Goal: Transaction & Acquisition: Purchase product/service

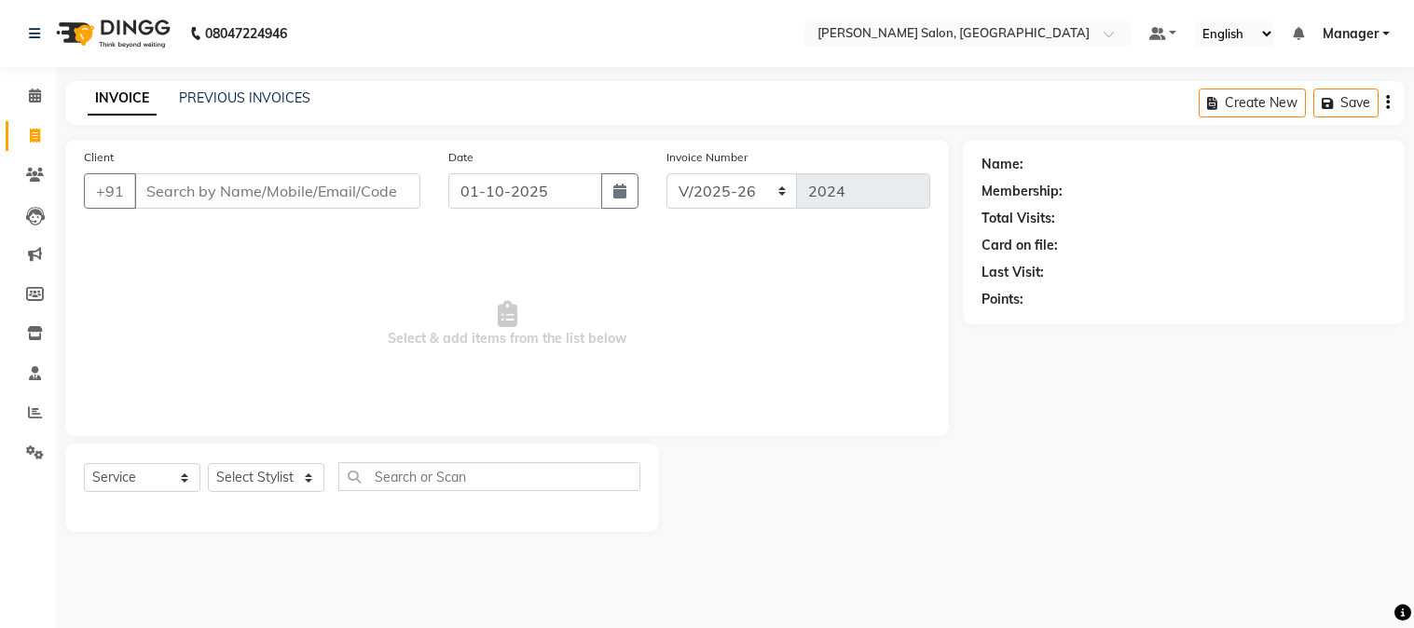
select select "7672"
select select "service"
click at [276, 186] on input "Client" at bounding box center [277, 190] width 286 height 35
click at [287, 196] on input "Client" at bounding box center [277, 190] width 286 height 35
click at [141, 191] on input "ga" at bounding box center [277, 190] width 286 height 35
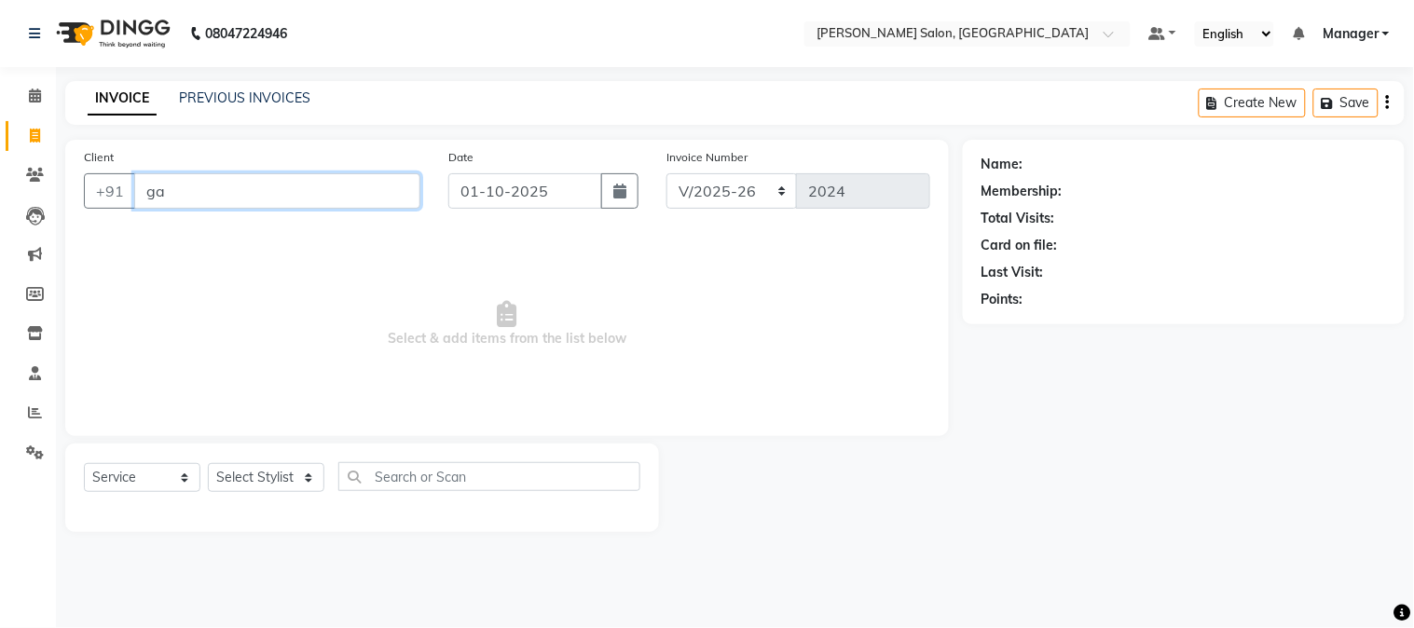
type input "a"
type input "9315142107"
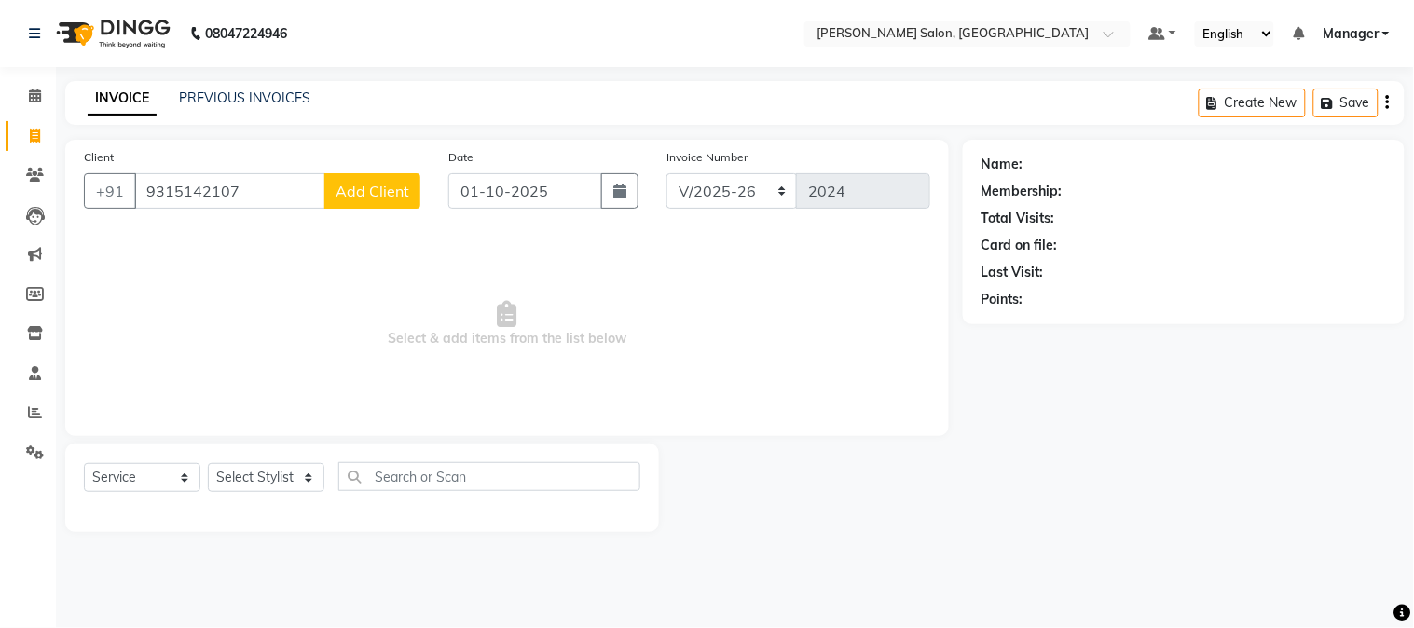
click at [403, 189] on span "Add Client" at bounding box center [373, 191] width 74 height 19
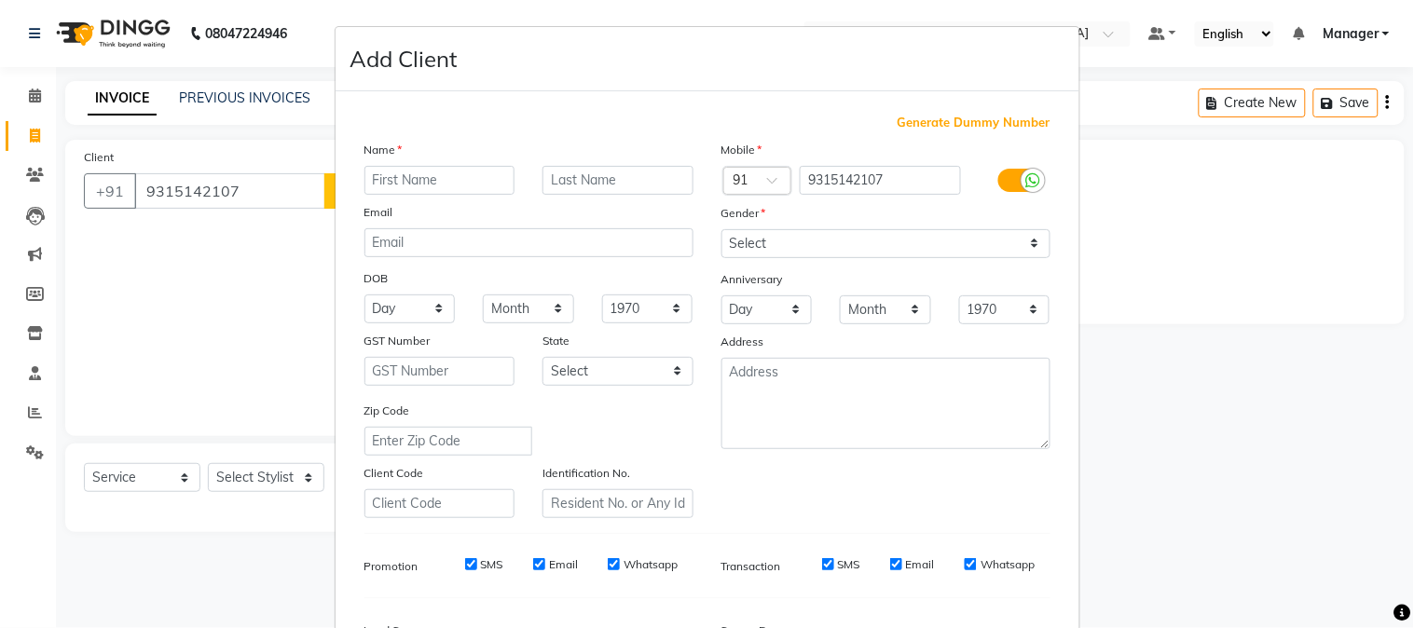
click at [440, 182] on input "text" at bounding box center [439, 180] width 151 height 29
type input "neha"
click at [823, 239] on select "Select [DEMOGRAPHIC_DATA] [DEMOGRAPHIC_DATA] Other Prefer Not To Say" at bounding box center [885, 243] width 329 height 29
select select "[DEMOGRAPHIC_DATA]"
click at [721, 229] on select "Select [DEMOGRAPHIC_DATA] [DEMOGRAPHIC_DATA] Other Prefer Not To Say" at bounding box center [885, 243] width 329 height 29
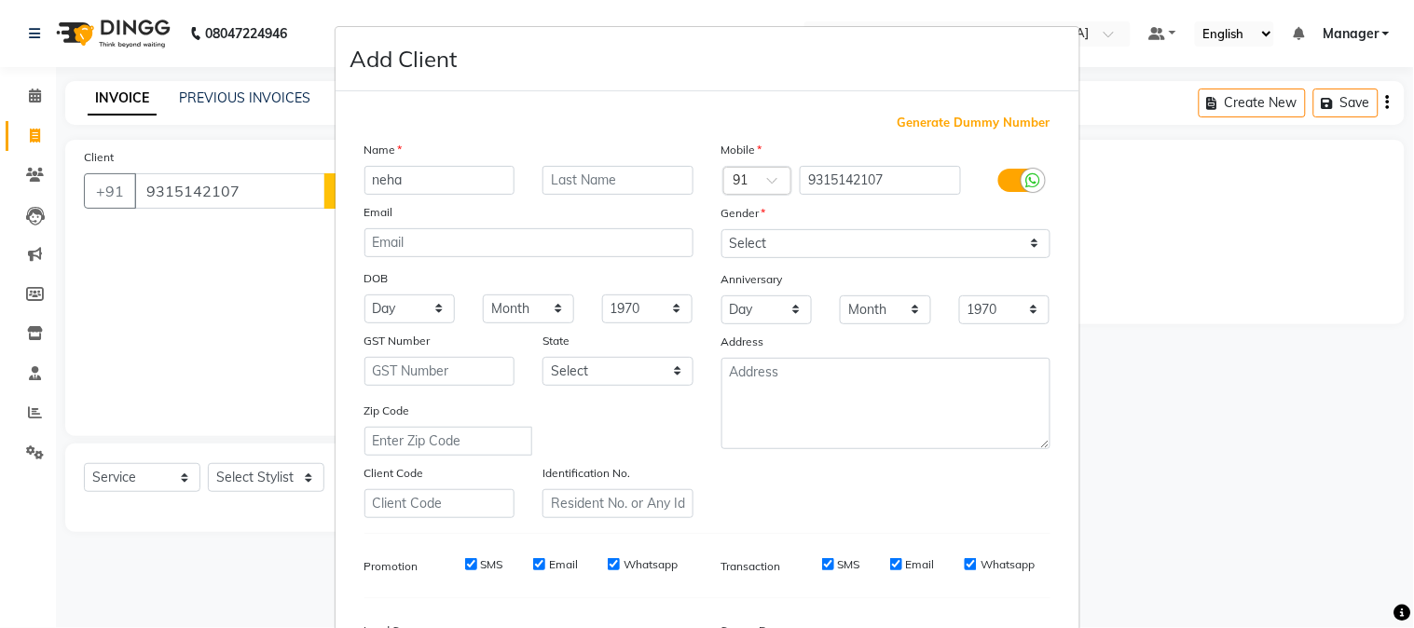
drag, startPoint x: 1413, startPoint y: 510, endPoint x: 946, endPoint y: 518, distance: 467.0
click at [946, 518] on div "Generate Dummy Number Name neha Email DOB Day 01 02 03 04 05 06 07 08 09 10 11 …" at bounding box center [707, 429] width 714 height 631
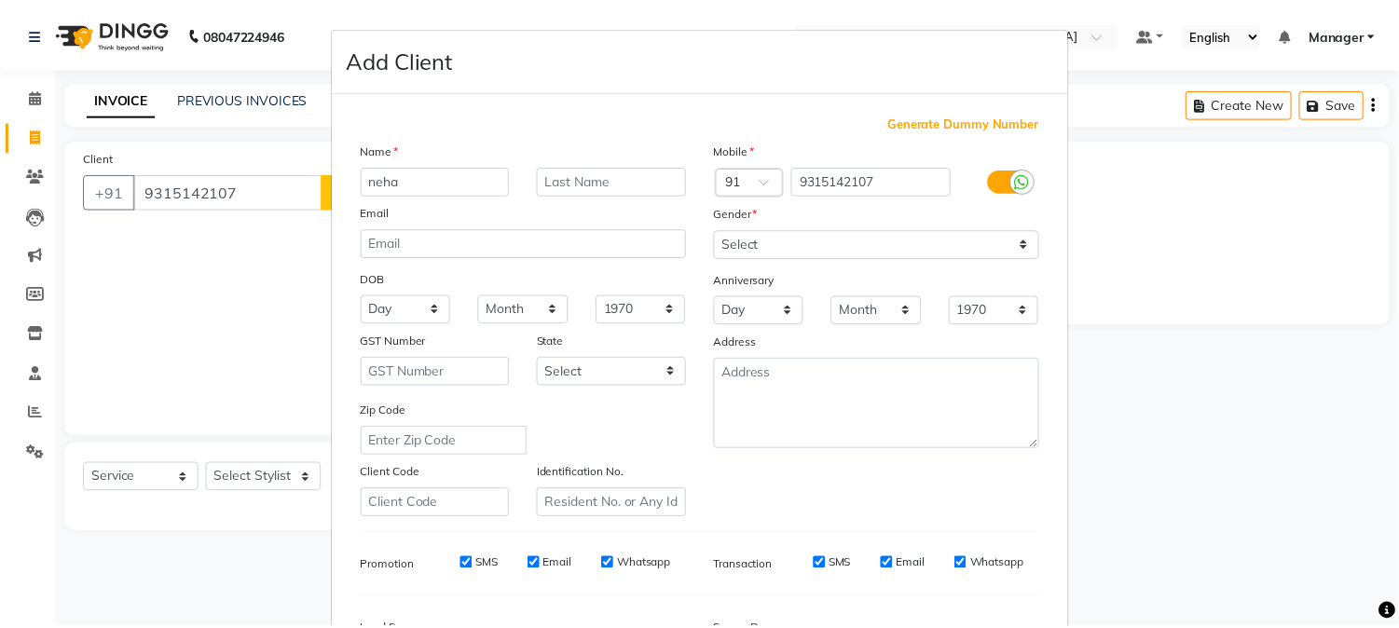
scroll to position [233, 0]
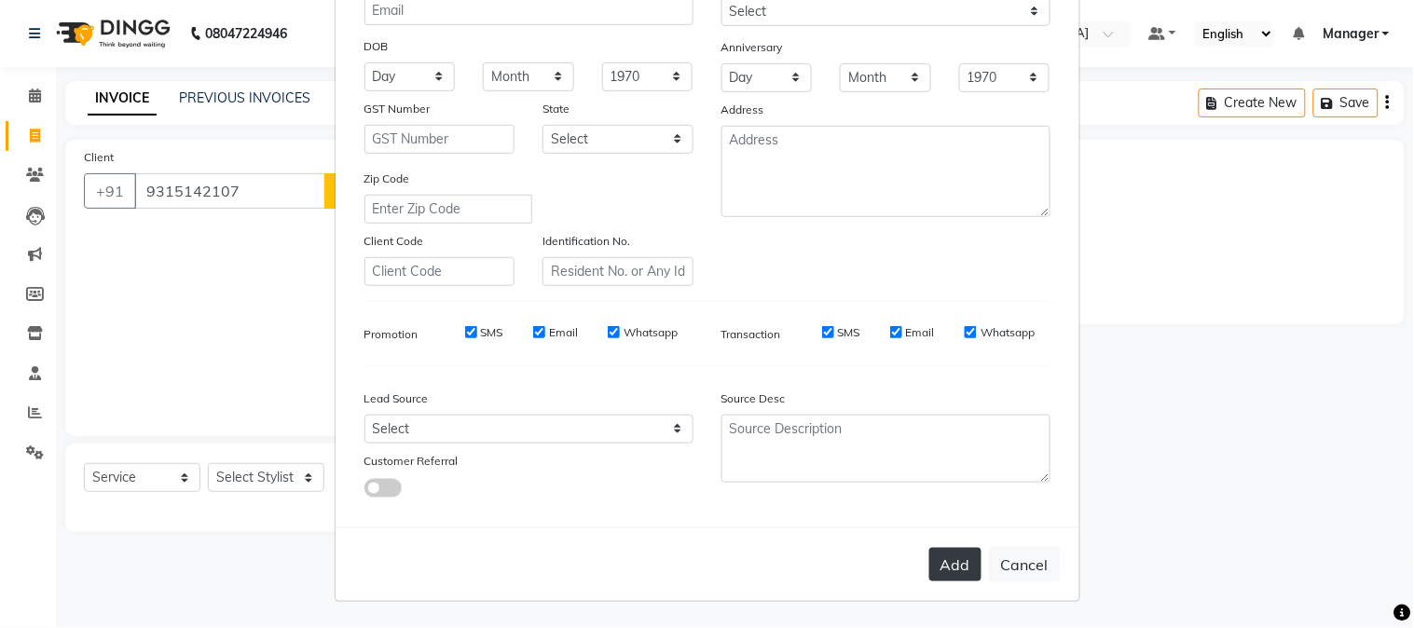
click at [951, 562] on button "Add" at bounding box center [955, 565] width 52 height 34
select select
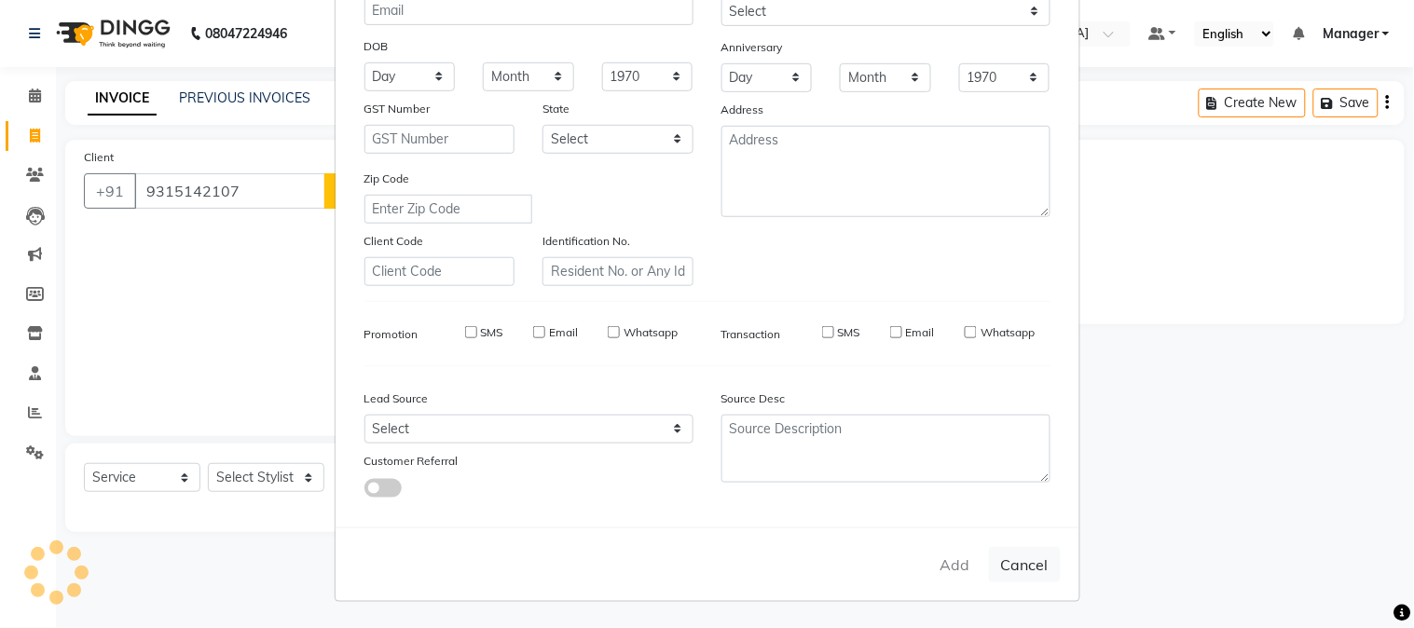
select select
checkbox input "false"
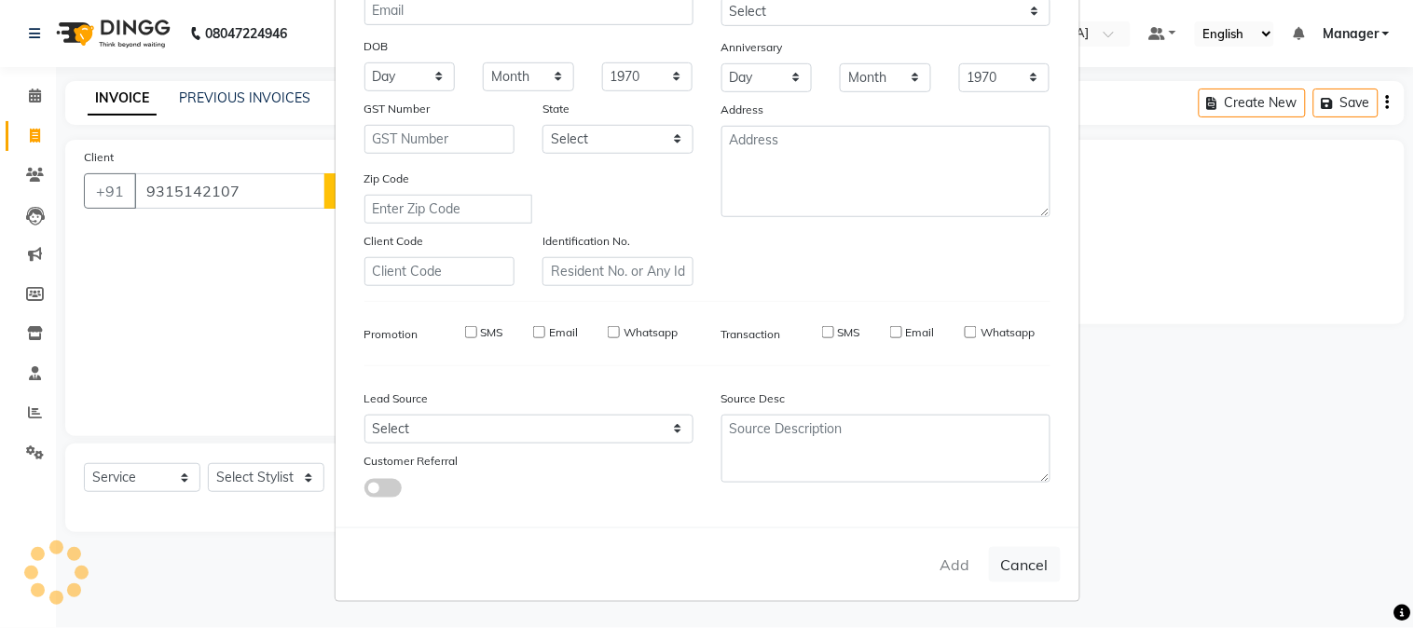
checkbox input "false"
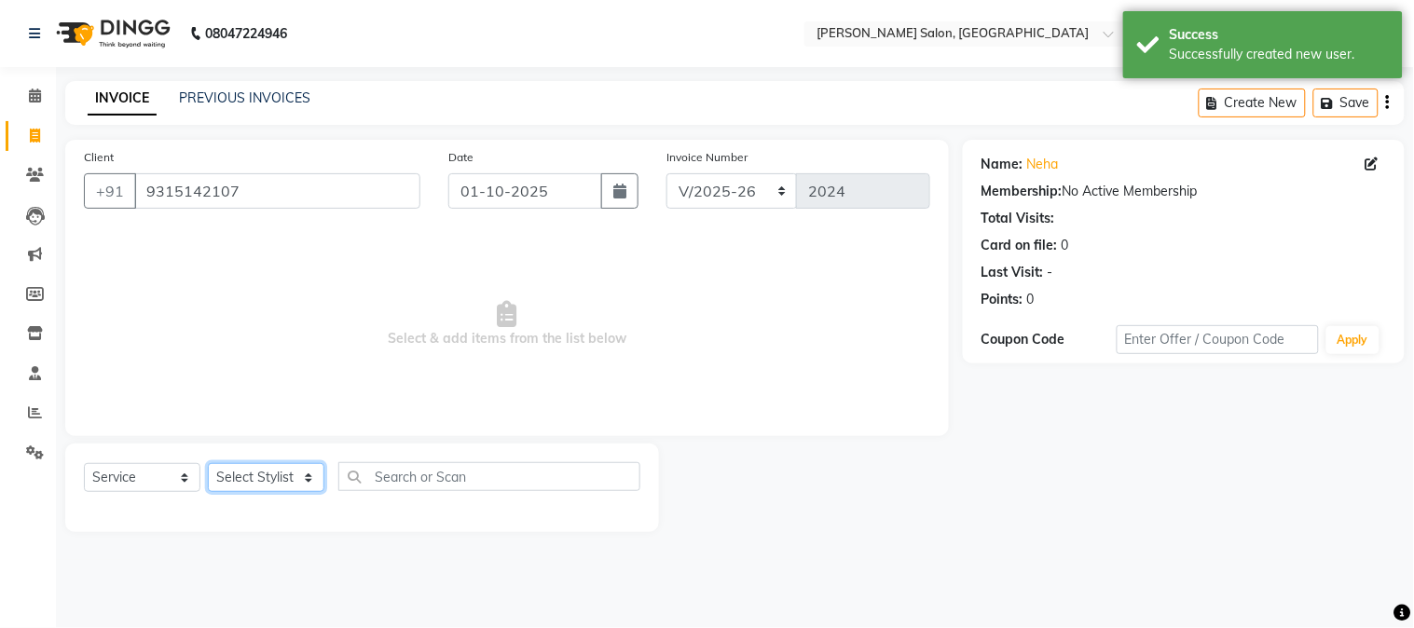
click at [255, 480] on select "Select Stylist [PERSON_NAME] [PERSON_NAME] BUBLEEN COUNTER SALE [PERSON_NAME] K…" at bounding box center [266, 477] width 116 height 29
click at [261, 471] on select "Select Stylist [PERSON_NAME] [PERSON_NAME] BUBLEEN COUNTER SALE [PERSON_NAME] K…" at bounding box center [266, 477] width 116 height 29
click at [263, 482] on select "Select Stylist [PERSON_NAME] [PERSON_NAME] BUBLEEN COUNTER SALE [PERSON_NAME] K…" at bounding box center [266, 477] width 116 height 29
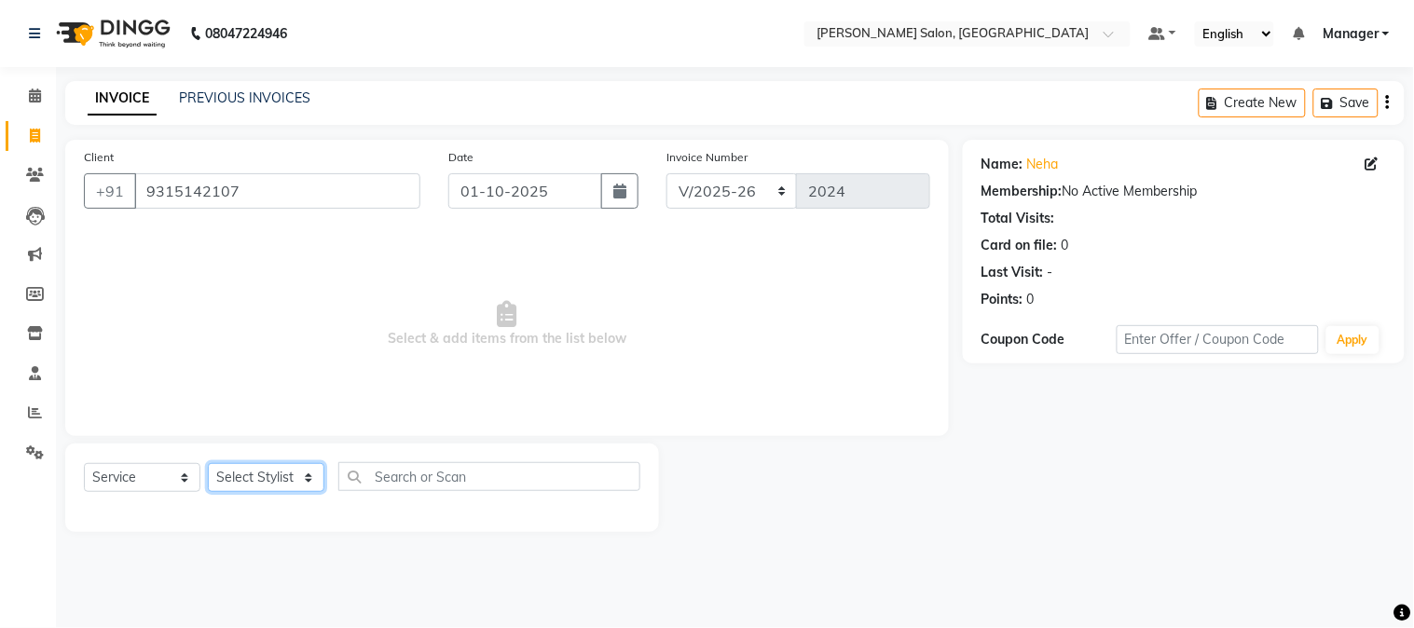
click at [278, 478] on select "Select Stylist [PERSON_NAME] [PERSON_NAME] BUBLEEN COUNTER SALE [PERSON_NAME] K…" at bounding box center [266, 477] width 116 height 29
select select "68883"
click at [208, 464] on select "Select Stylist [PERSON_NAME] [PERSON_NAME] BUBLEEN COUNTER SALE [PERSON_NAME] K…" at bounding box center [266, 477] width 116 height 29
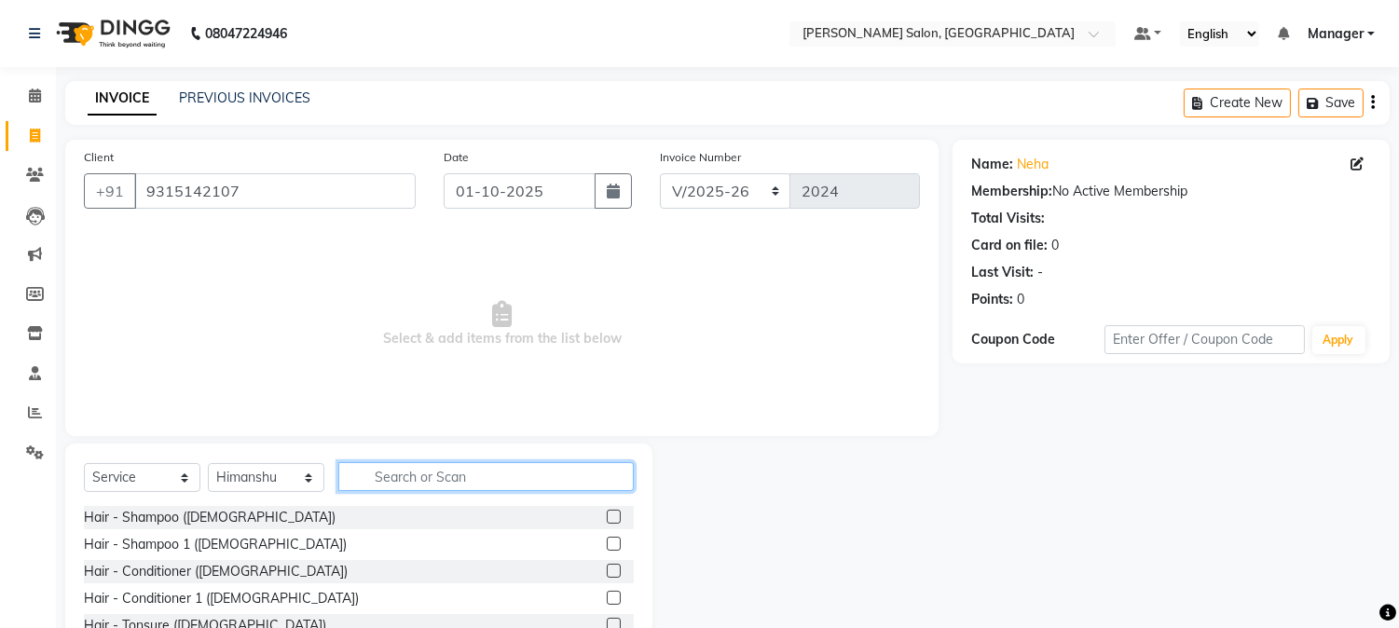
click at [397, 486] on input "text" at bounding box center [485, 476] width 295 height 29
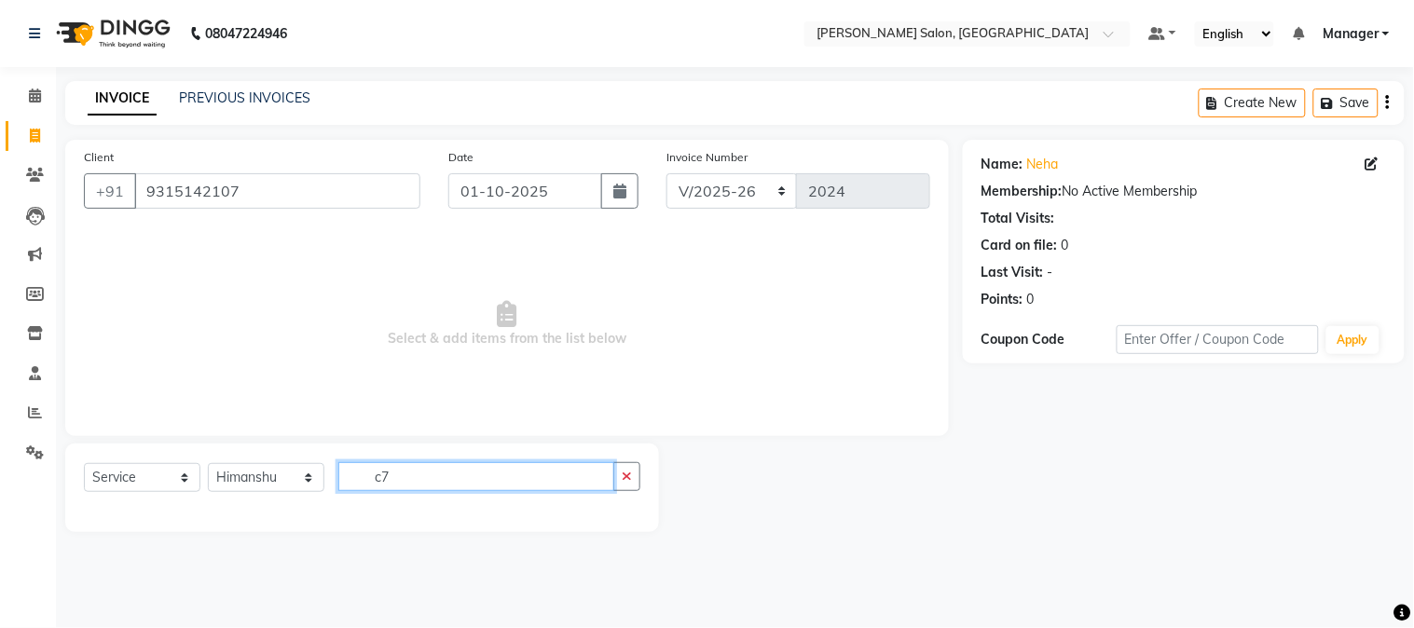
click at [382, 479] on input "c7" at bounding box center [476, 476] width 276 height 29
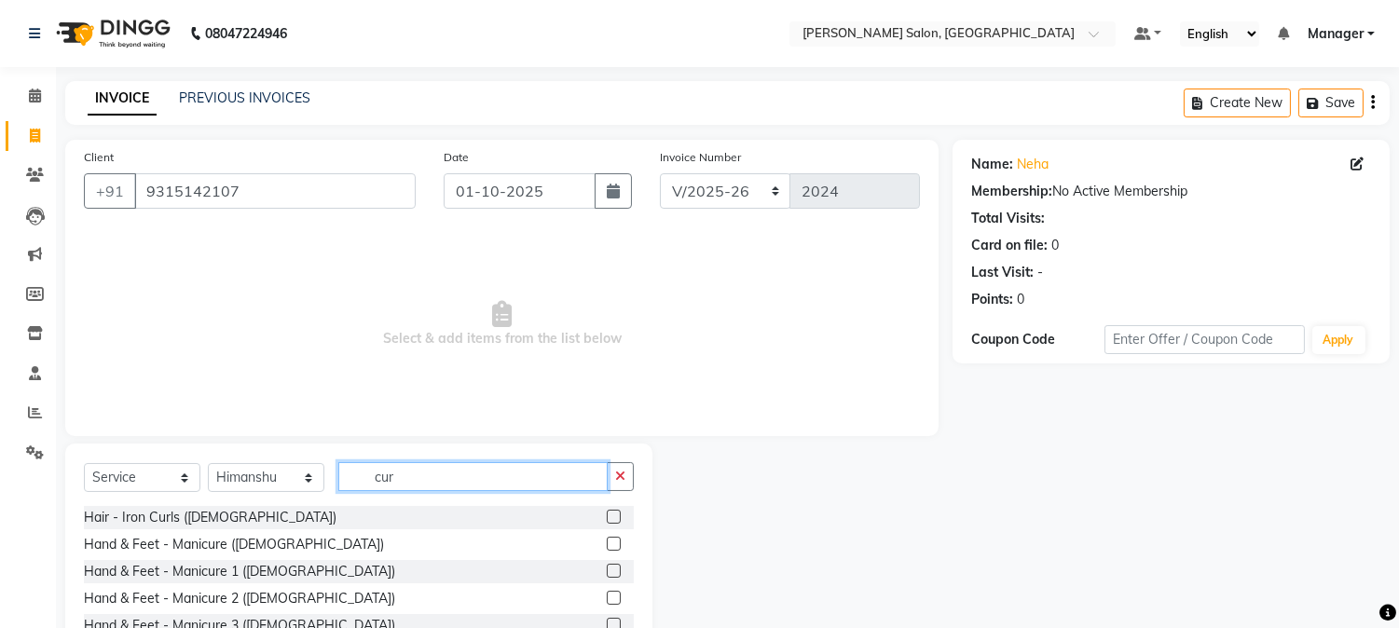
type input "cur"
click at [607, 514] on label at bounding box center [614, 517] width 14 height 14
click at [607, 514] on input "checkbox" at bounding box center [613, 518] width 12 height 12
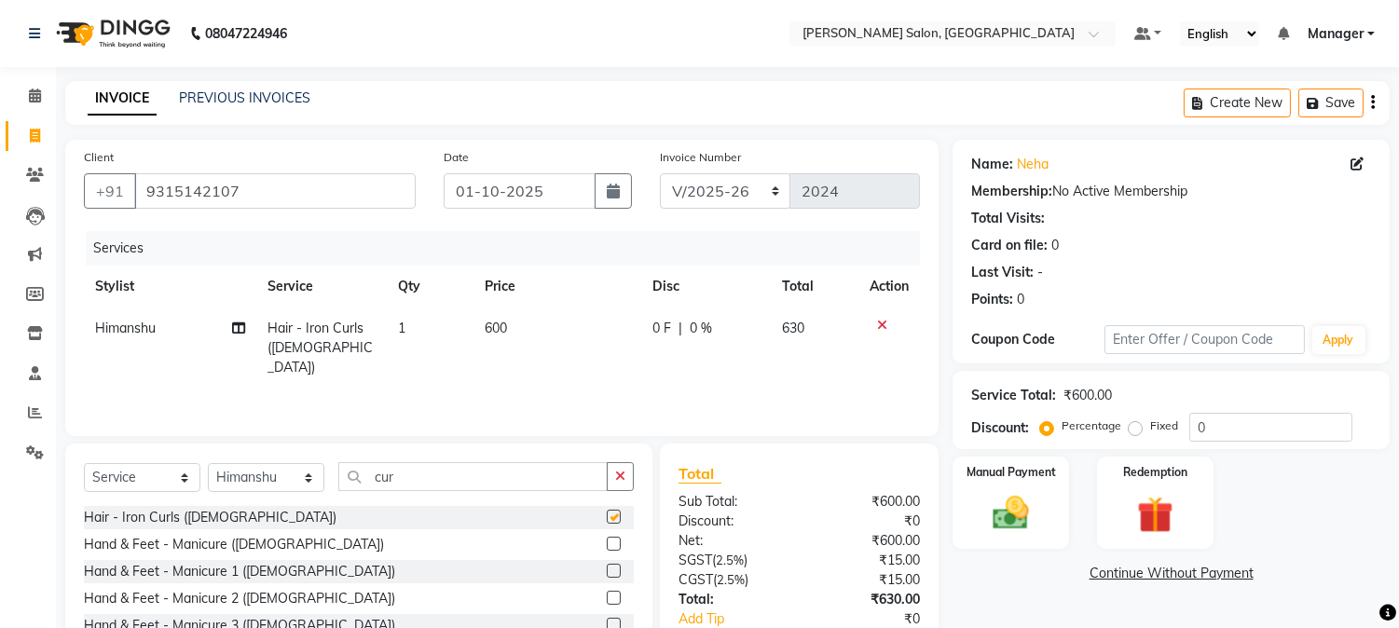
checkbox input "false"
click at [539, 328] on td "600" at bounding box center [557, 348] width 169 height 81
select select "68883"
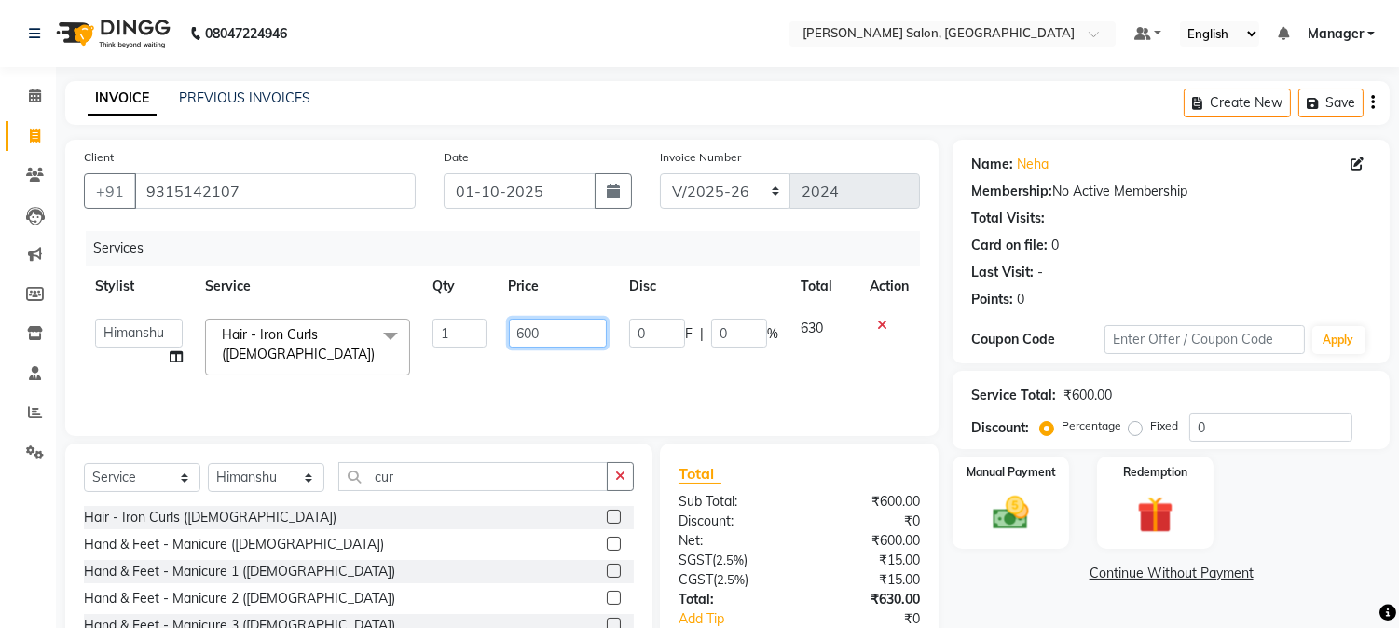
click at [514, 336] on input "600" at bounding box center [558, 333] width 98 height 29
click at [569, 332] on input "600" at bounding box center [558, 333] width 98 height 29
click at [516, 333] on input "600" at bounding box center [558, 333] width 98 height 29
type input "0"
type input "760"
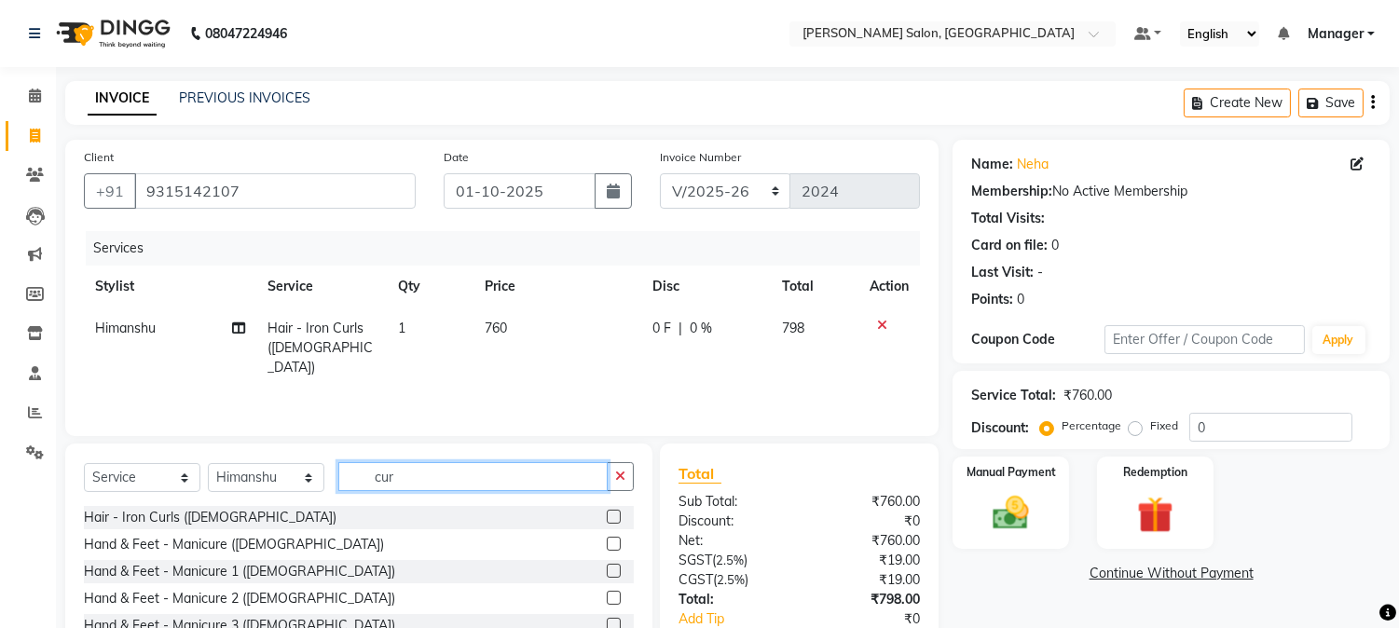
click at [476, 487] on input "cur" at bounding box center [472, 476] width 269 height 29
click at [374, 482] on input "cur" at bounding box center [472, 476] width 269 height 29
type input "r"
click at [392, 478] on input "text" at bounding box center [485, 476] width 295 height 29
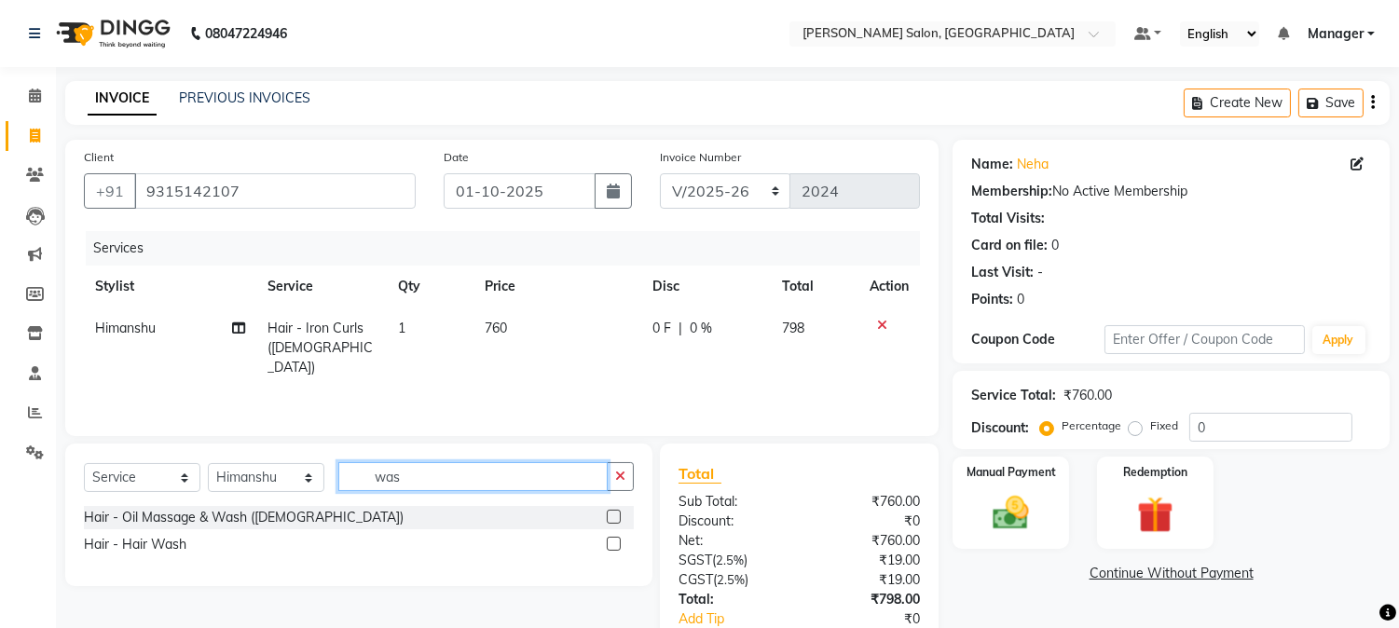
type input "was"
click at [615, 539] on label at bounding box center [614, 544] width 14 height 14
click at [615, 539] on input "checkbox" at bounding box center [613, 545] width 12 height 12
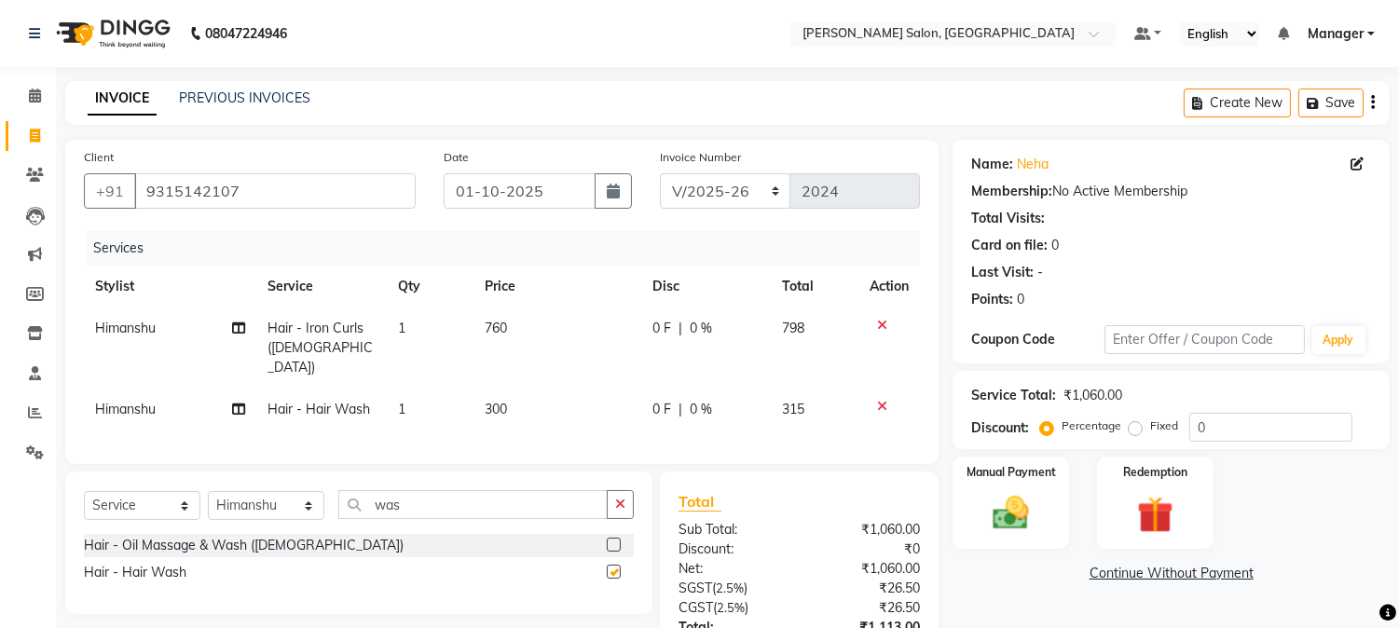
checkbox input "false"
click at [487, 401] on span "300" at bounding box center [496, 409] width 22 height 17
select select "68883"
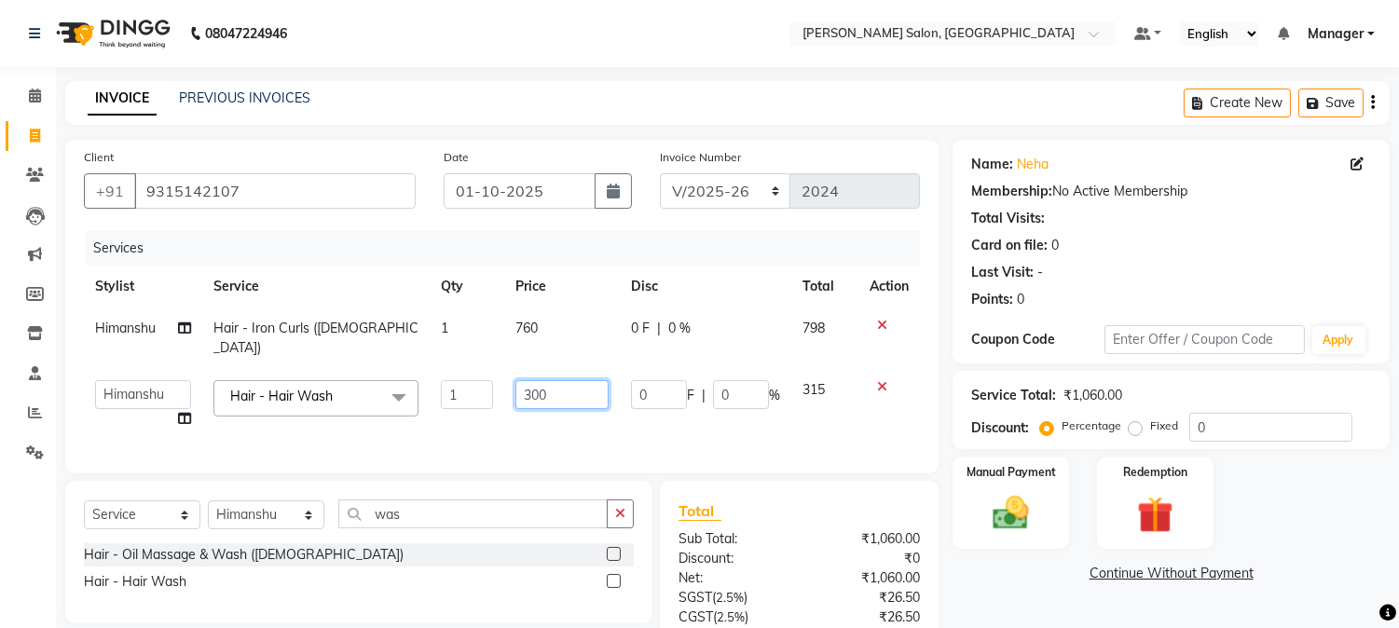
click at [523, 380] on input "300" at bounding box center [561, 394] width 93 height 29
type input "0"
type input "275"
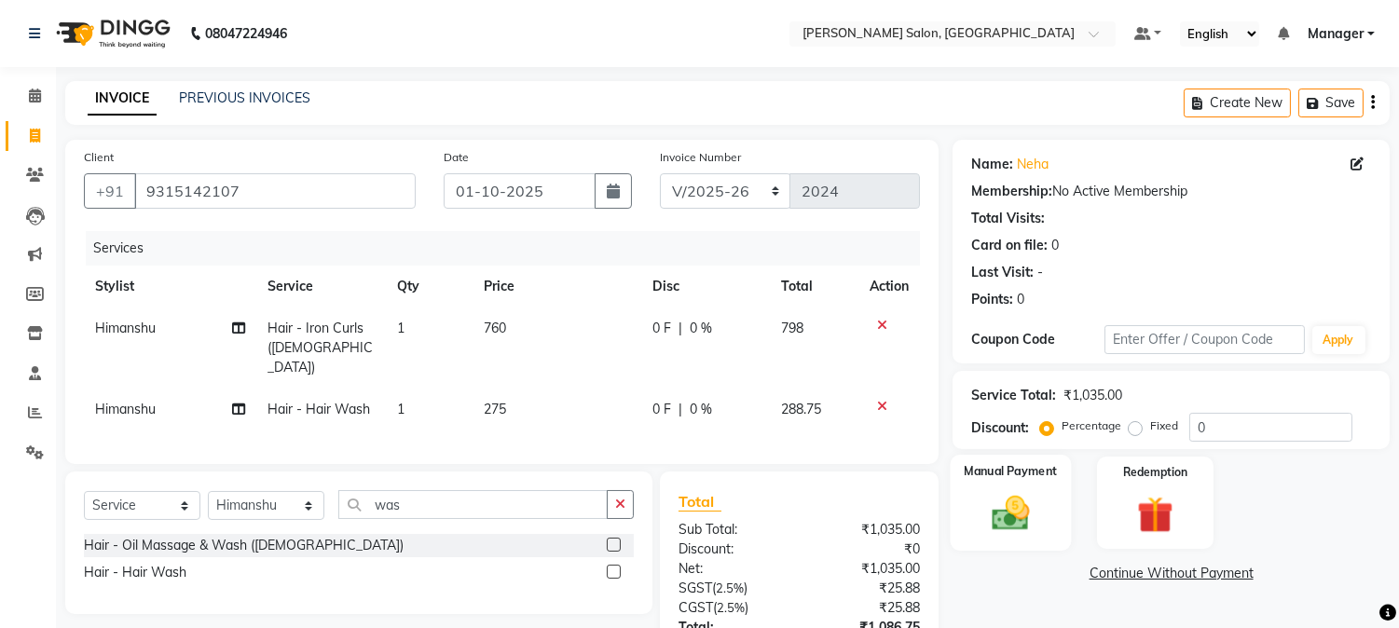
drag, startPoint x: 997, startPoint y: 499, endPoint x: 1014, endPoint y: 529, distance: 35.0
click at [1014, 529] on img at bounding box center [1011, 514] width 62 height 44
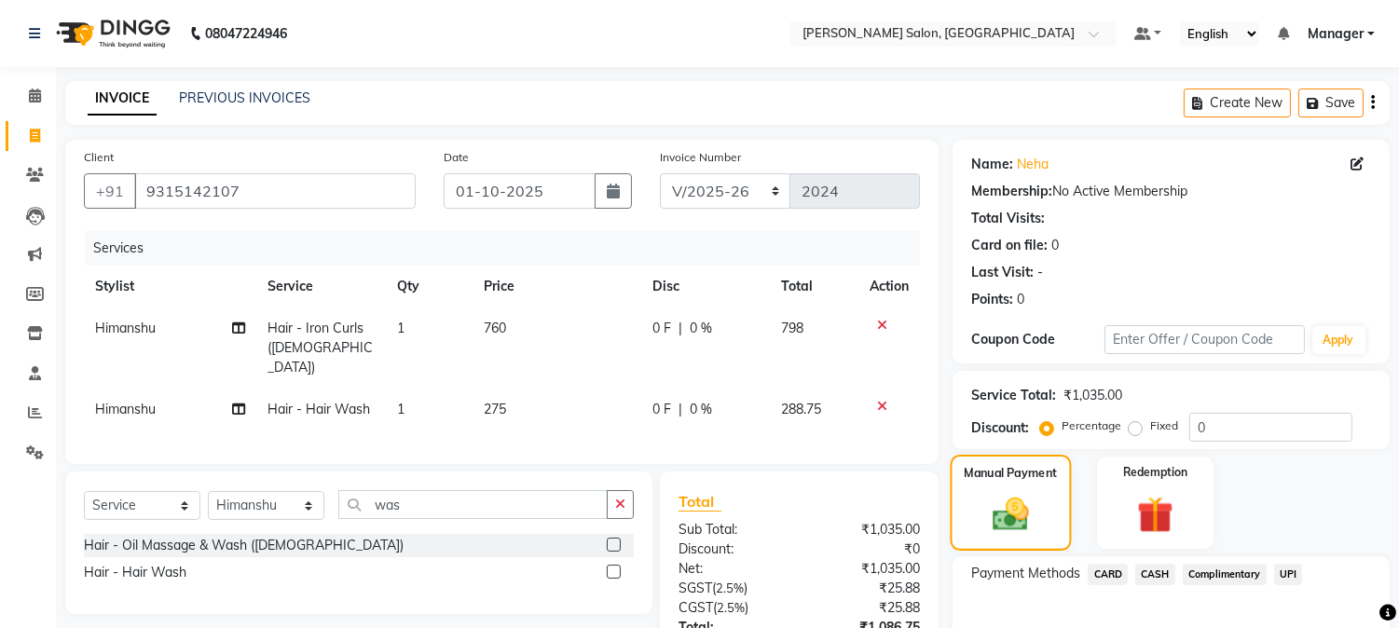
drag, startPoint x: 1413, startPoint y: 547, endPoint x: 1042, endPoint y: 516, distance: 372.2
click at [1042, 516] on div "Manual Payment" at bounding box center [1011, 502] width 121 height 95
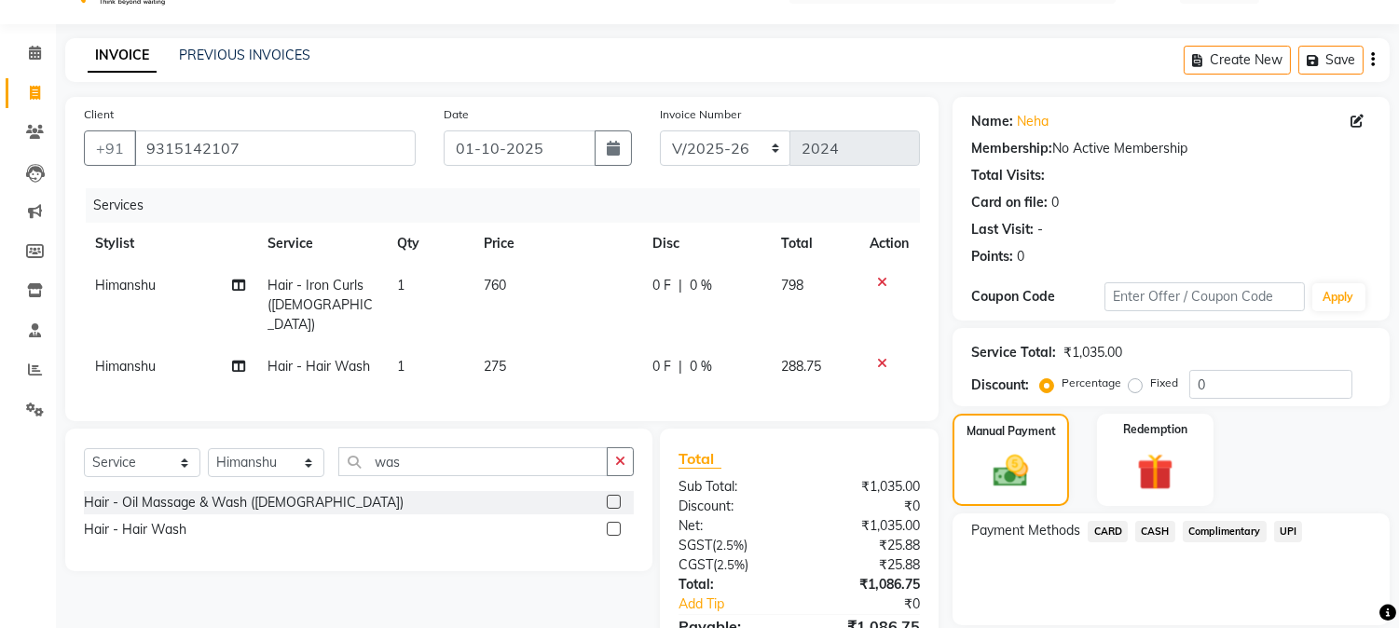
scroll to position [0, 0]
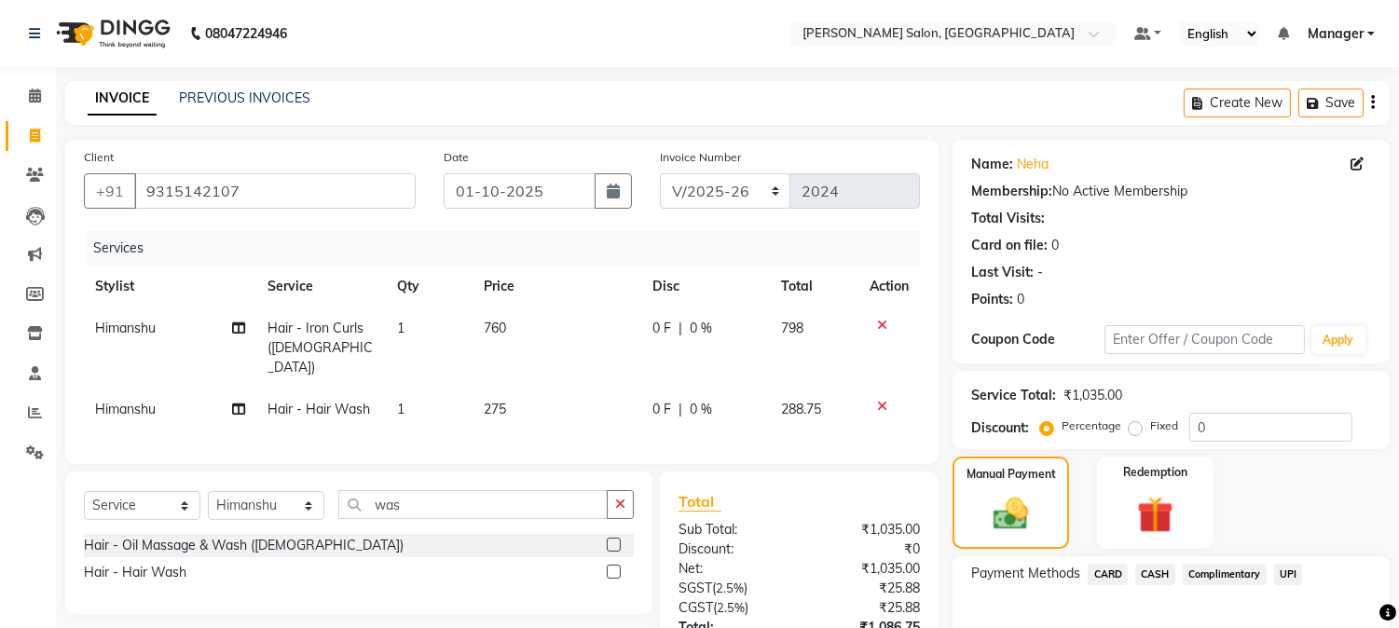
click at [543, 327] on td "760" at bounding box center [557, 348] width 168 height 81
select select "68883"
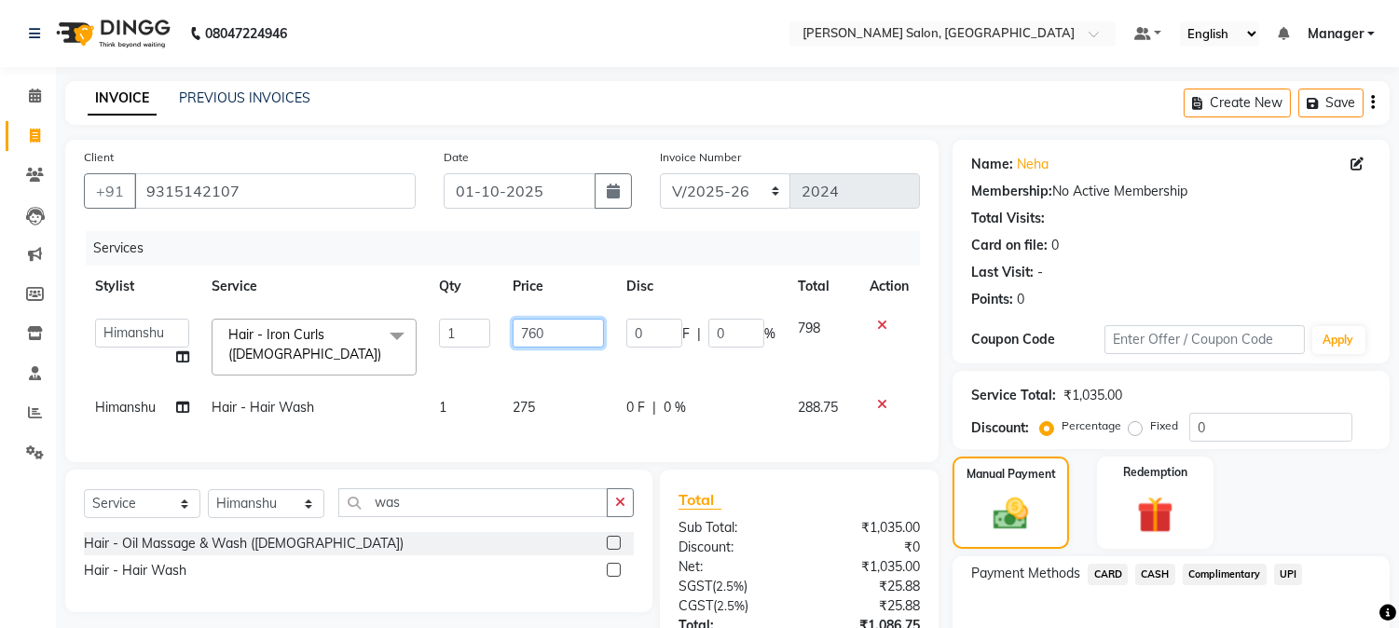
click at [560, 333] on input "760" at bounding box center [558, 333] width 91 height 29
click at [534, 332] on input "760" at bounding box center [558, 333] width 91 height 29
type input "763"
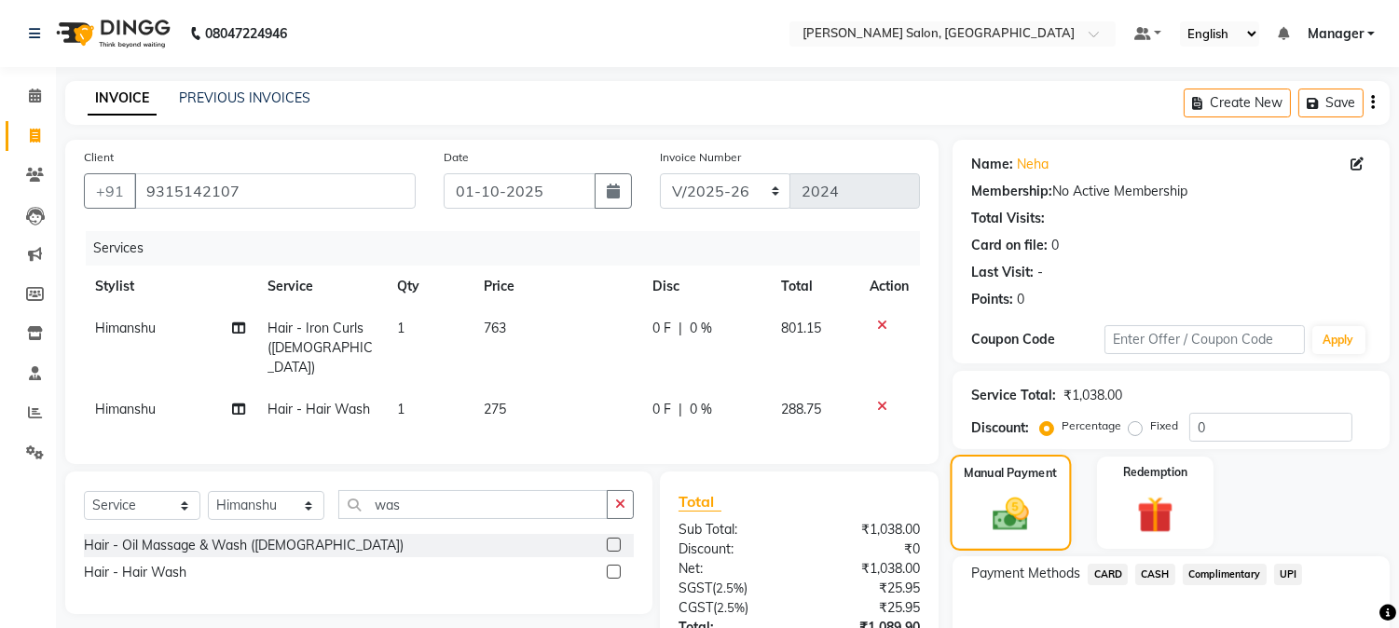
click at [1048, 491] on div "Manual Payment" at bounding box center [1011, 502] width 121 height 95
drag, startPoint x: 1413, startPoint y: 548, endPoint x: 1047, endPoint y: 522, distance: 367.2
click at [1048, 523] on div "Manual Payment" at bounding box center [1011, 502] width 121 height 95
click at [492, 356] on td "763" at bounding box center [557, 348] width 168 height 81
select select "68883"
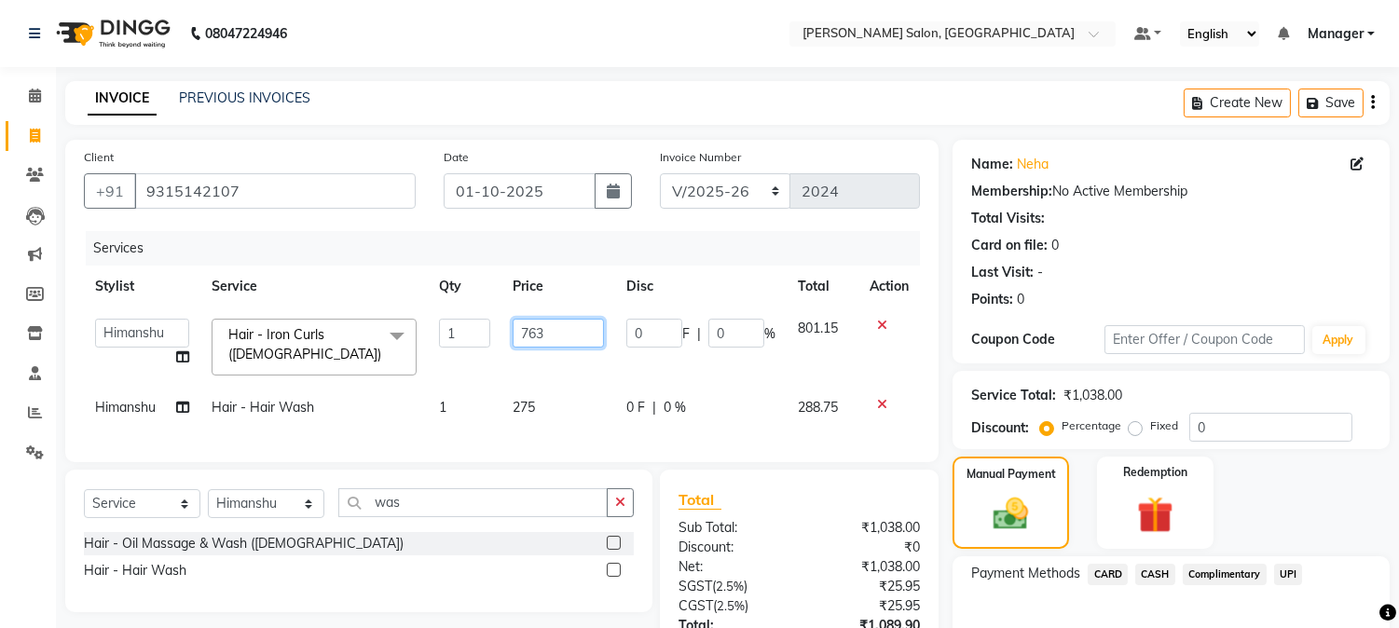
click at [518, 332] on input "763" at bounding box center [558, 333] width 91 height 29
click at [556, 333] on input "763" at bounding box center [558, 333] width 91 height 29
click at [538, 332] on input "763" at bounding box center [558, 333] width 91 height 29
type input "769"
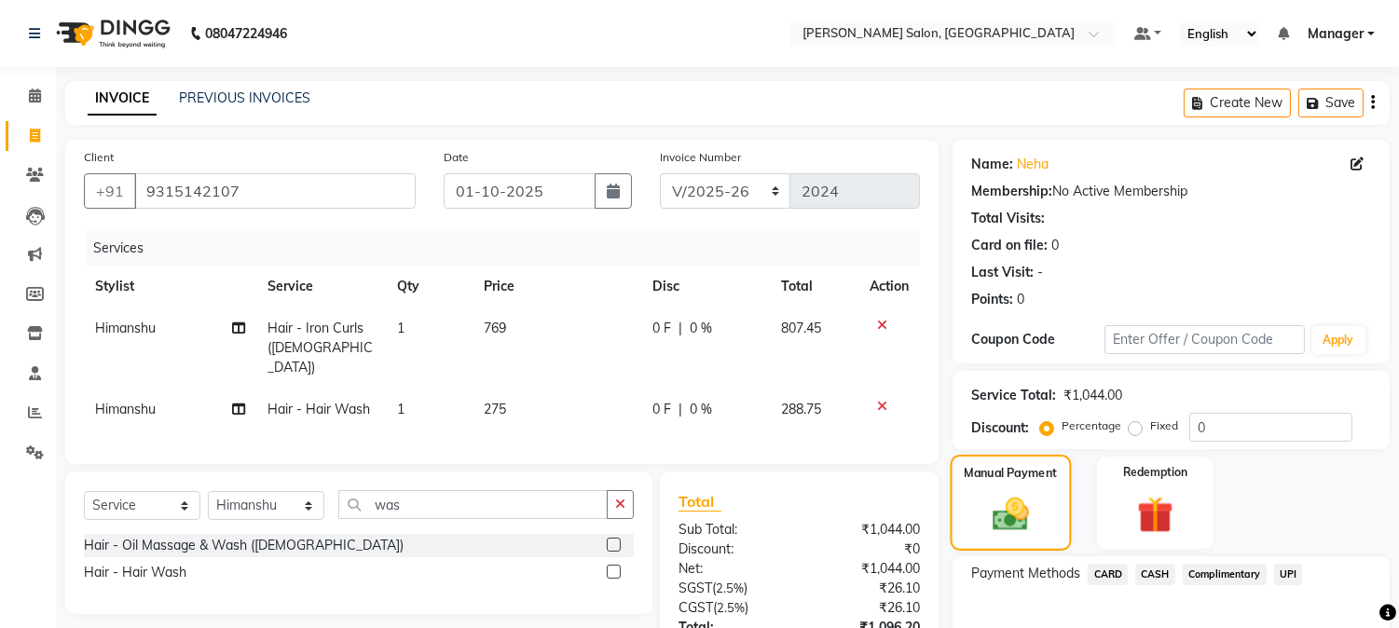
click at [1008, 496] on img at bounding box center [1010, 515] width 59 height 42
click at [482, 334] on td "769" at bounding box center [557, 348] width 168 height 81
select select "68883"
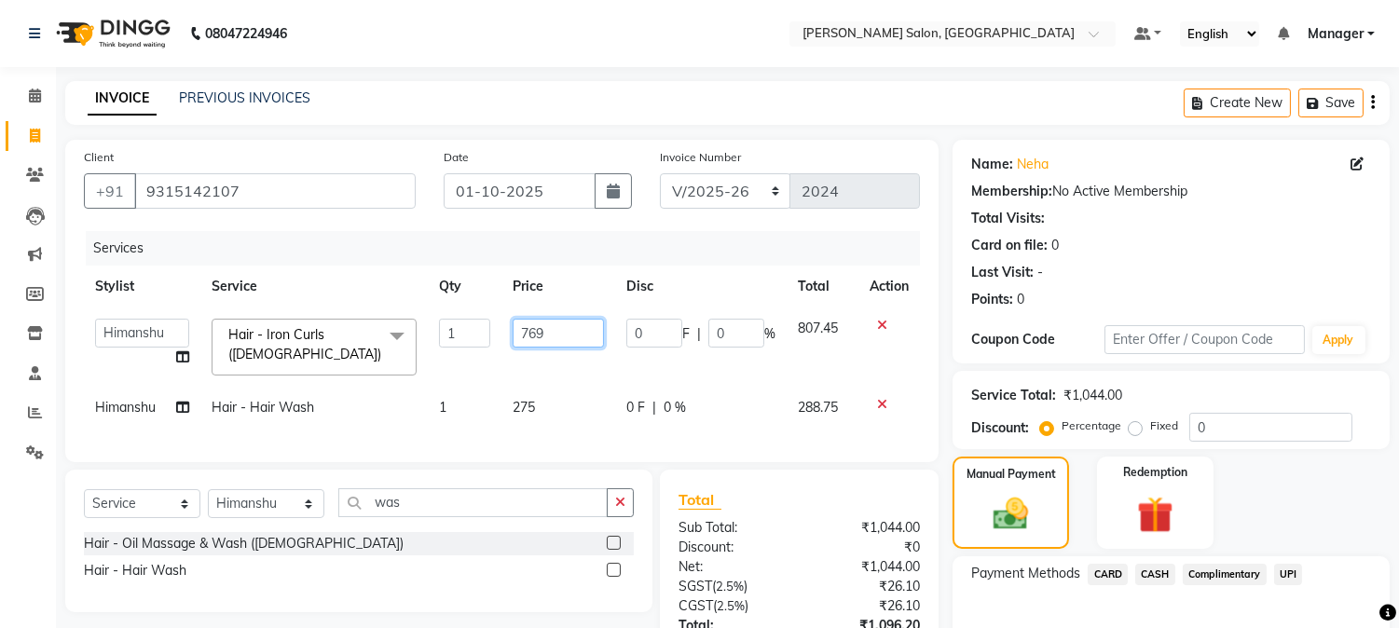
click at [527, 336] on input "769" at bounding box center [558, 333] width 91 height 29
type input "771"
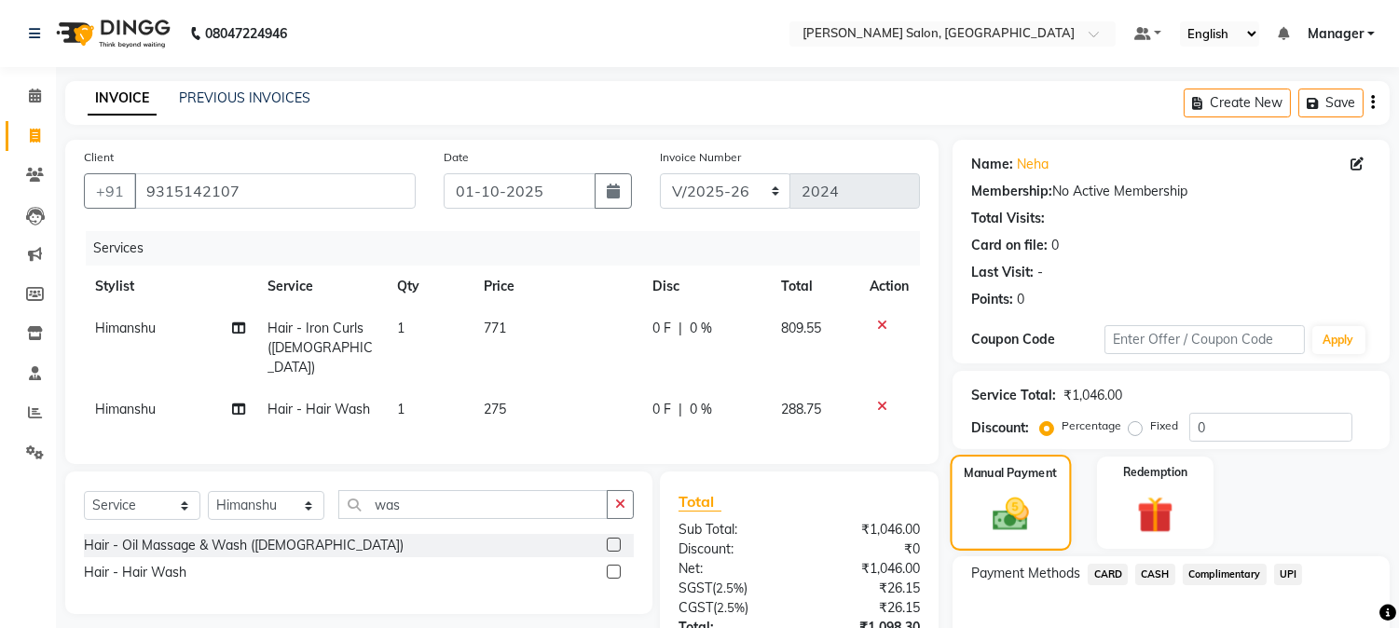
click at [970, 511] on div "Manual Payment" at bounding box center [1011, 502] width 121 height 95
click at [495, 321] on span "771" at bounding box center [495, 328] width 22 height 17
select select "68883"
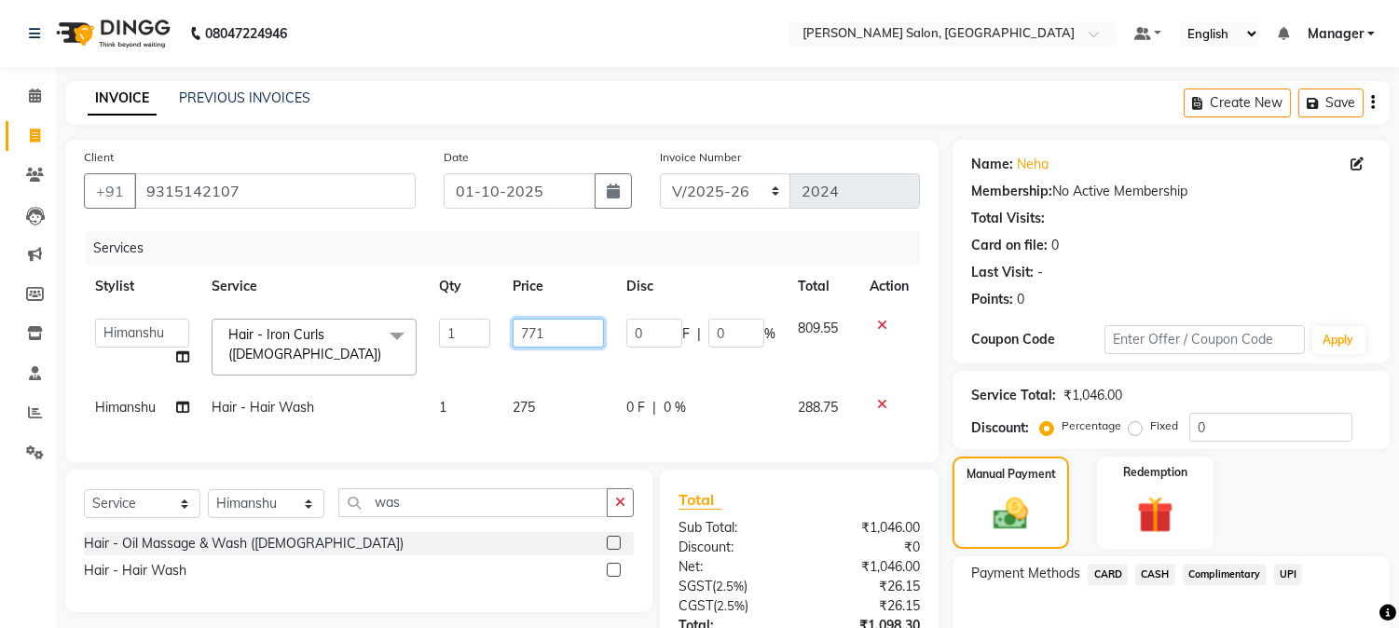
click at [536, 336] on input "771" at bounding box center [558, 333] width 91 height 29
type input "772"
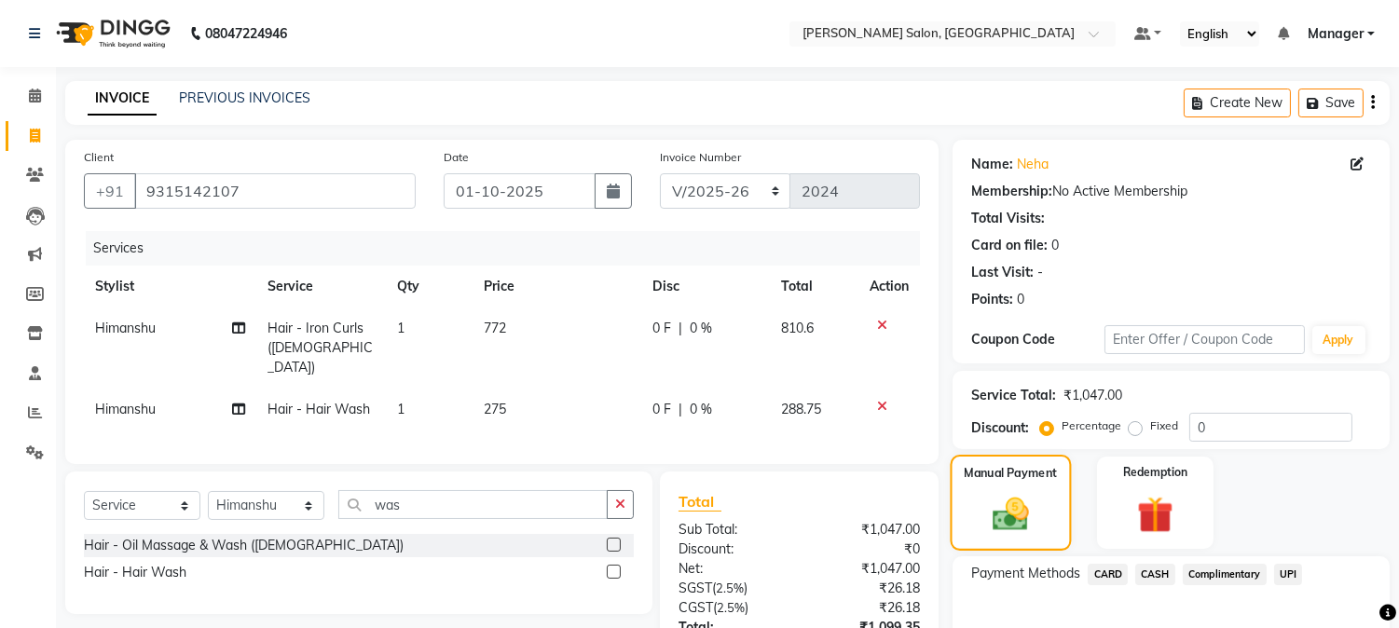
click at [1037, 500] on img at bounding box center [1010, 515] width 59 height 42
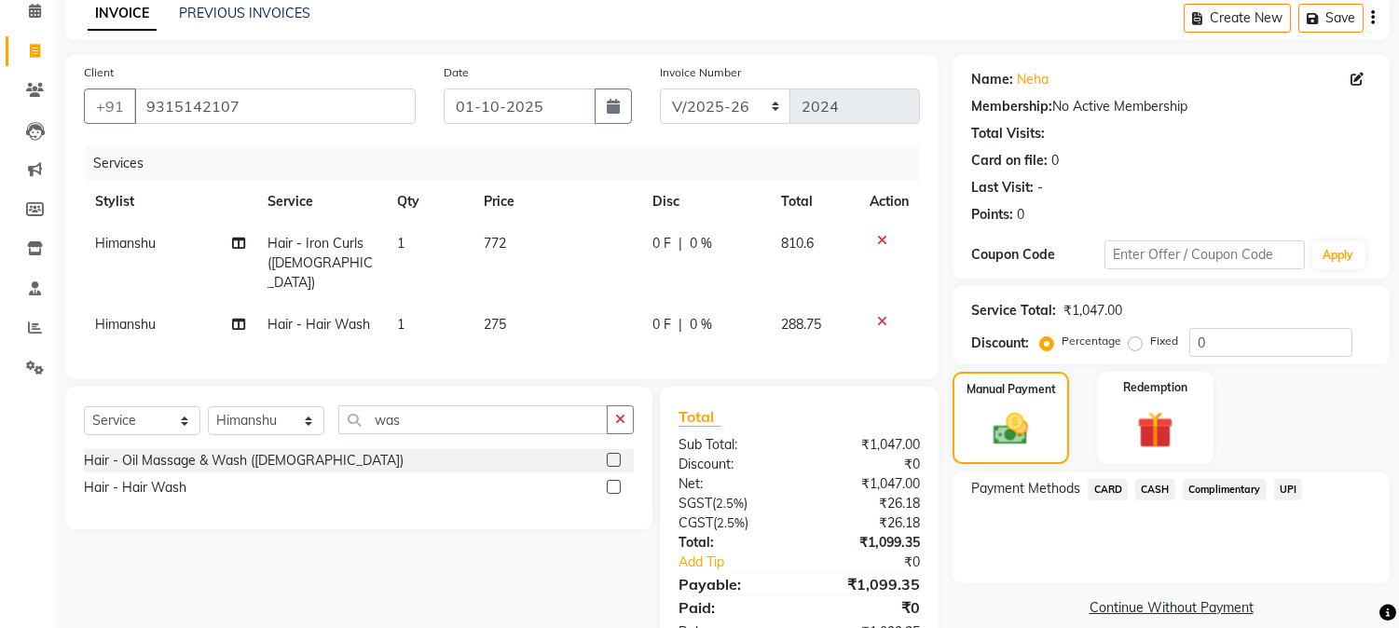
scroll to position [141, 0]
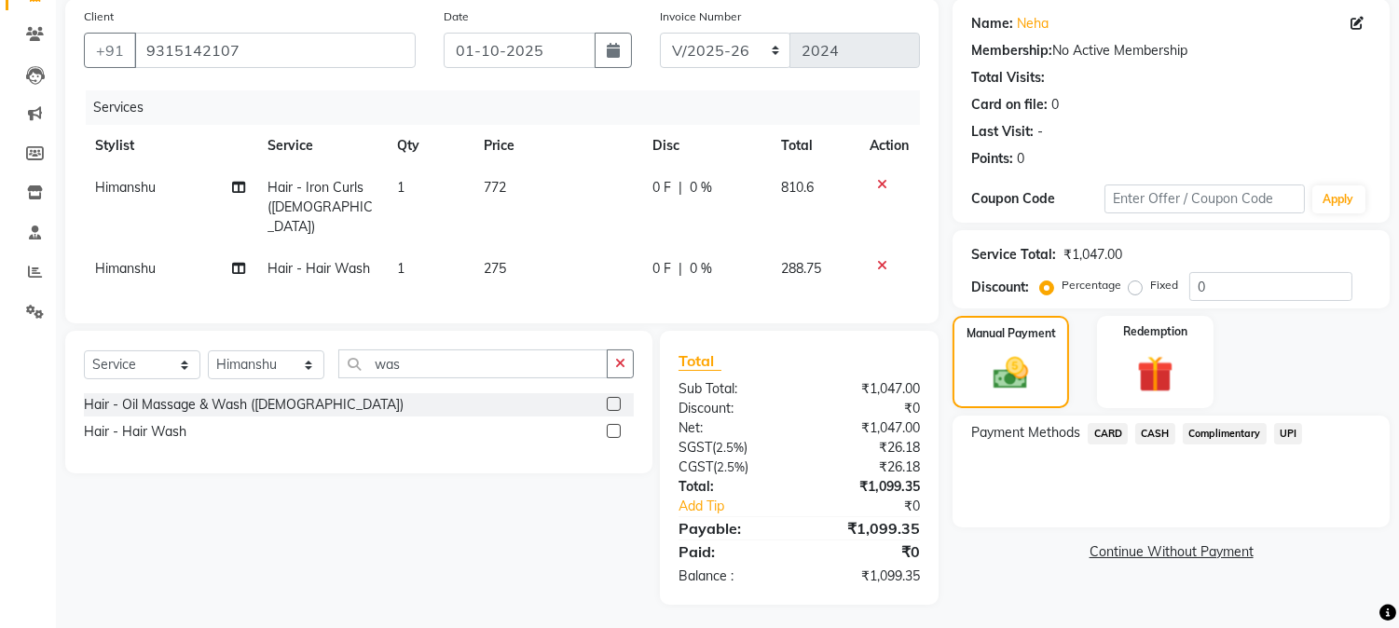
click at [1167, 432] on span "CASH" at bounding box center [1155, 433] width 40 height 21
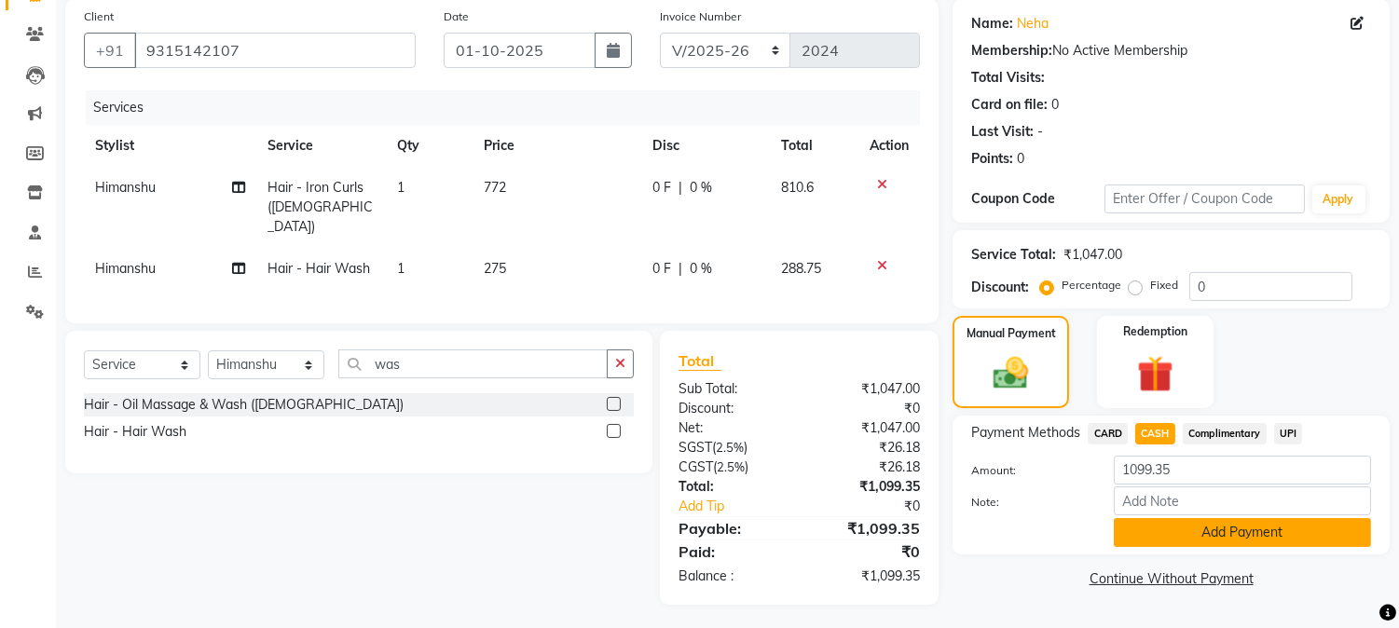
click at [1228, 531] on button "Add Payment" at bounding box center [1242, 532] width 257 height 29
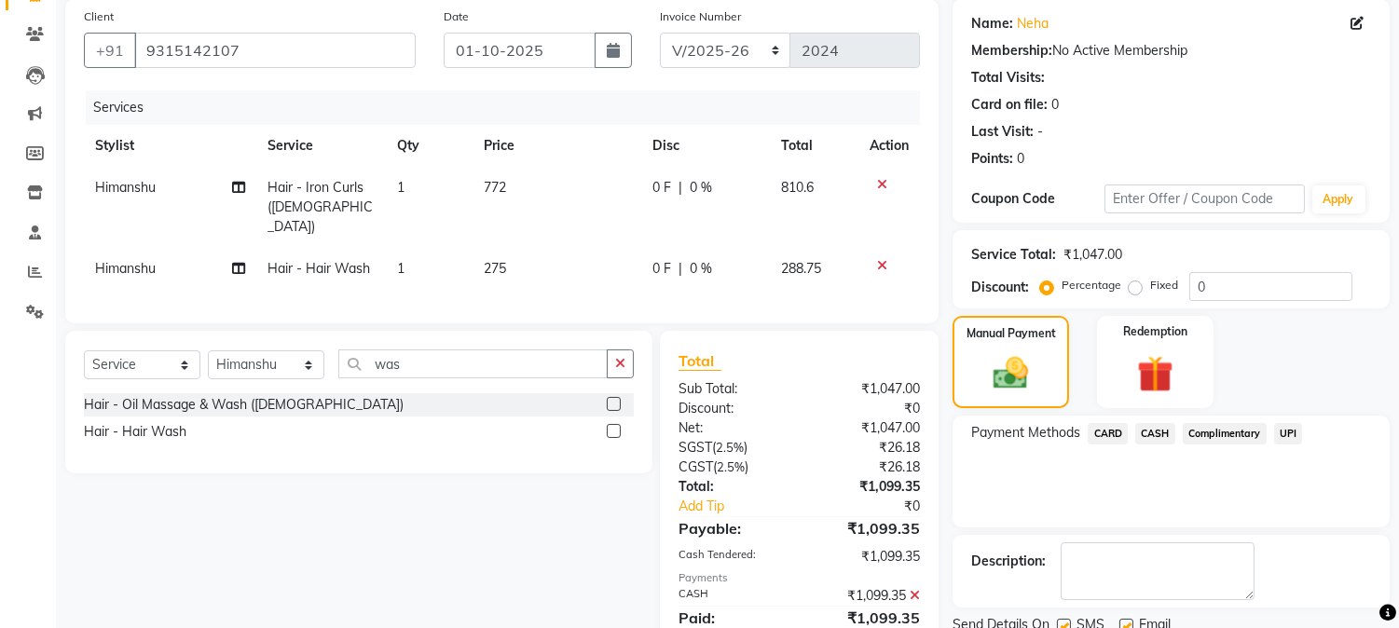
scroll to position [210, 0]
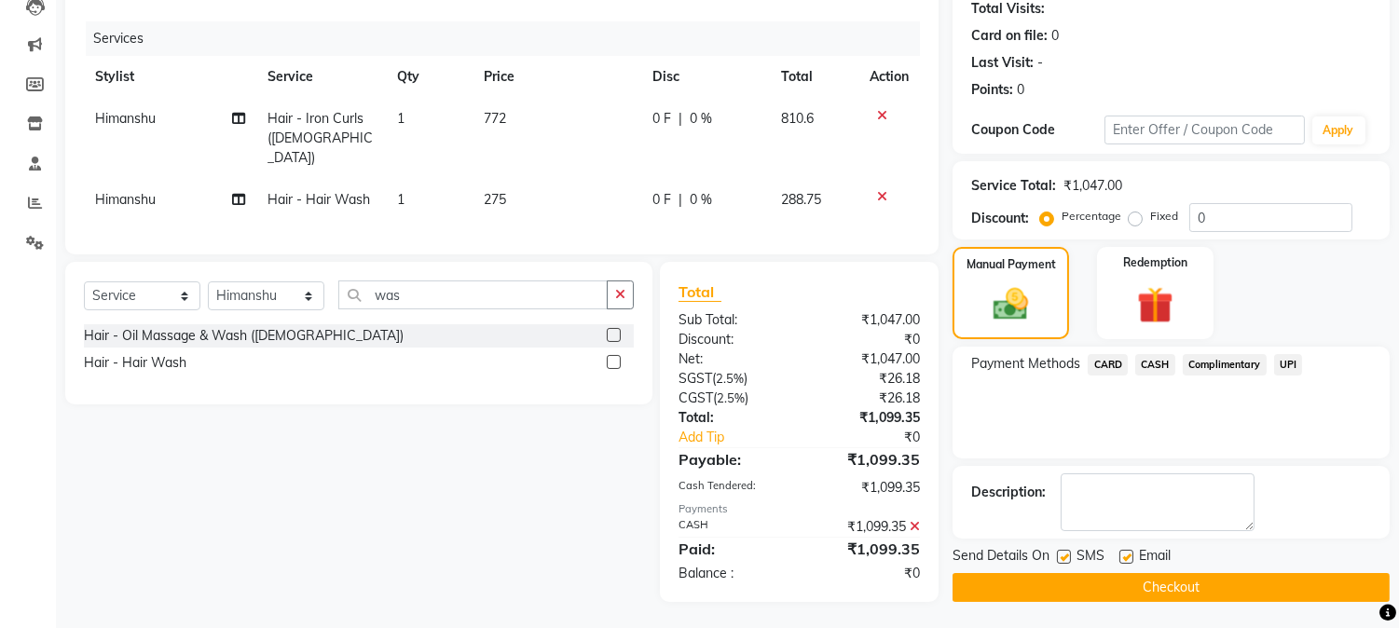
click at [1374, 585] on button "Checkout" at bounding box center [1170, 587] width 437 height 29
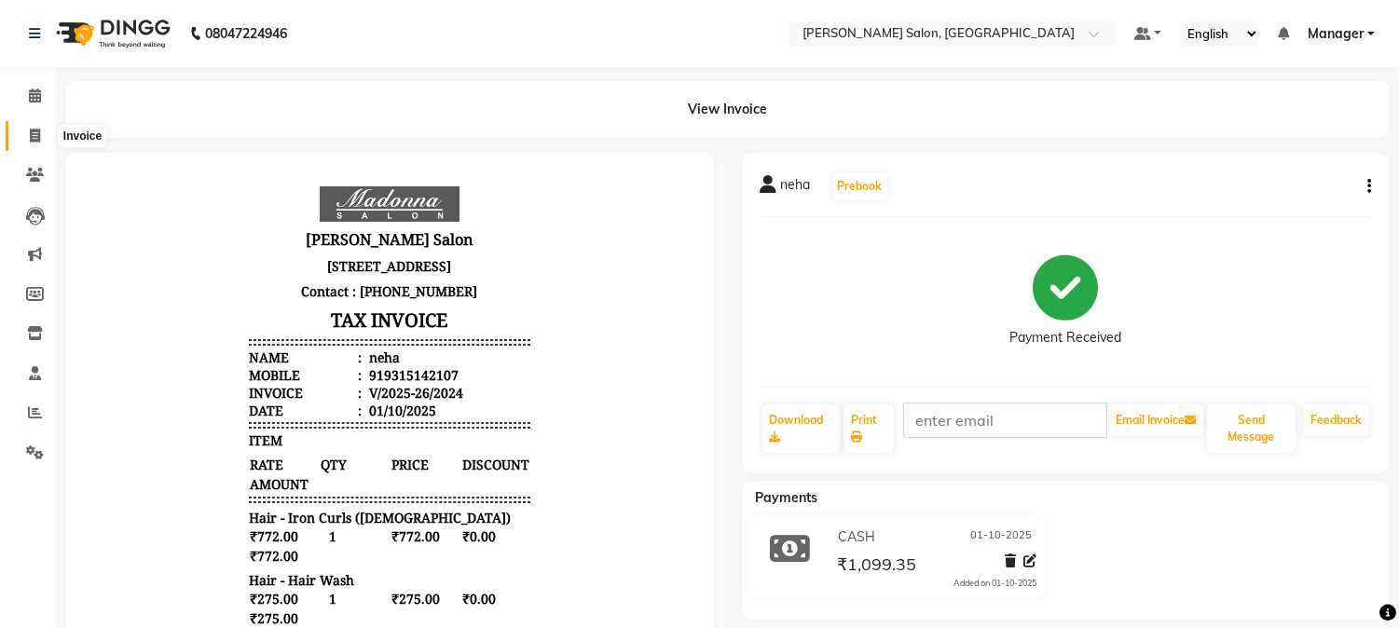
click at [34, 135] on icon at bounding box center [35, 136] width 10 height 14
select select "service"
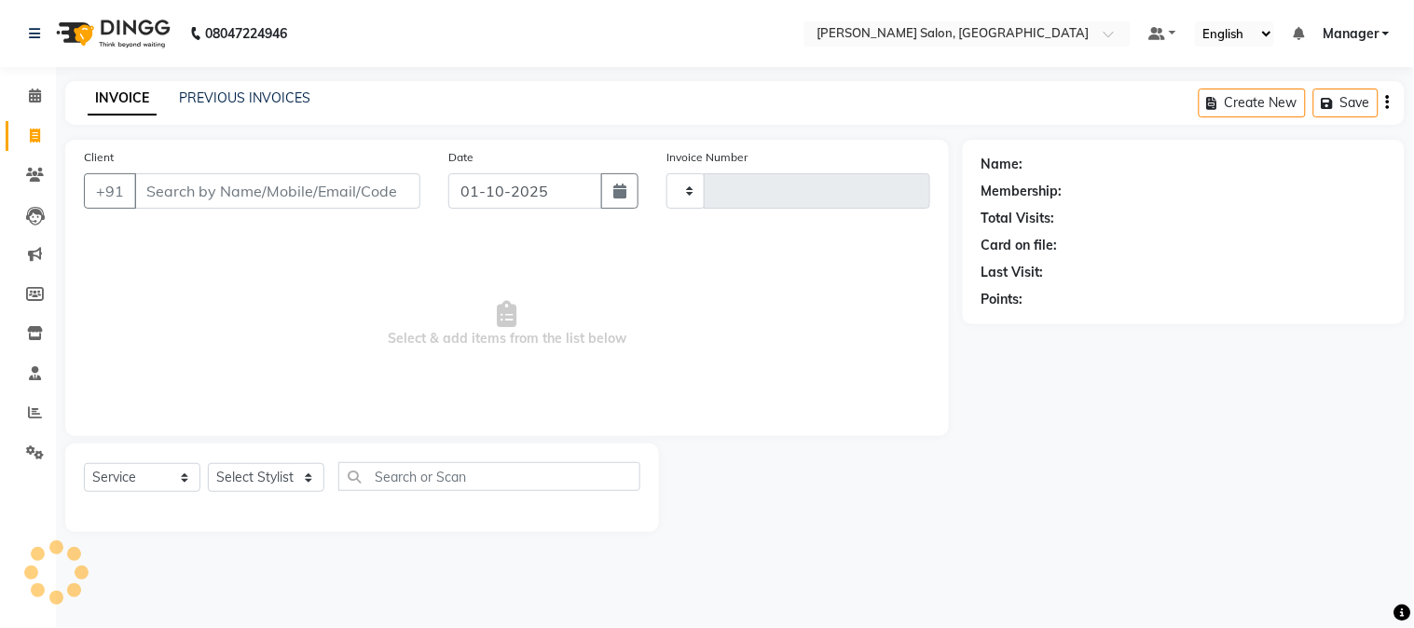
type input "2025"
select select "7672"
click at [238, 185] on input "Client" at bounding box center [277, 190] width 286 height 35
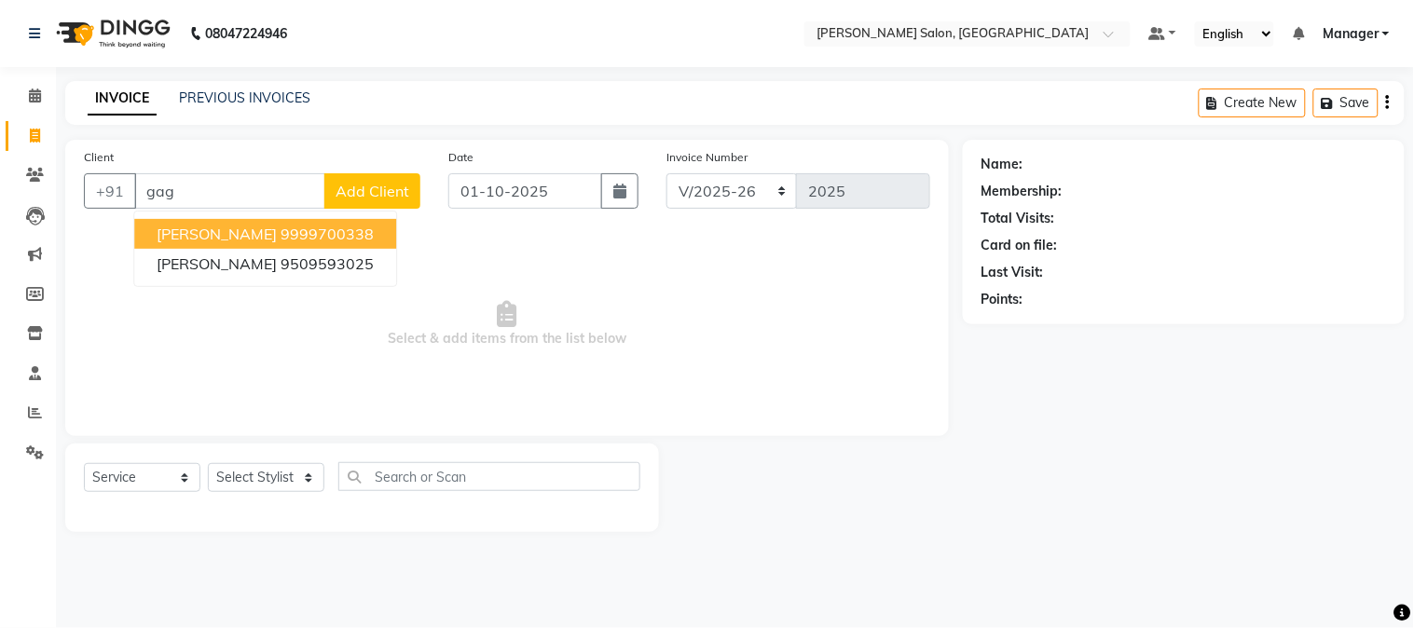
click at [374, 228] on ngb-highlight "9999700338" at bounding box center [327, 234] width 93 height 19
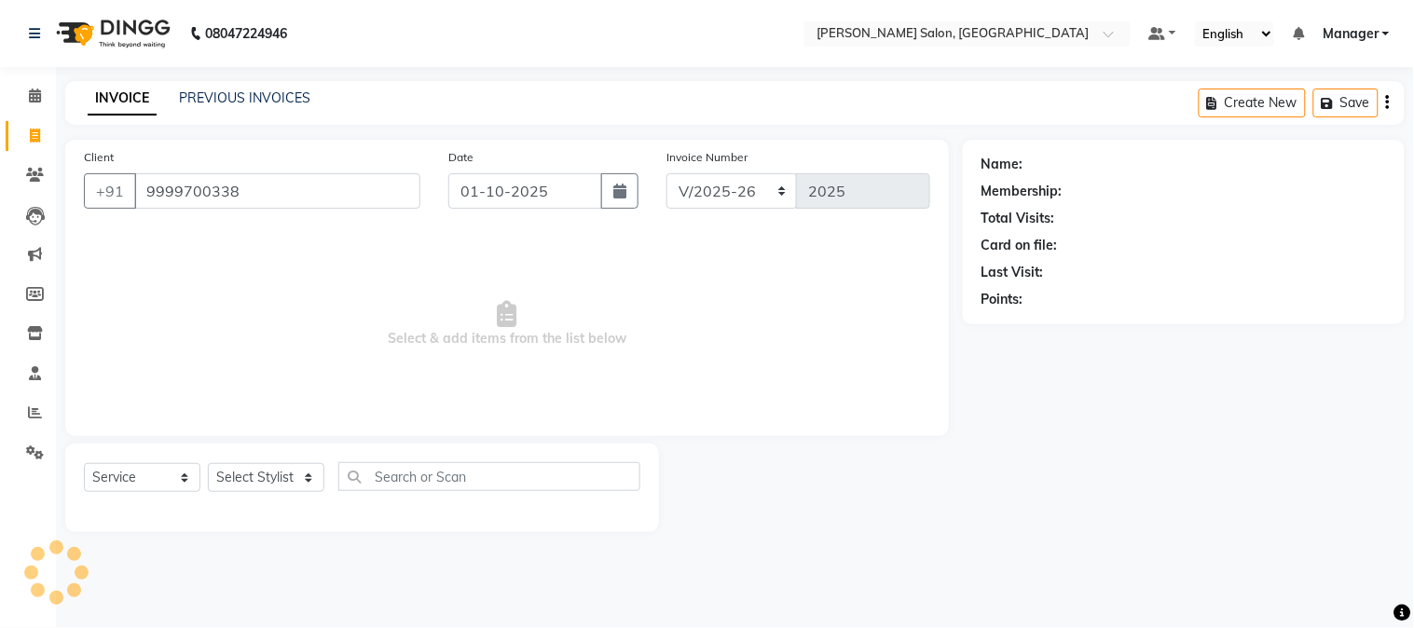
type input "9999700338"
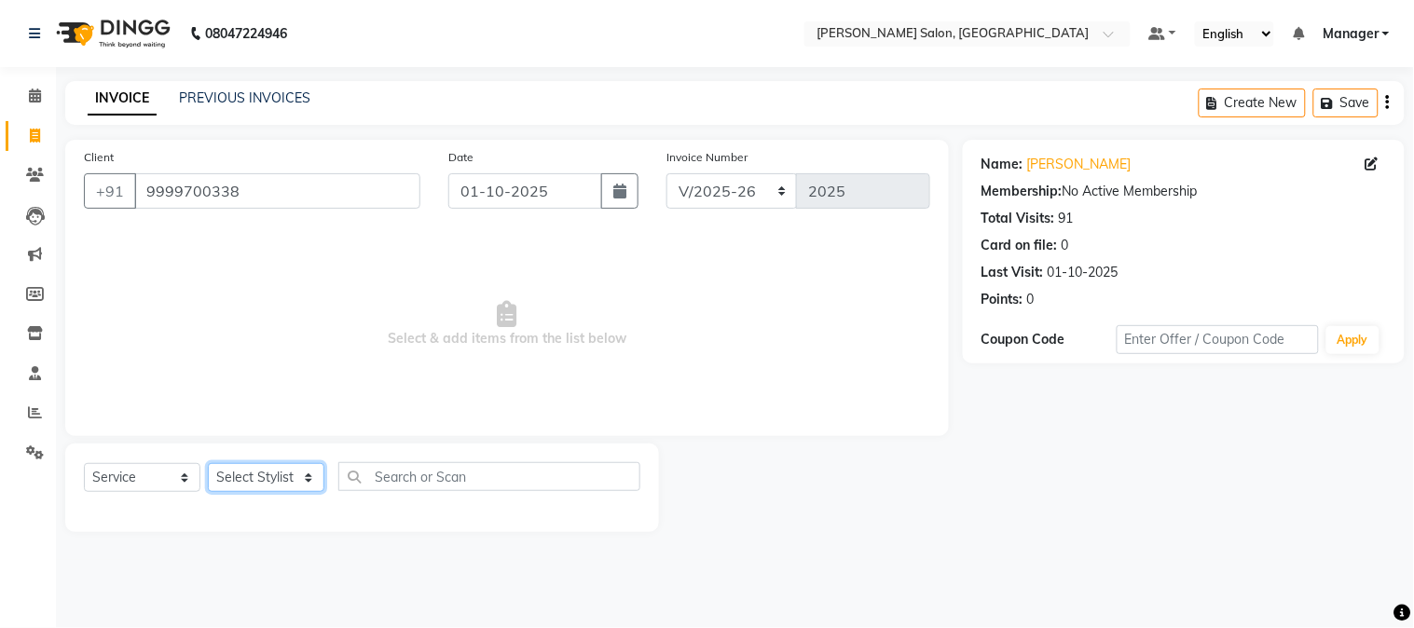
click at [268, 482] on select "Select Stylist [PERSON_NAME] [PERSON_NAME] BUBLEEN COUNTER SALE [PERSON_NAME] K…" at bounding box center [266, 477] width 116 height 29
select select "86617"
click at [208, 464] on select "Select Stylist [PERSON_NAME] [PERSON_NAME] BUBLEEN COUNTER SALE [PERSON_NAME] K…" at bounding box center [266, 477] width 116 height 29
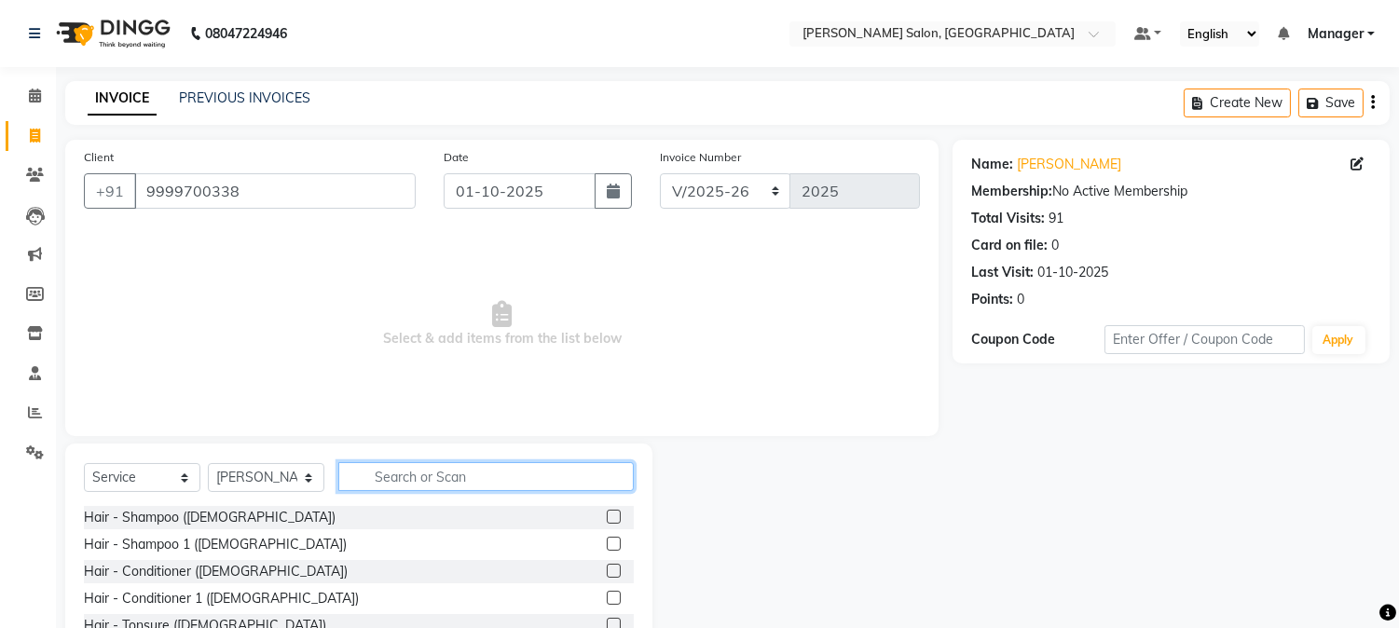
click at [403, 473] on input "text" at bounding box center [485, 476] width 295 height 29
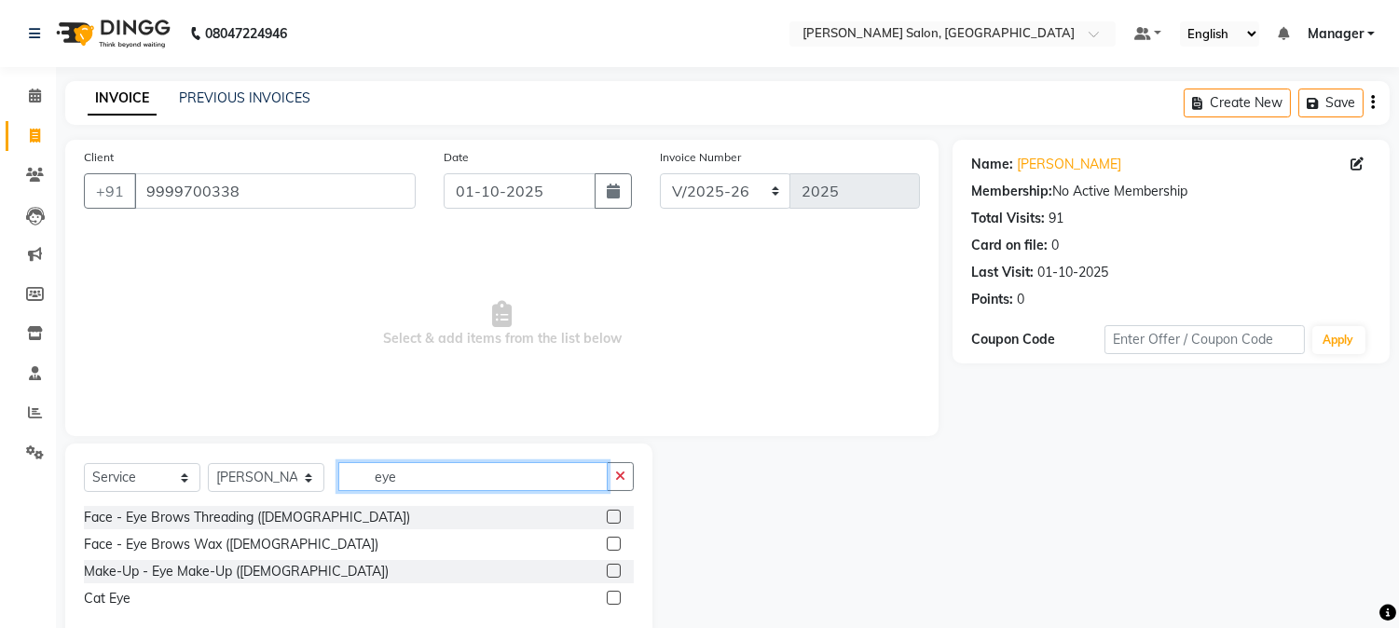
type input "eye"
click at [611, 515] on label at bounding box center [614, 517] width 14 height 14
click at [611, 515] on input "checkbox" at bounding box center [613, 518] width 12 height 12
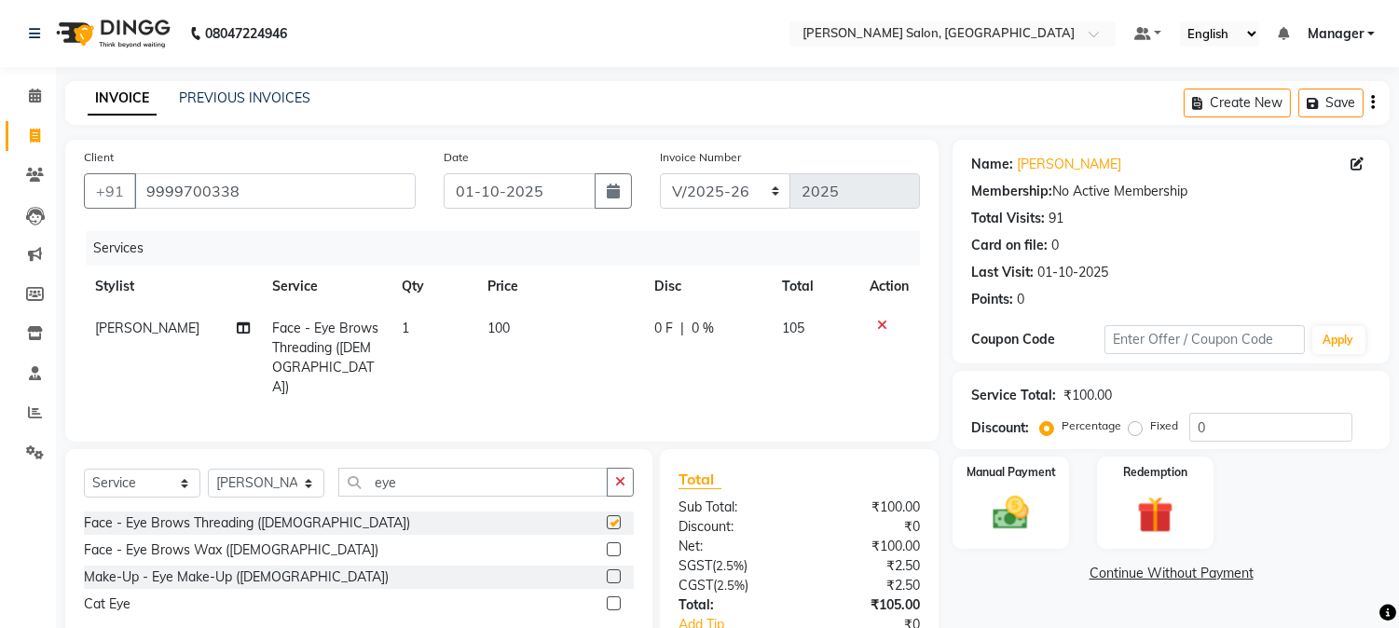
checkbox input "false"
click at [546, 336] on td "100" at bounding box center [559, 358] width 167 height 101
select select "86617"
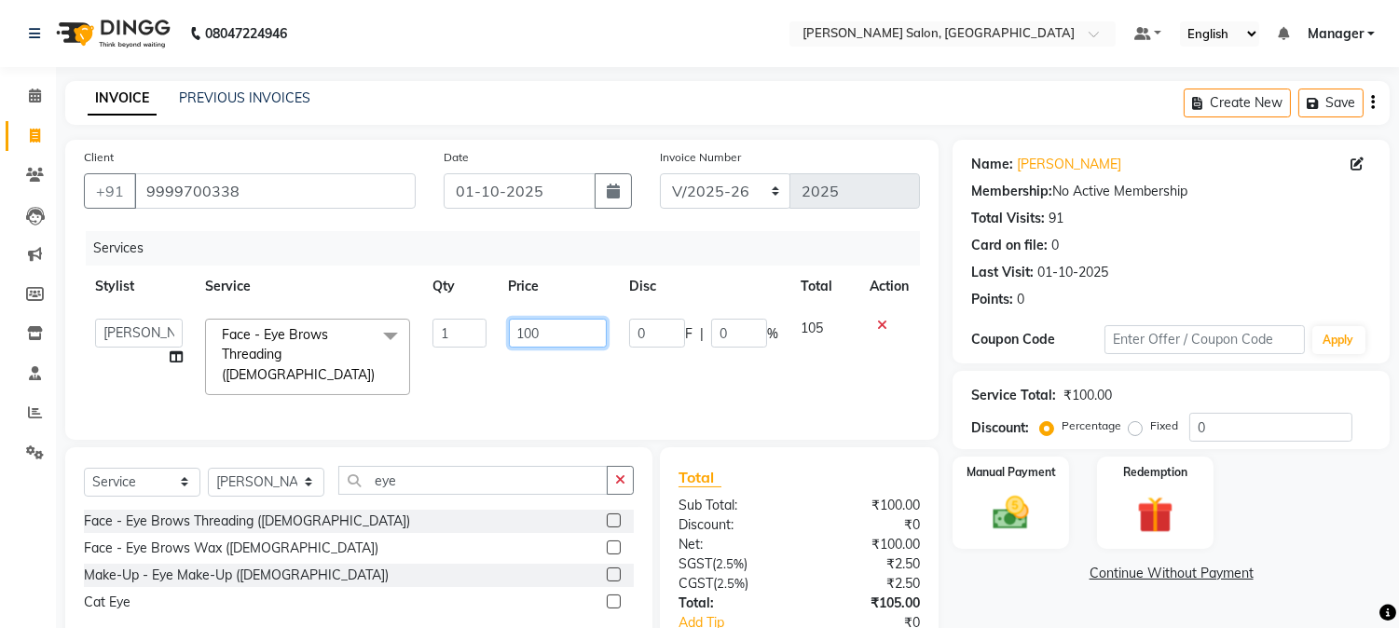
click at [517, 336] on input "100" at bounding box center [558, 333] width 98 height 29
type input "0"
type input "95"
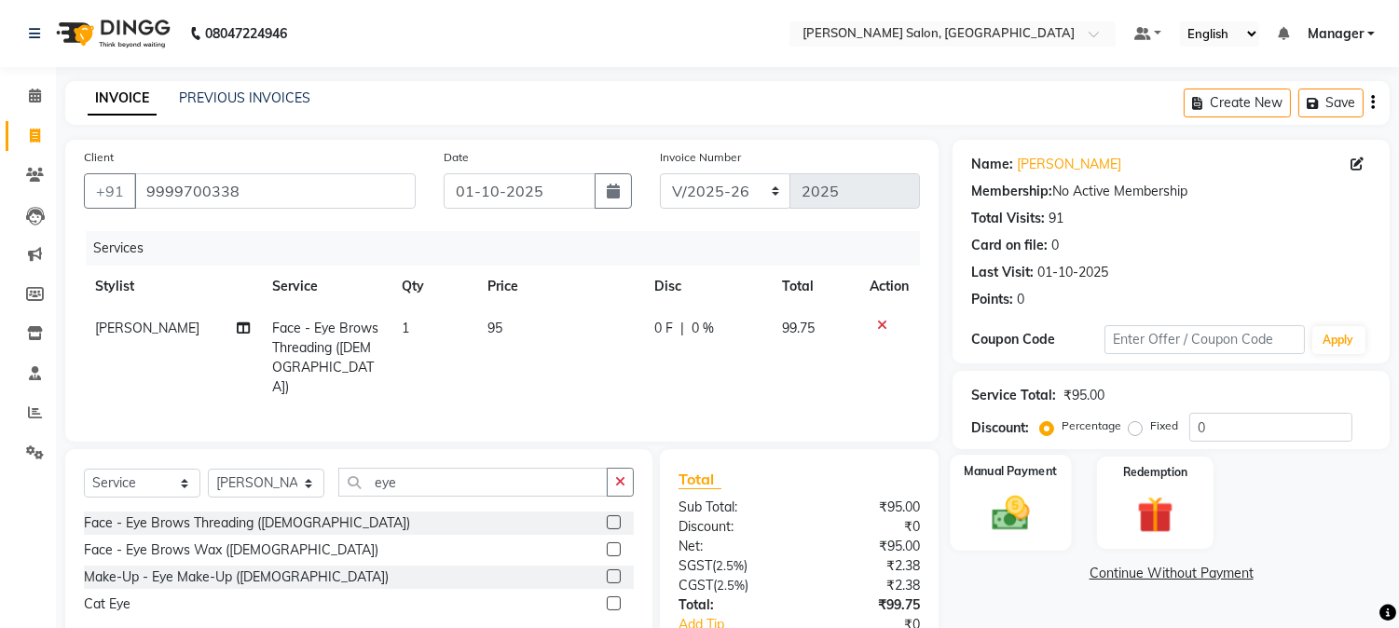
click at [1028, 507] on img at bounding box center [1011, 514] width 62 height 44
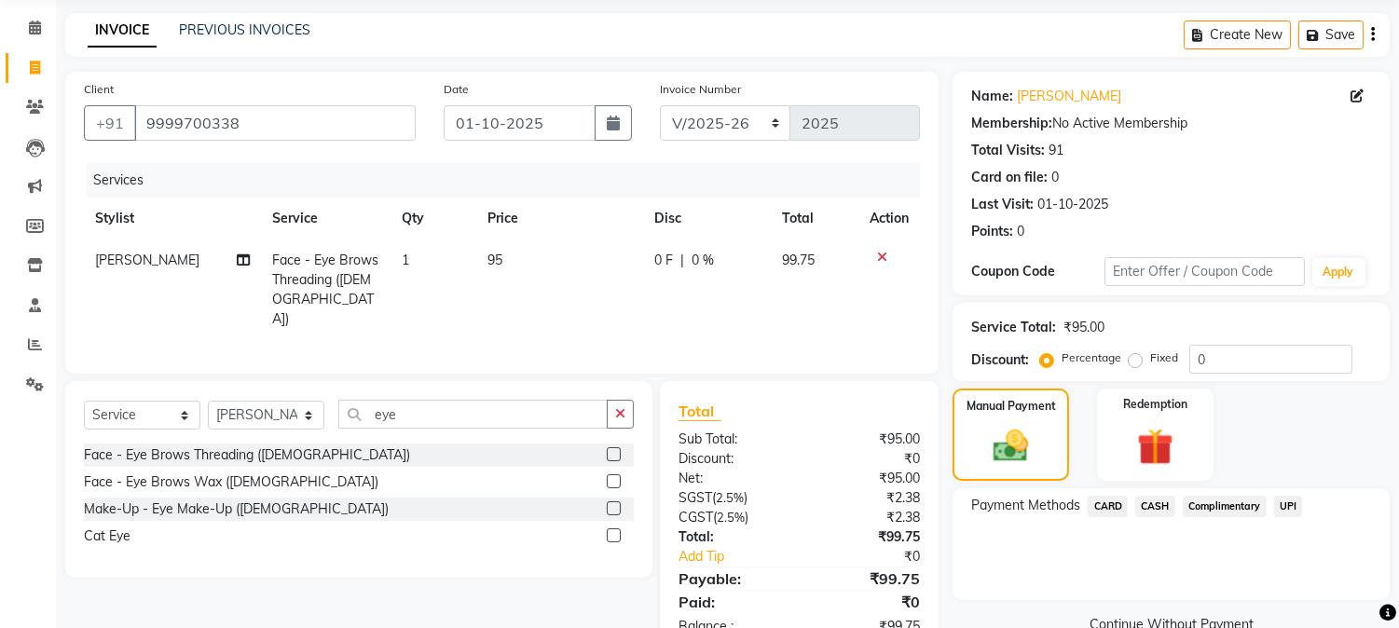
scroll to position [118, 0]
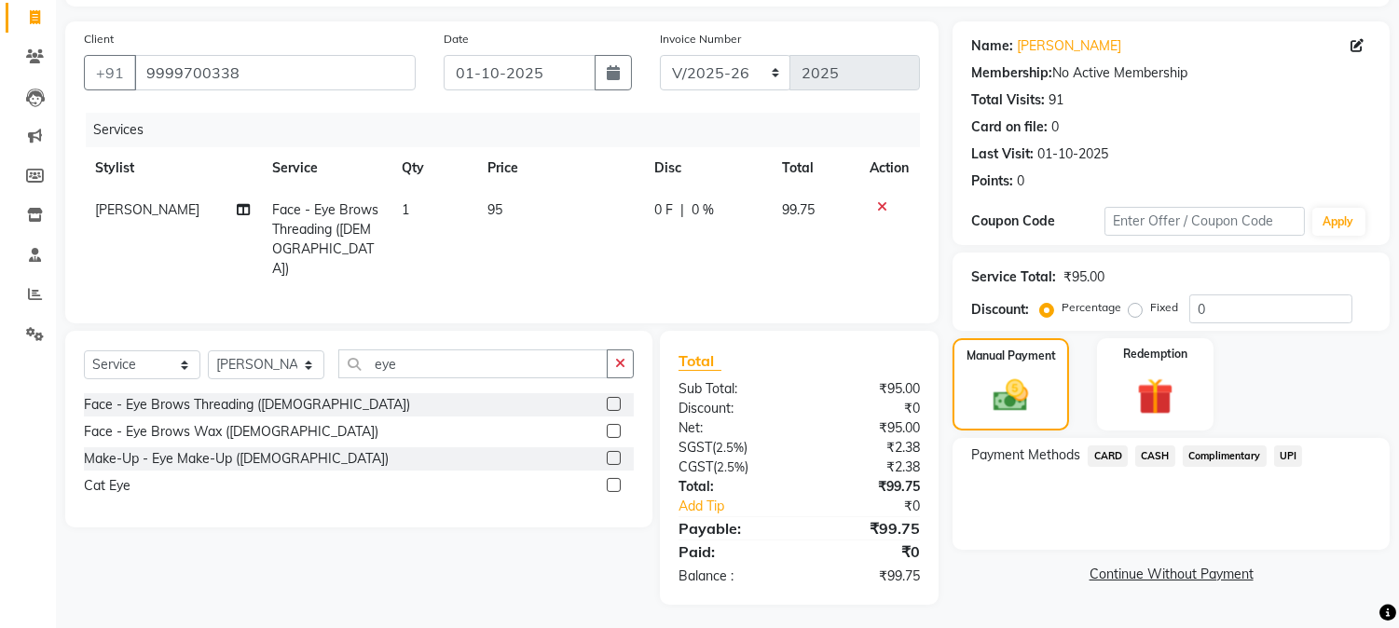
click at [1291, 449] on span "UPI" at bounding box center [1288, 455] width 29 height 21
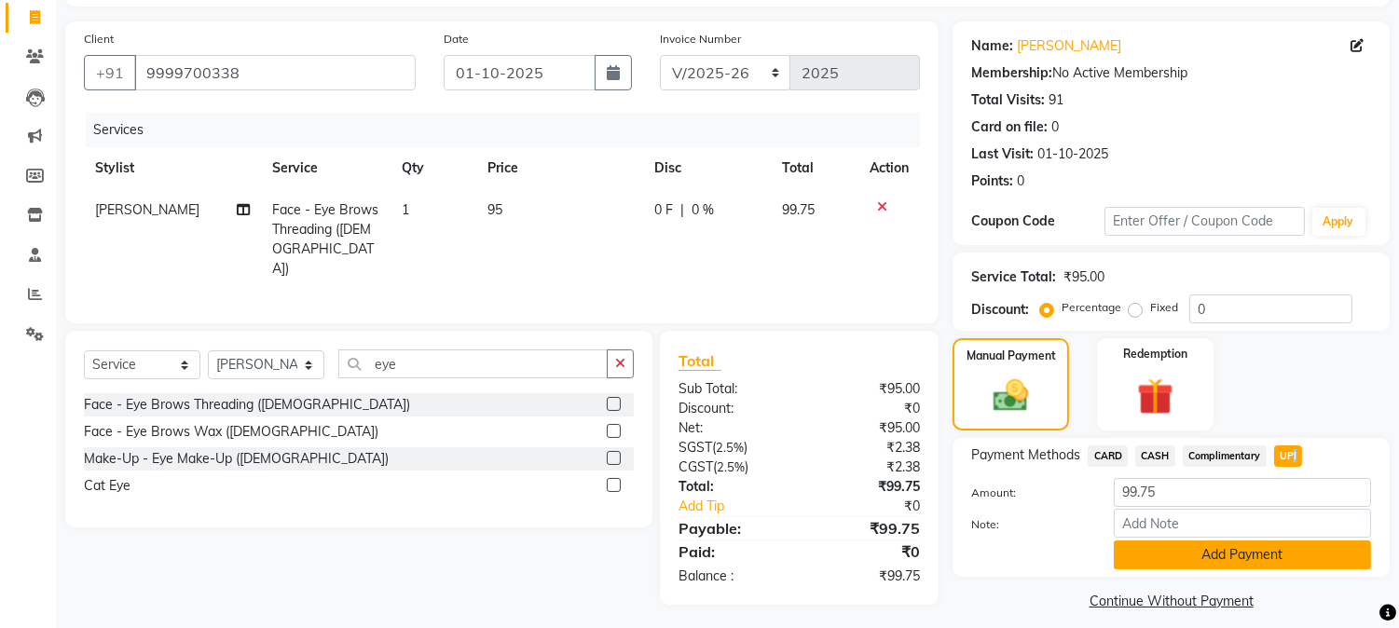
click at [1305, 550] on button "Add Payment" at bounding box center [1242, 555] width 257 height 29
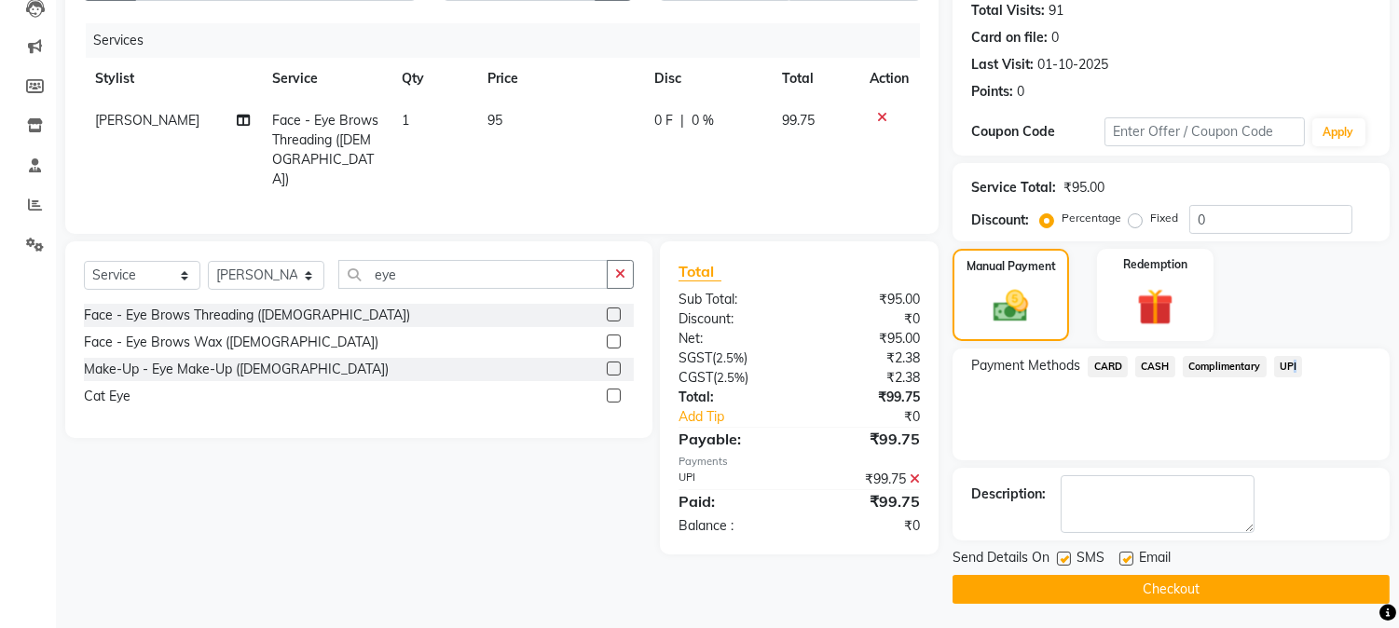
scroll to position [210, 0]
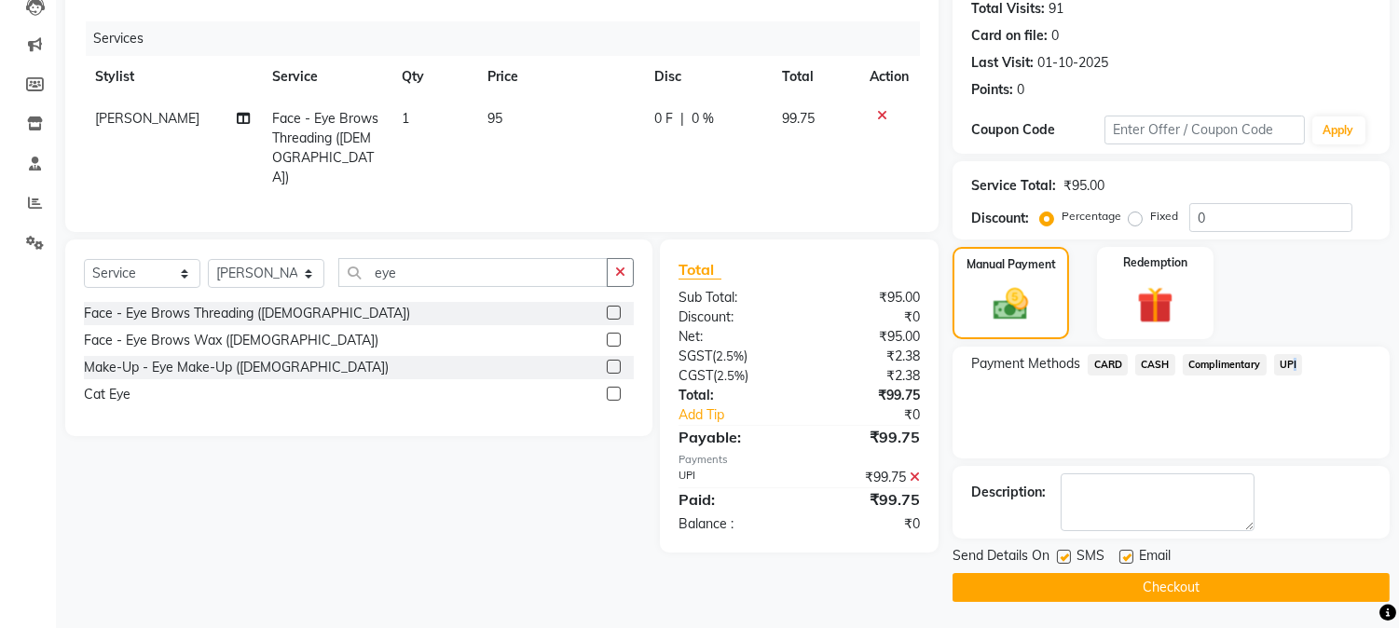
click at [1345, 582] on button "Checkout" at bounding box center [1170, 587] width 437 height 29
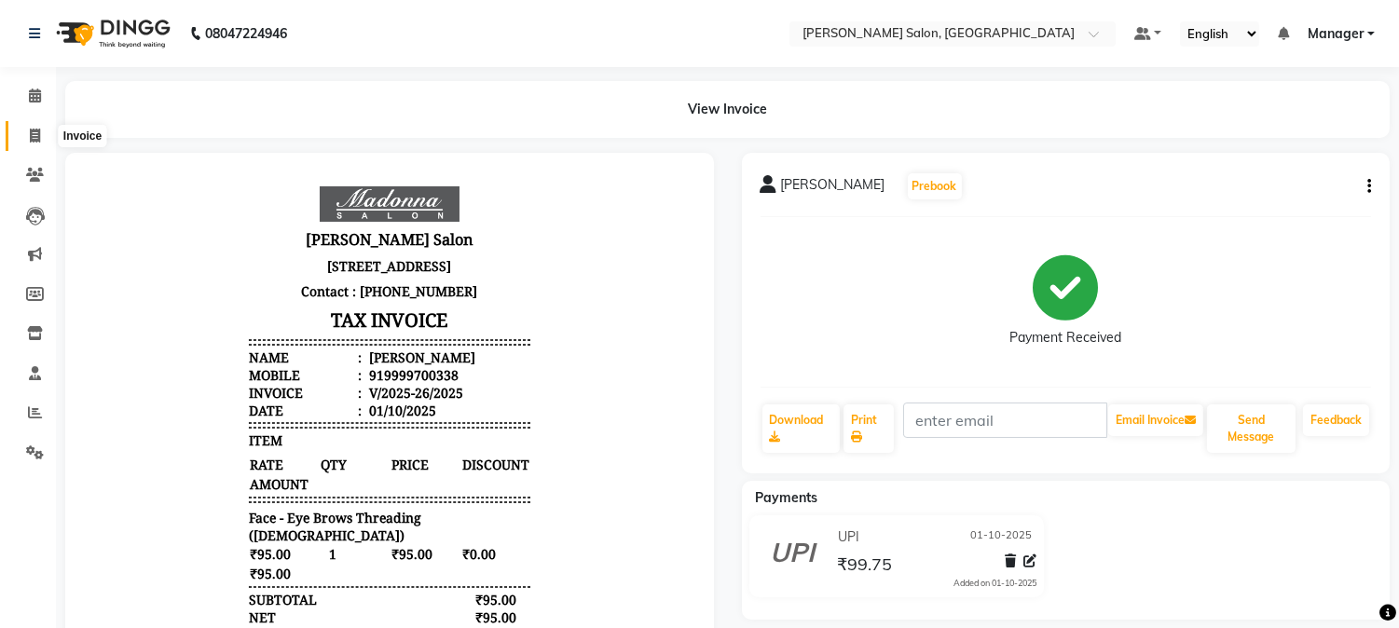
click at [34, 142] on icon at bounding box center [35, 136] width 10 height 14
select select "7672"
select select "service"
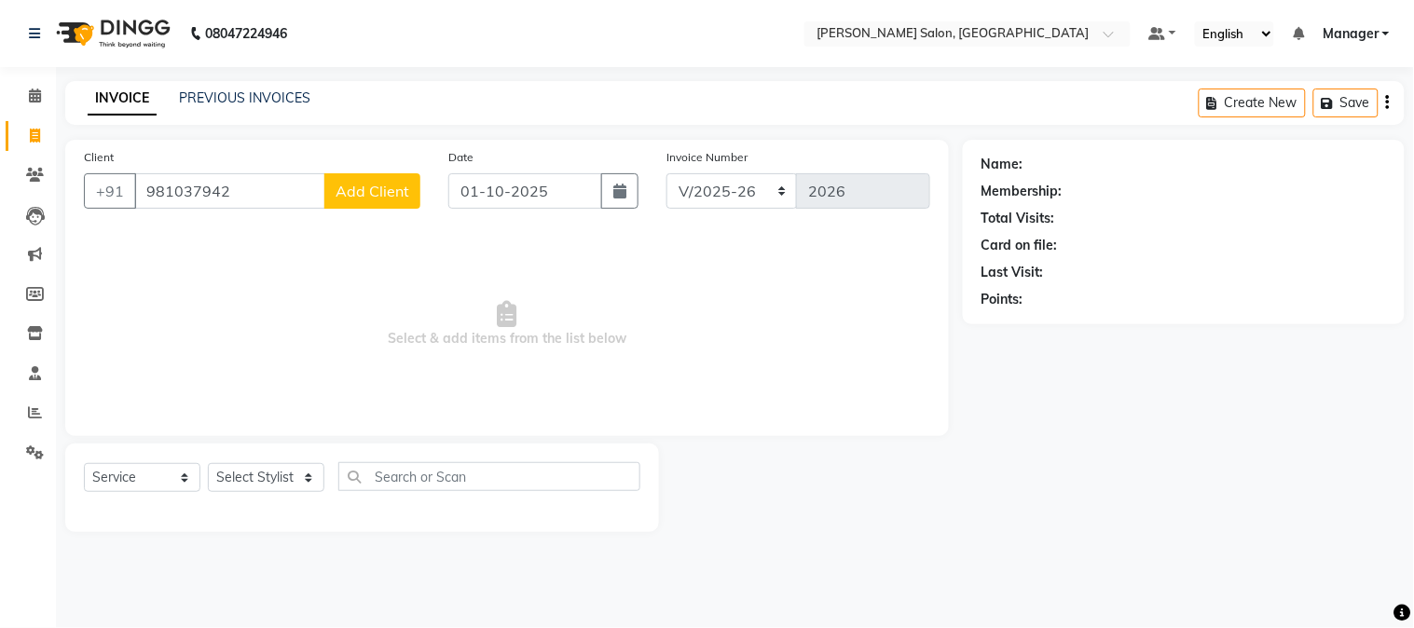
click at [144, 194] on input "981037942" at bounding box center [229, 190] width 191 height 35
type input "2"
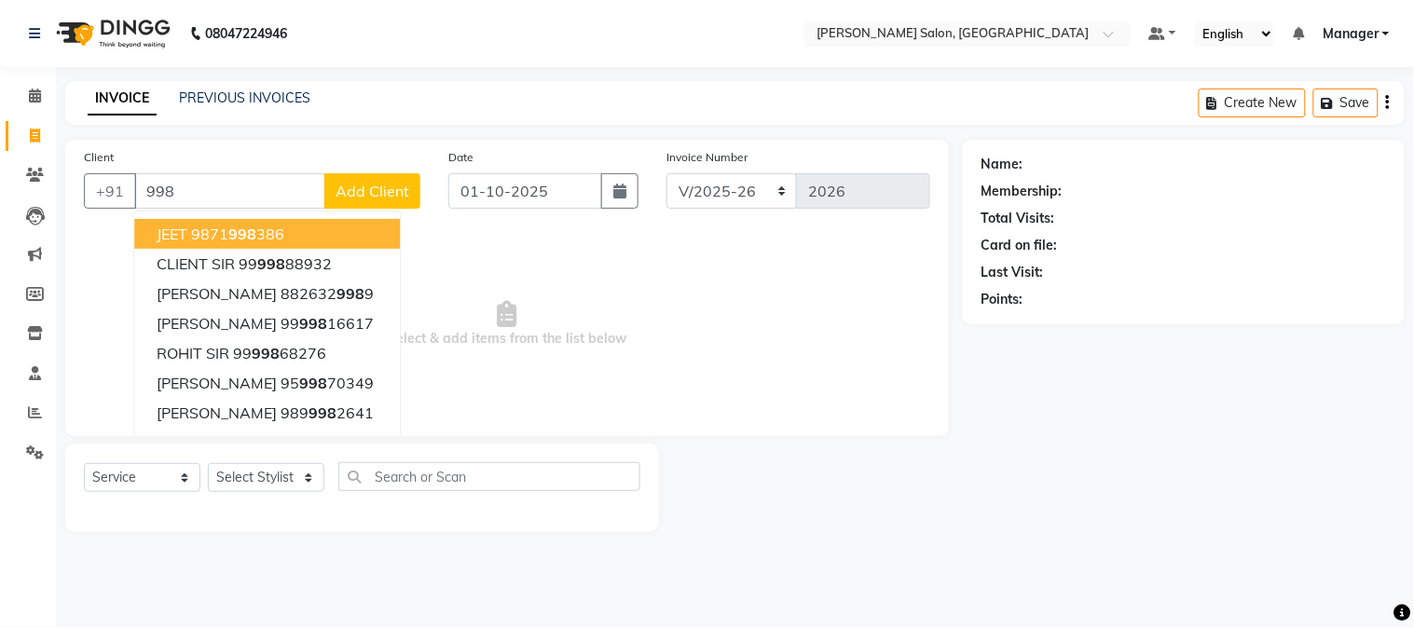
click at [157, 191] on input "998" at bounding box center [229, 190] width 191 height 35
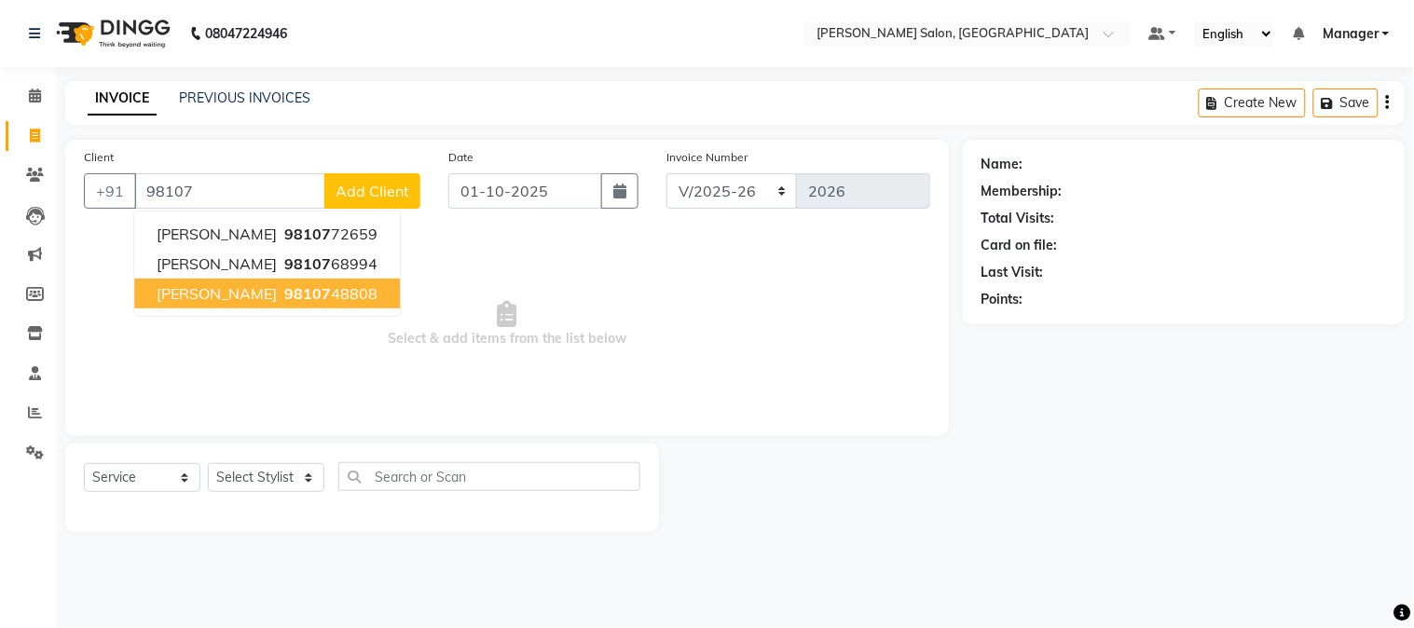
click at [332, 296] on ngb-highlight "98107 48808" at bounding box center [329, 293] width 97 height 19
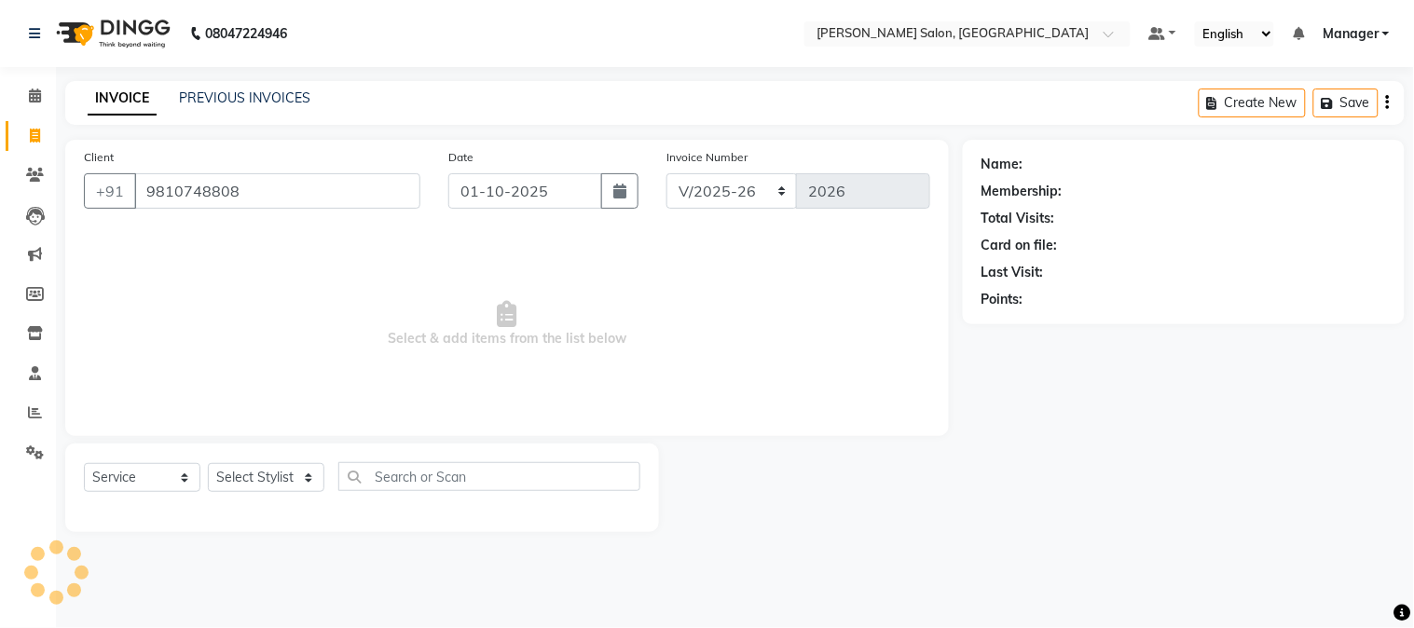
type input "9810748808"
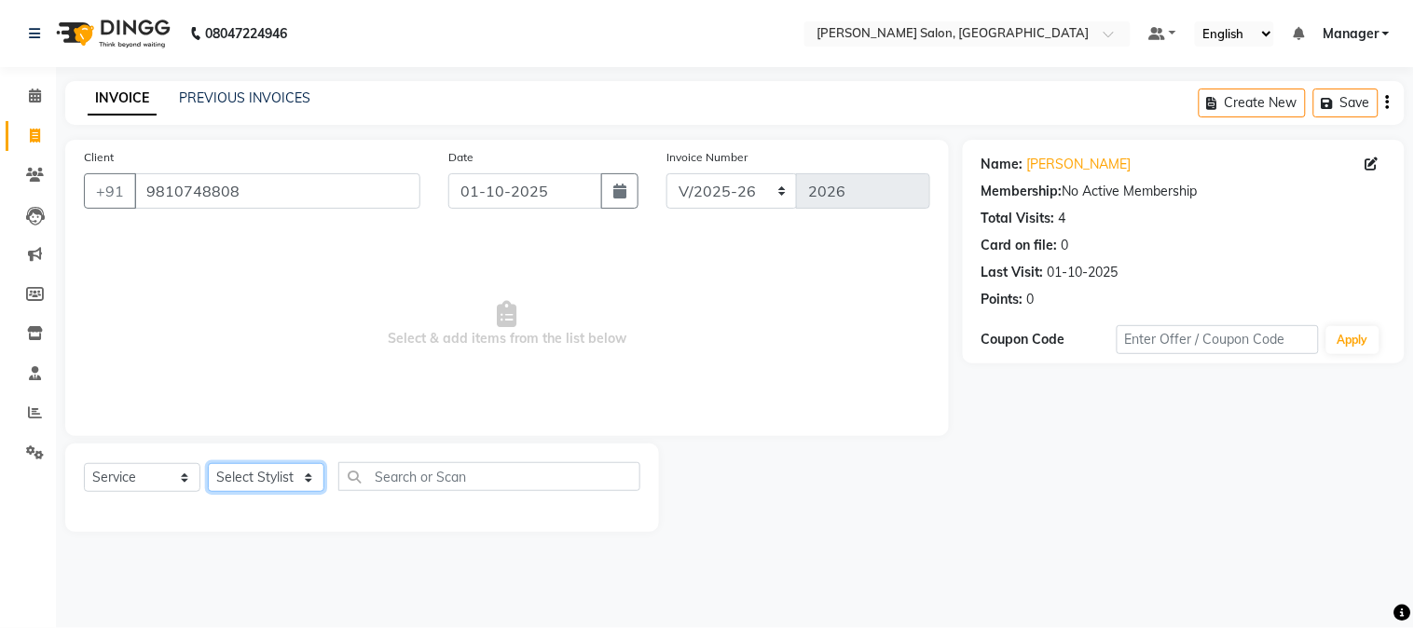
click at [287, 479] on select "Select Stylist [PERSON_NAME] [PERSON_NAME] BUBLEEN COUNTER SALE [PERSON_NAME] K…" at bounding box center [266, 477] width 116 height 29
select select "72481"
click at [208, 464] on select "Select Stylist [PERSON_NAME] [PERSON_NAME] BUBLEEN COUNTER SALE [PERSON_NAME] K…" at bounding box center [266, 477] width 116 height 29
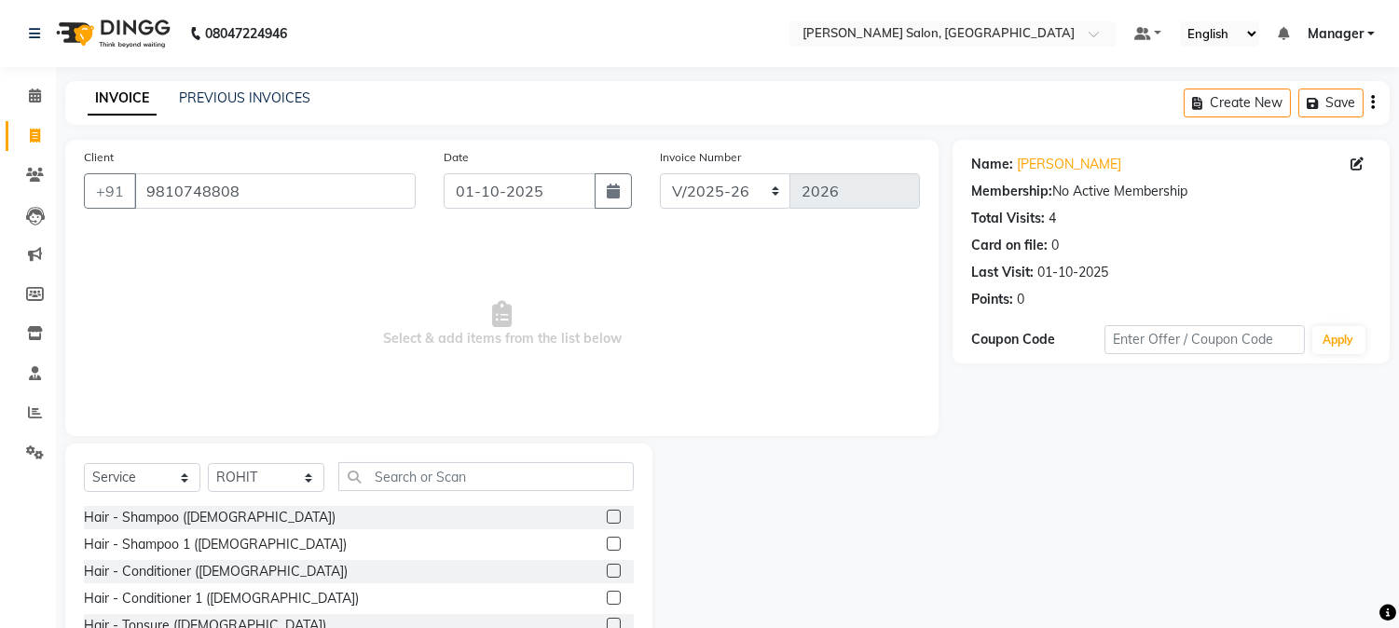
click at [607, 542] on label at bounding box center [614, 544] width 14 height 14
click at [607, 542] on input "checkbox" at bounding box center [613, 545] width 12 height 12
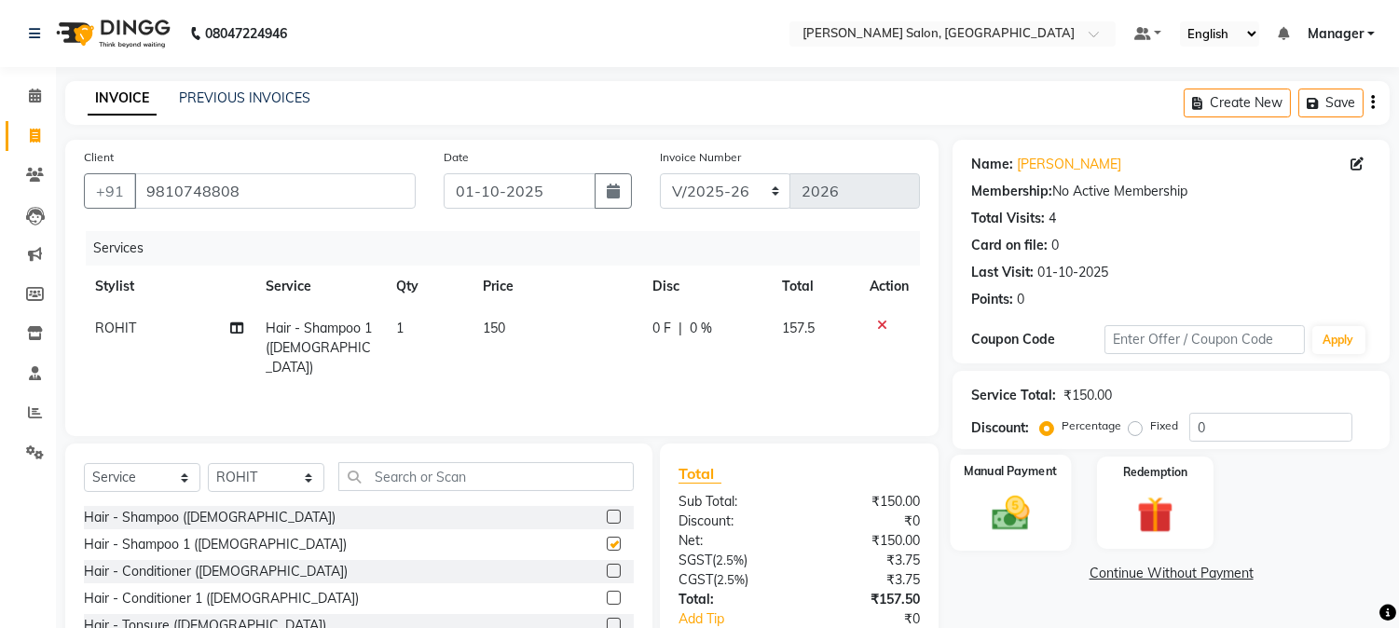
checkbox input "false"
click at [975, 508] on div "Manual Payment" at bounding box center [1011, 502] width 121 height 95
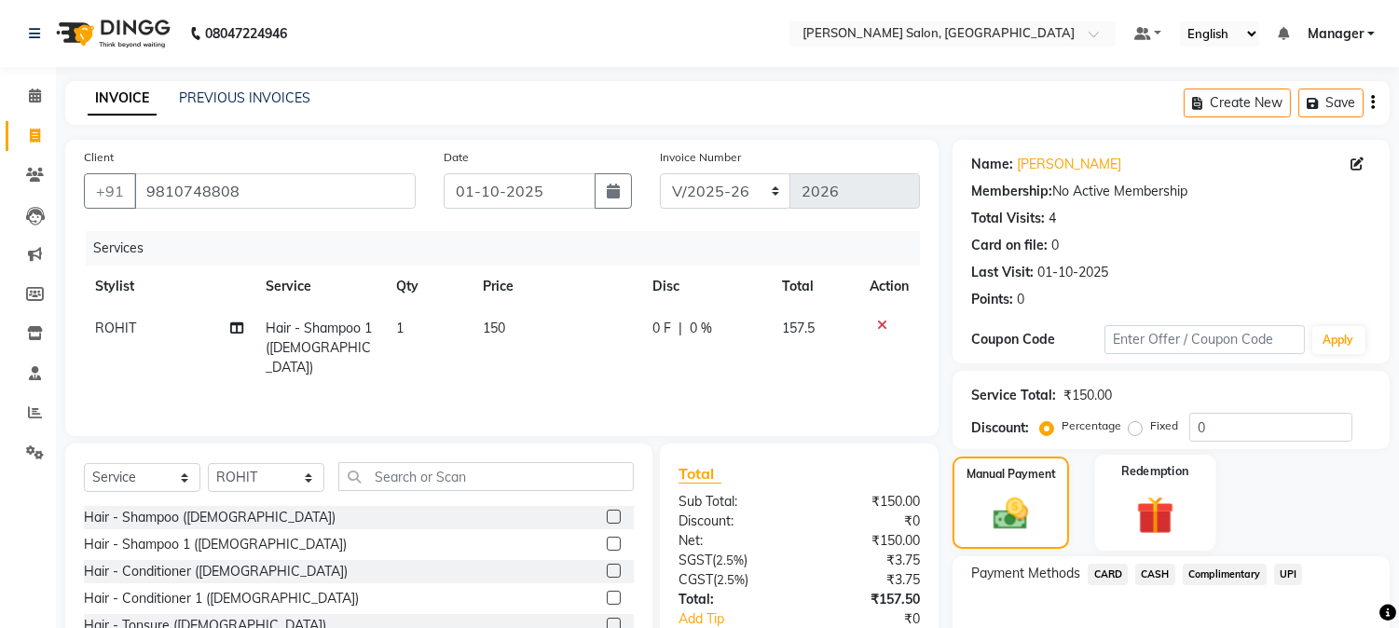
drag, startPoint x: 1170, startPoint y: 511, endPoint x: 1154, endPoint y: 514, distance: 16.3
click at [1154, 514] on img at bounding box center [1155, 515] width 62 height 47
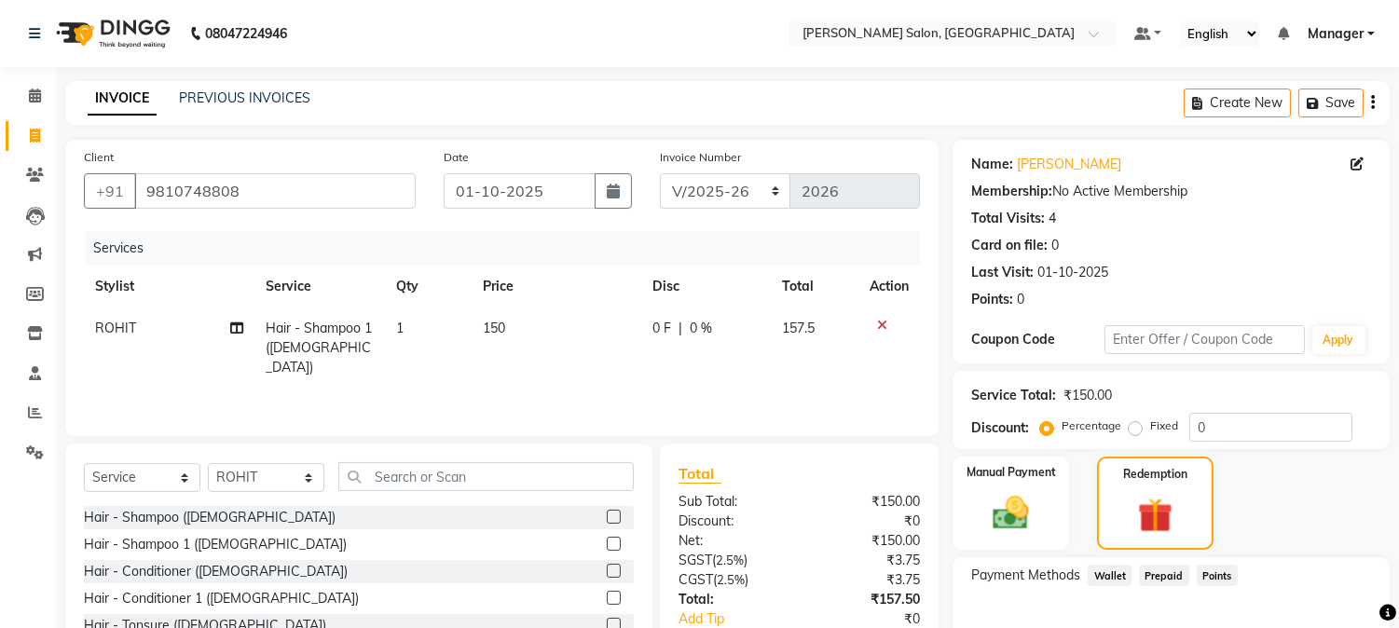
click at [1165, 574] on span "Prepaid" at bounding box center [1164, 575] width 50 height 21
click at [37, 96] on icon at bounding box center [35, 96] width 12 height 14
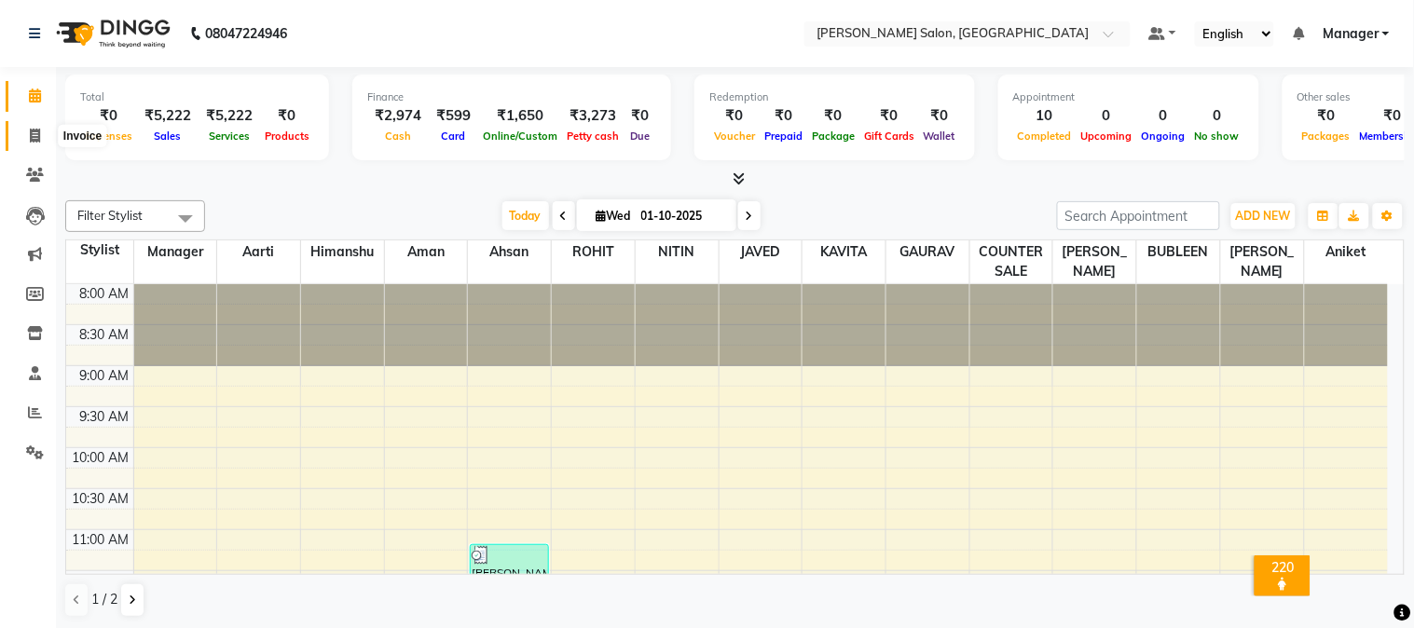
click at [34, 140] on icon at bounding box center [35, 136] width 10 height 14
select select "service"
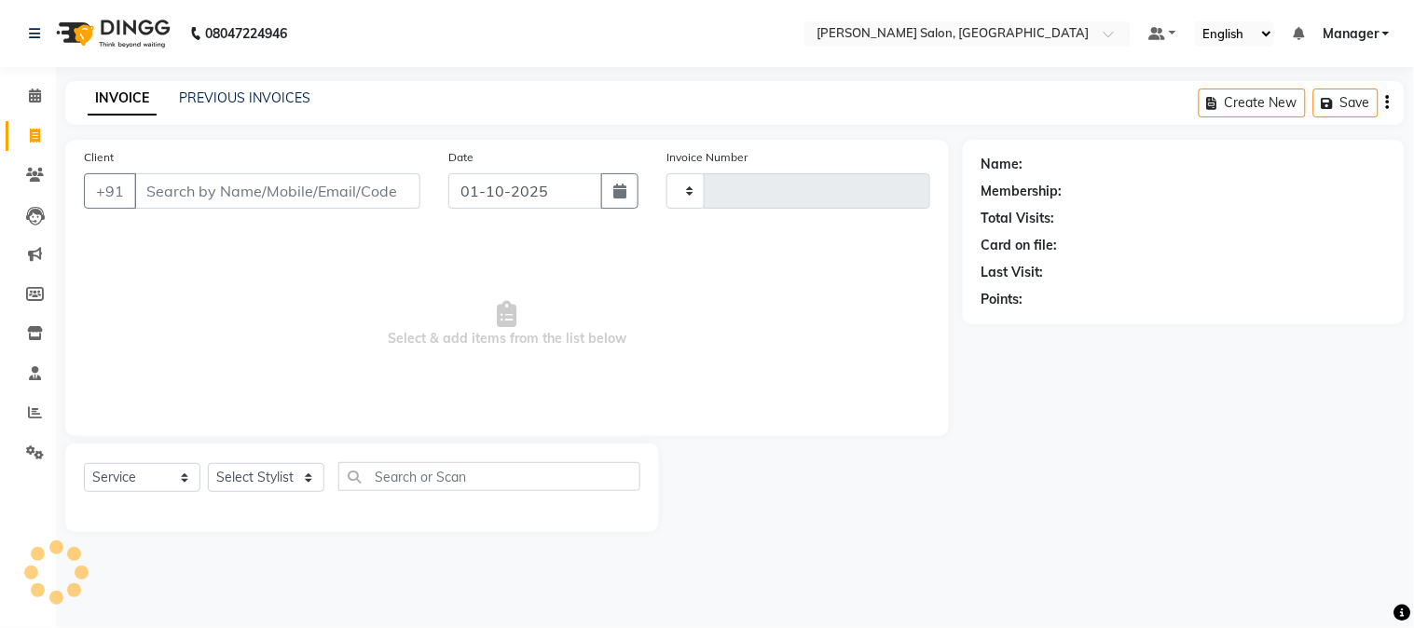
type input "2026"
select select "7672"
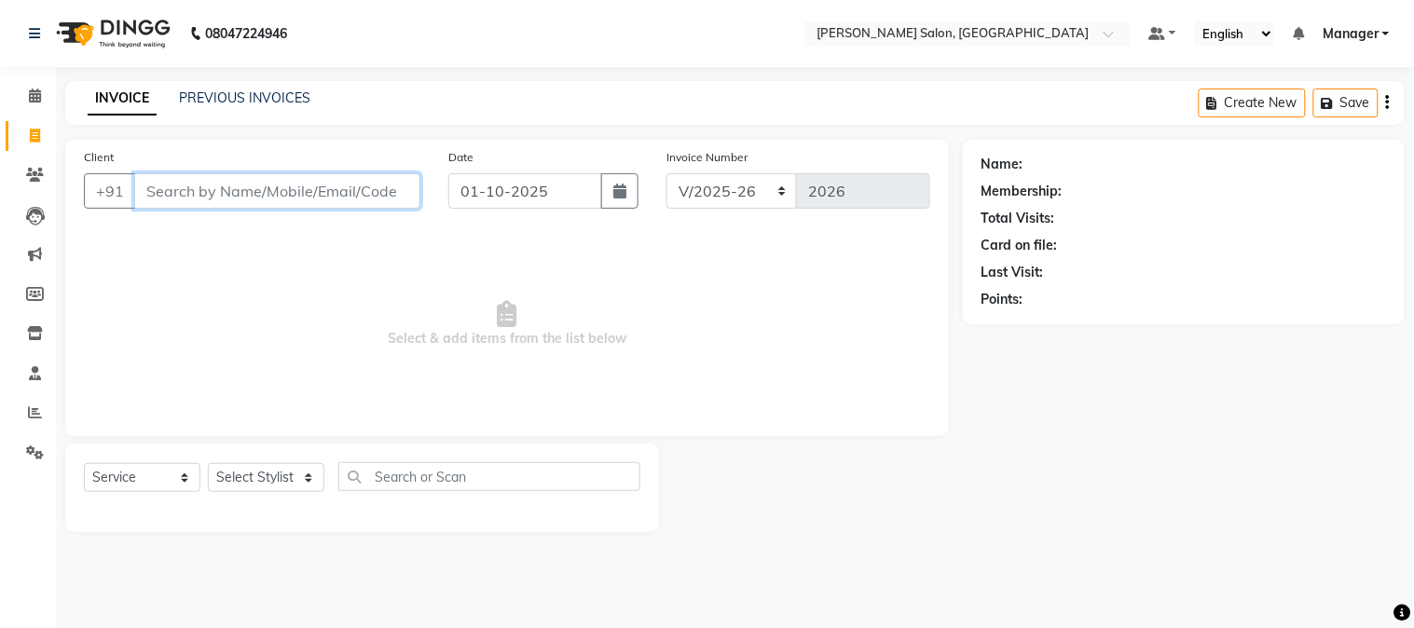
click at [244, 178] on input "Client" at bounding box center [277, 190] width 286 height 35
click at [250, 199] on input "Client" at bounding box center [277, 190] width 286 height 35
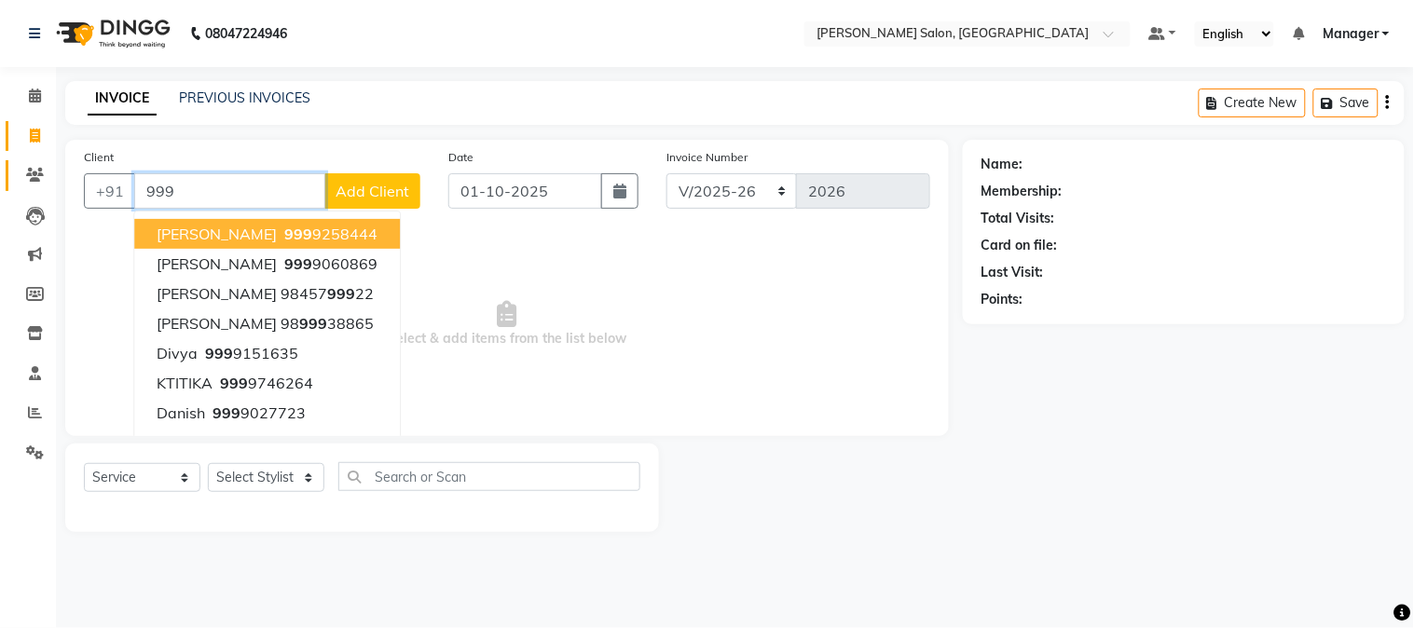
type input "999"
click at [34, 169] on icon at bounding box center [35, 175] width 18 height 14
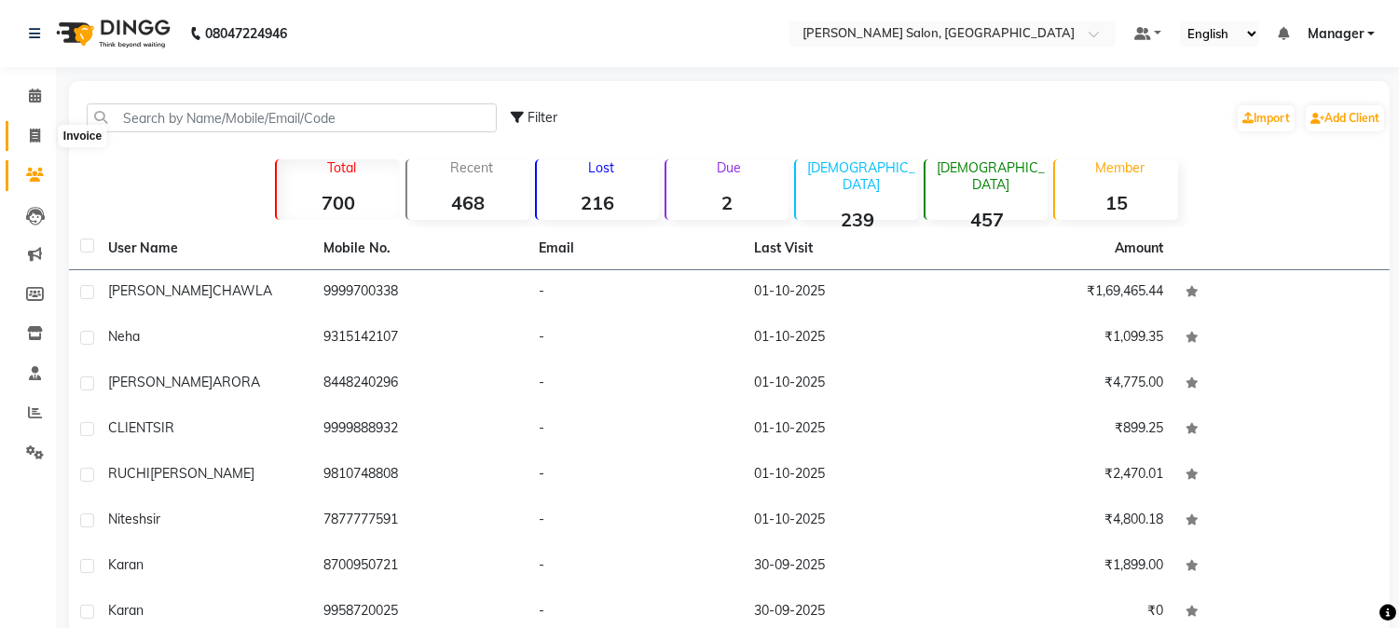
click at [39, 134] on icon at bounding box center [35, 136] width 10 height 14
select select "service"
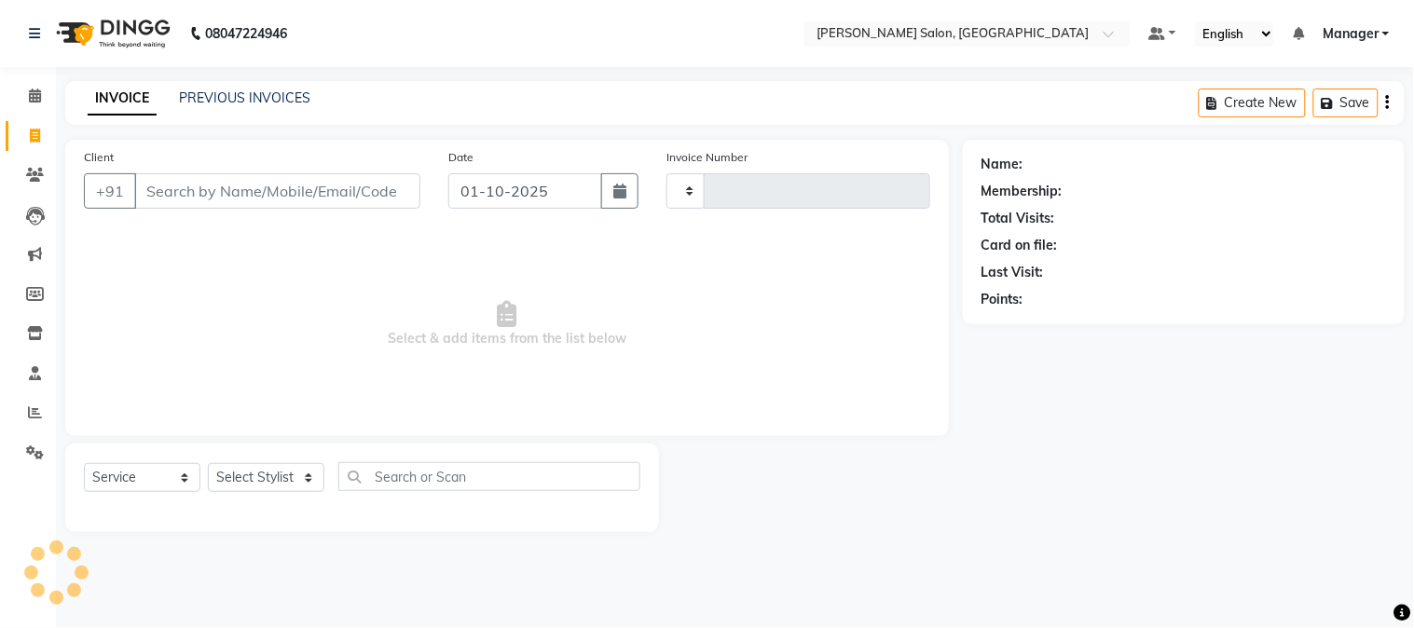
type input "2026"
select select "7672"
click at [200, 197] on input "Client" at bounding box center [277, 190] width 286 height 35
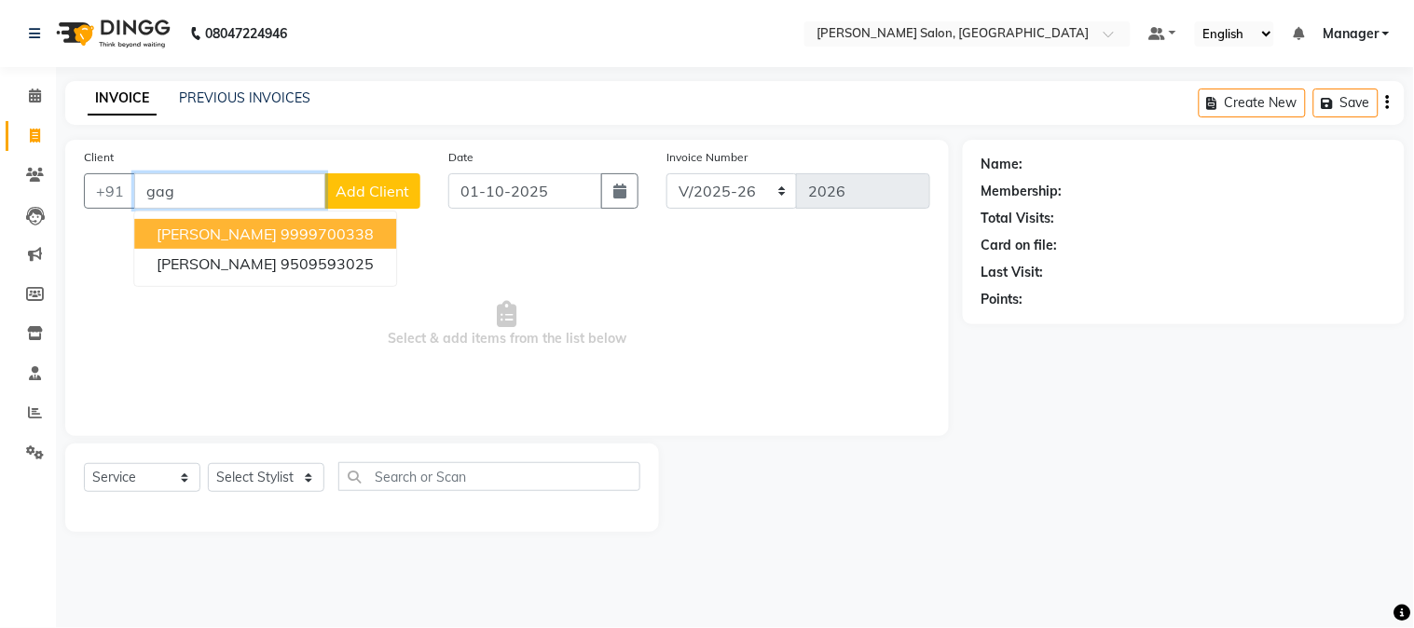
click at [390, 225] on button "[PERSON_NAME] 9999700338" at bounding box center [265, 234] width 262 height 30
type input "9999700338"
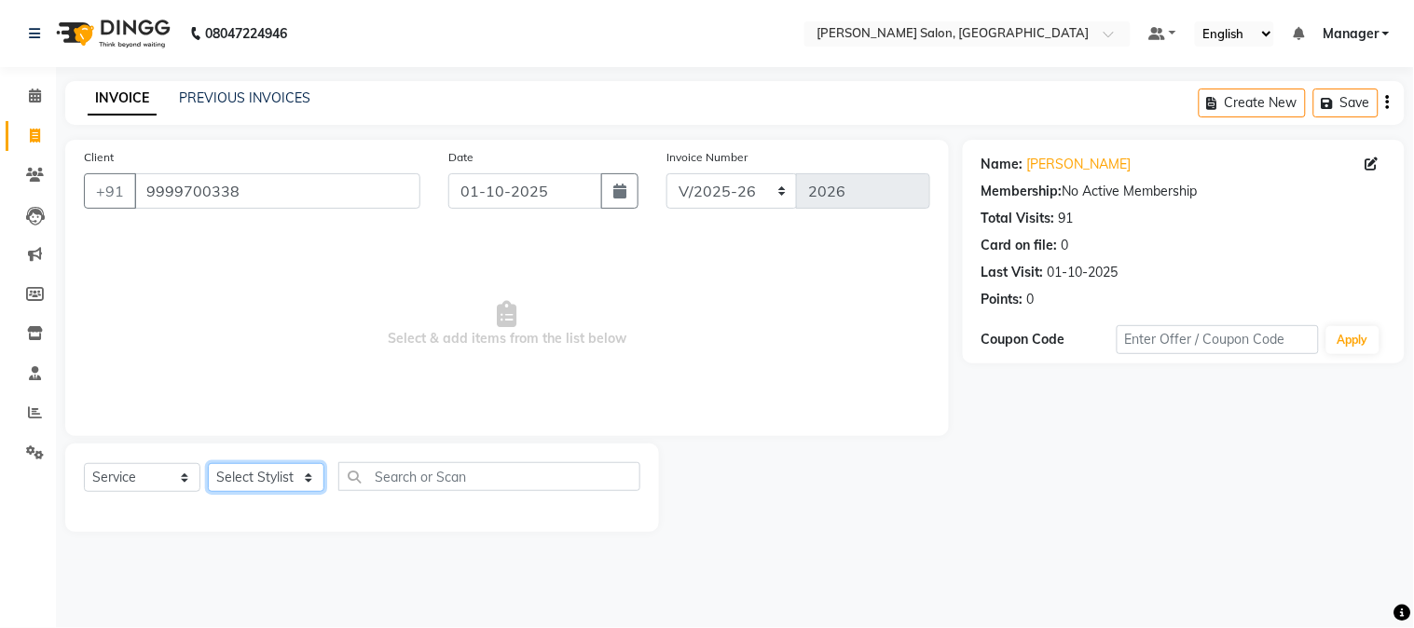
click at [296, 477] on select "Select Stylist [PERSON_NAME] [PERSON_NAME] BUBLEEN COUNTER SALE [PERSON_NAME] K…" at bounding box center [266, 477] width 116 height 29
select select "89507"
click at [208, 464] on select "Select Stylist [PERSON_NAME] [PERSON_NAME] BUBLEEN COUNTER SALE [PERSON_NAME] K…" at bounding box center [266, 477] width 116 height 29
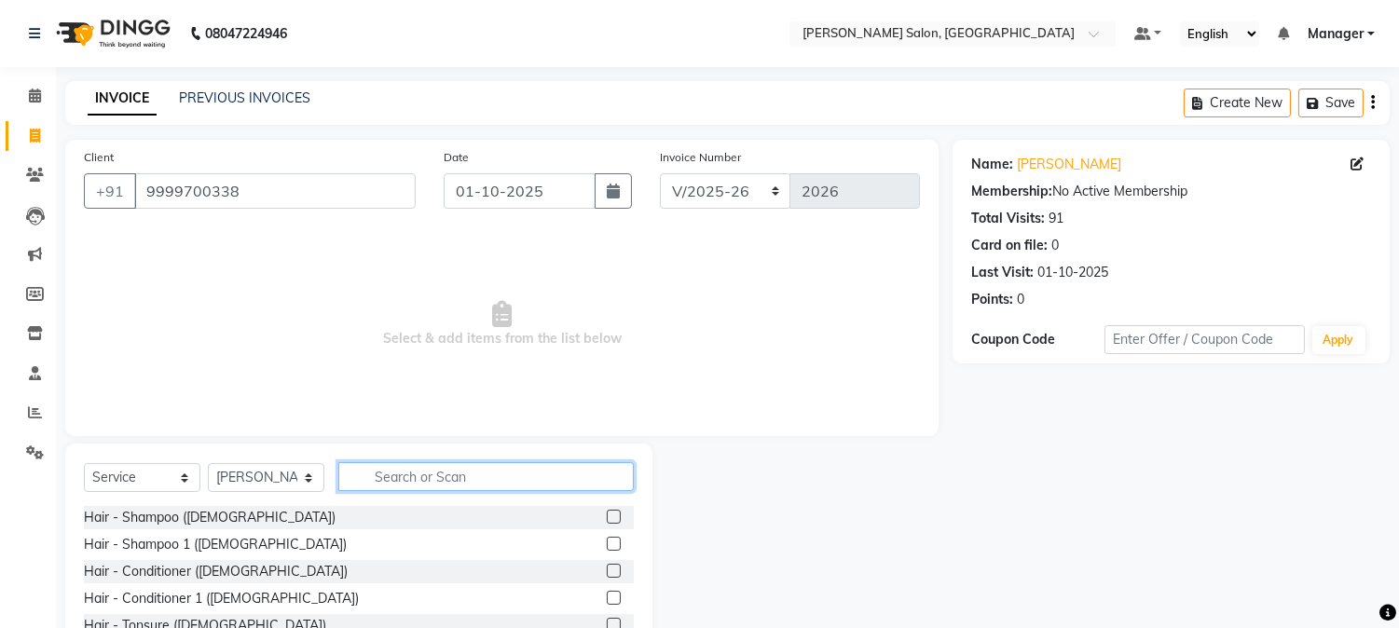
click at [417, 473] on input "text" at bounding box center [485, 476] width 295 height 29
type input "hair cu"
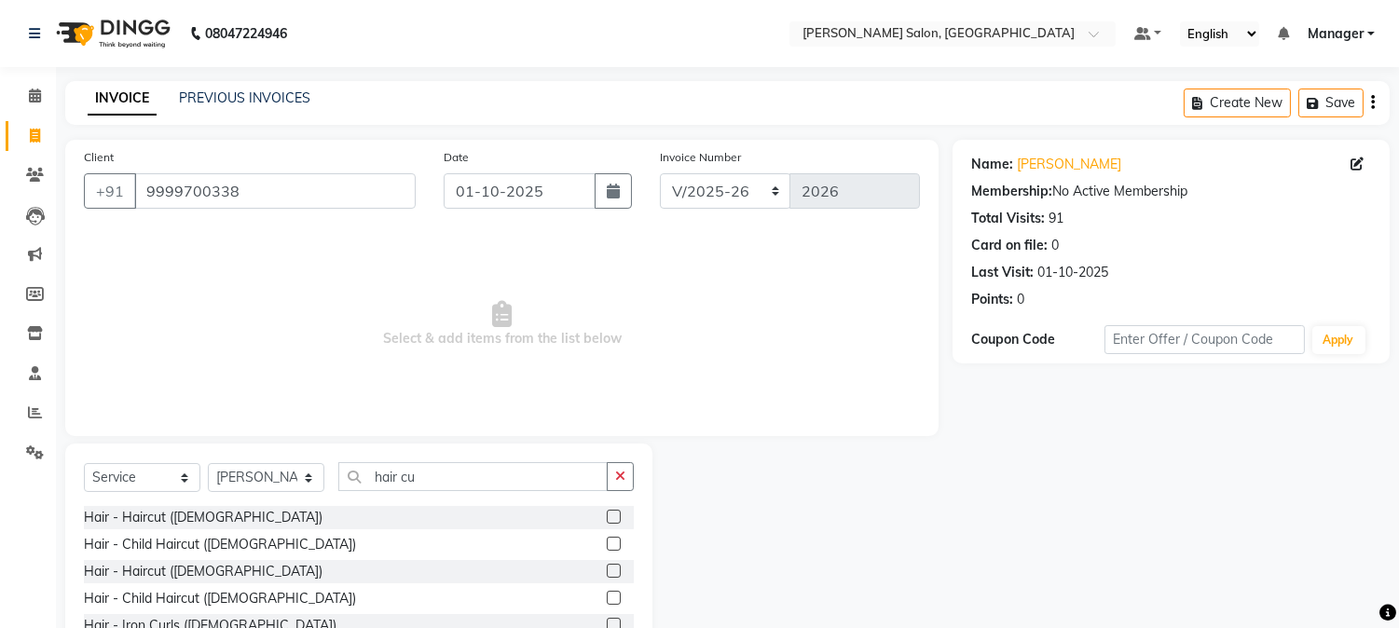
click at [610, 515] on label at bounding box center [614, 517] width 14 height 14
click at [610, 515] on input "checkbox" at bounding box center [613, 518] width 12 height 12
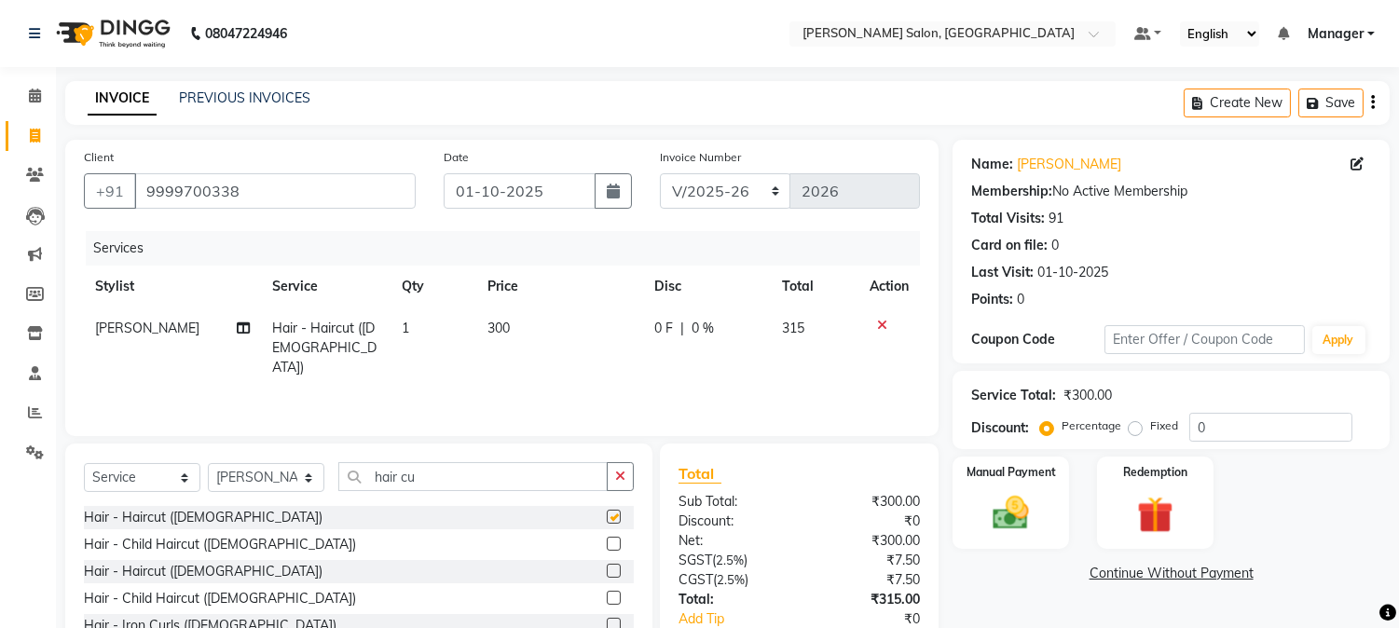
checkbox input "false"
click at [406, 480] on input "hair cu" at bounding box center [472, 476] width 269 height 29
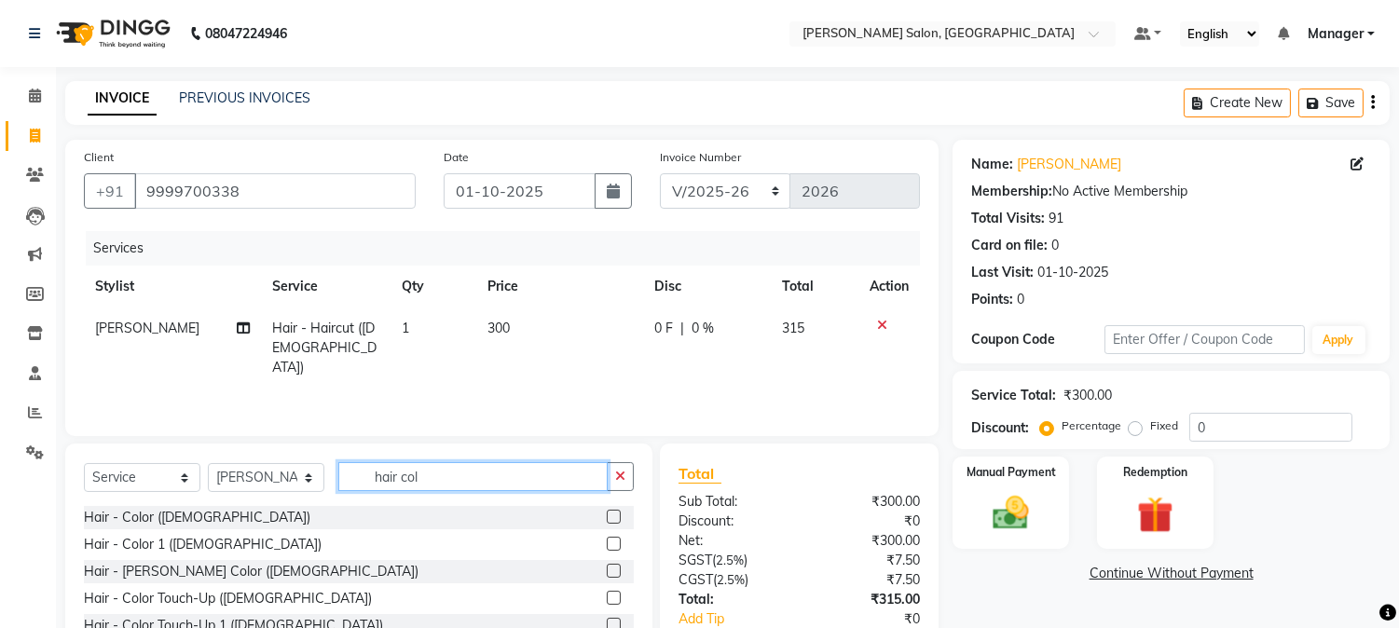
type input "hair col"
click at [610, 515] on label at bounding box center [614, 517] width 14 height 14
click at [610, 515] on input "checkbox" at bounding box center [613, 518] width 12 height 12
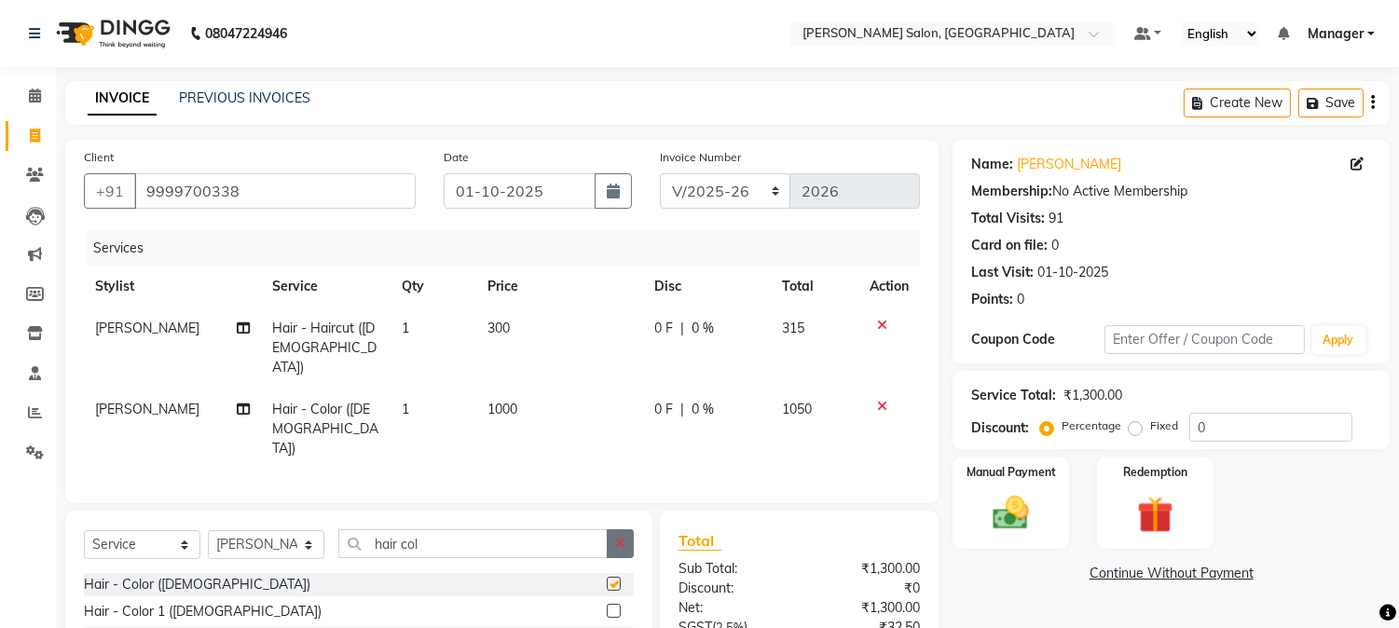
checkbox input "false"
click at [373, 529] on input "hair col" at bounding box center [472, 543] width 269 height 29
type input "l"
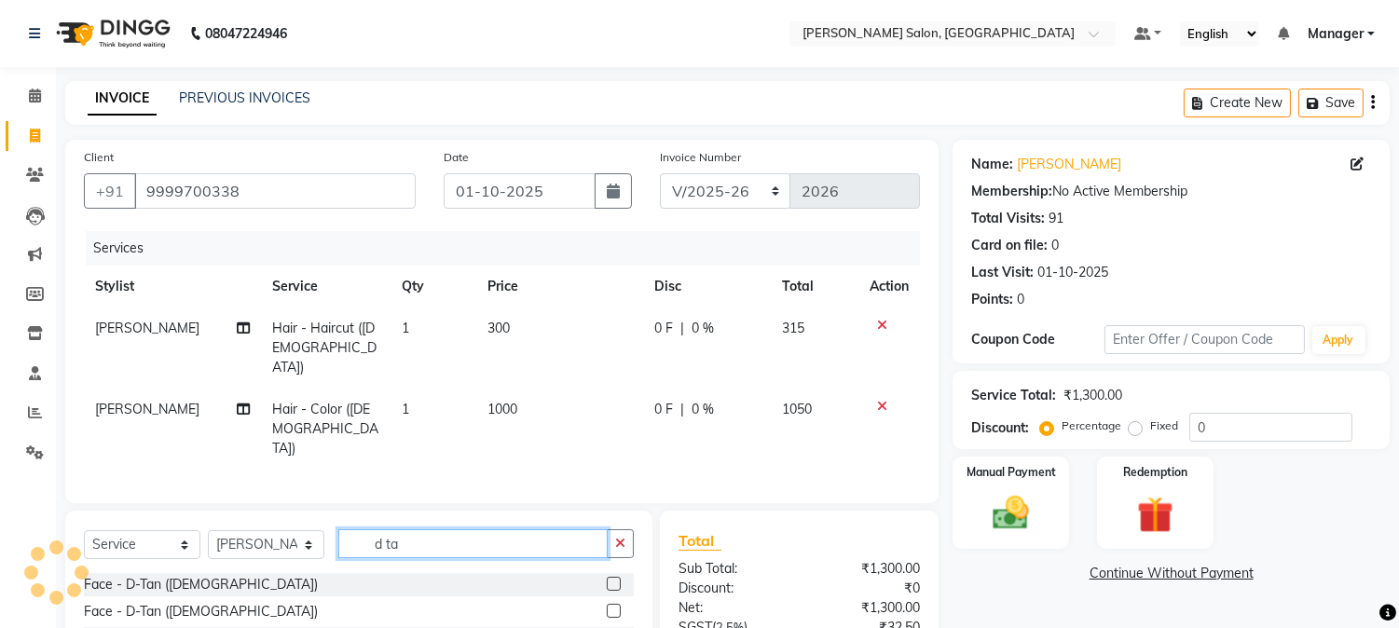
type input "d ta"
click at [607, 577] on label at bounding box center [614, 584] width 14 height 14
click at [607, 579] on input "checkbox" at bounding box center [613, 585] width 12 height 12
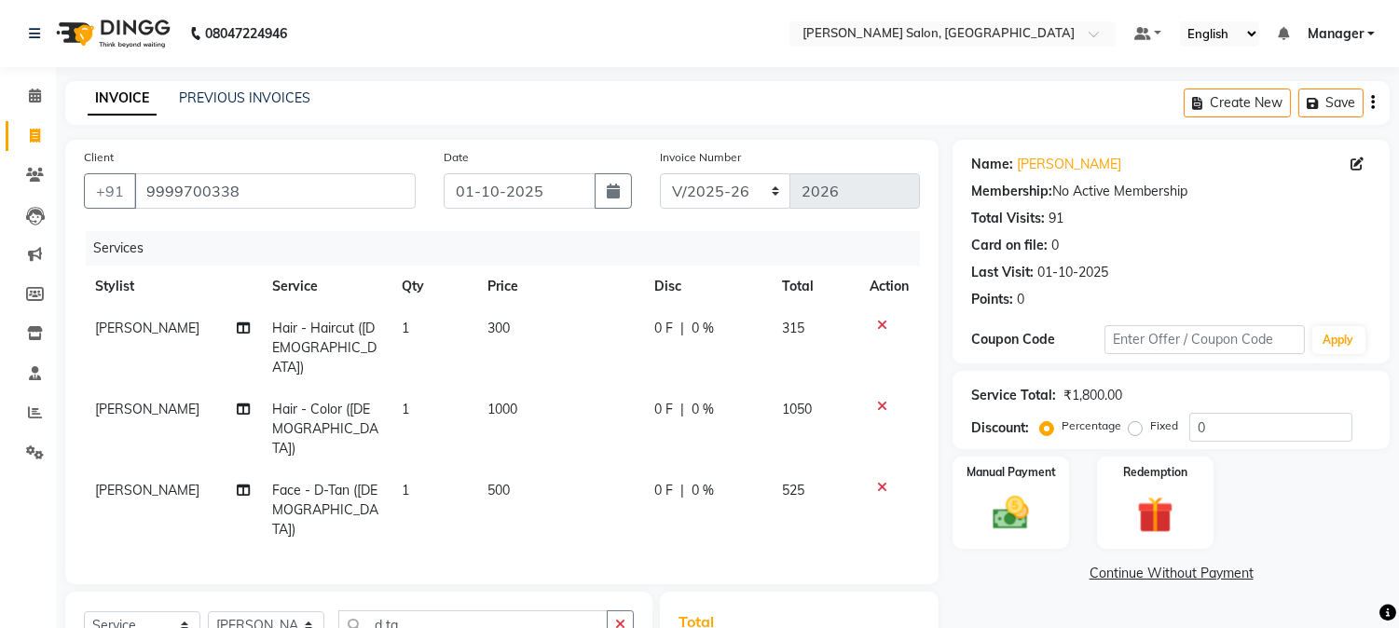
checkbox input "false"
click at [371, 610] on input "d ta" at bounding box center [472, 624] width 269 height 29
type input "a"
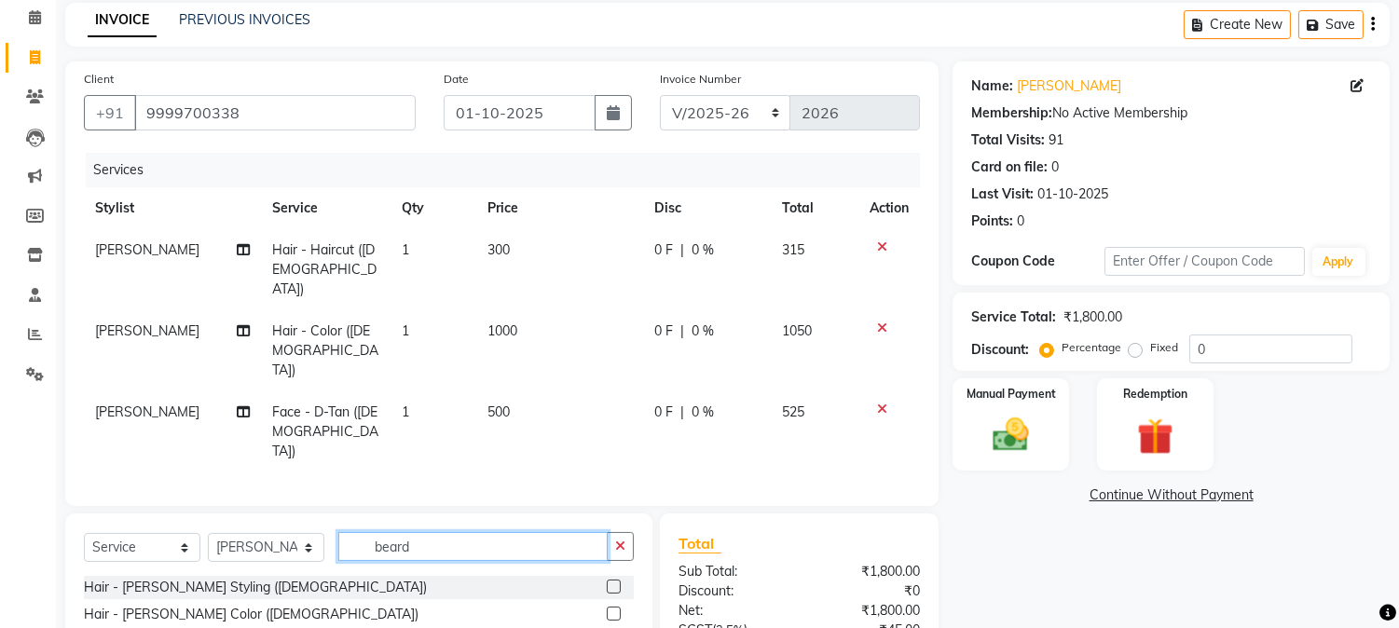
scroll to position [222, 0]
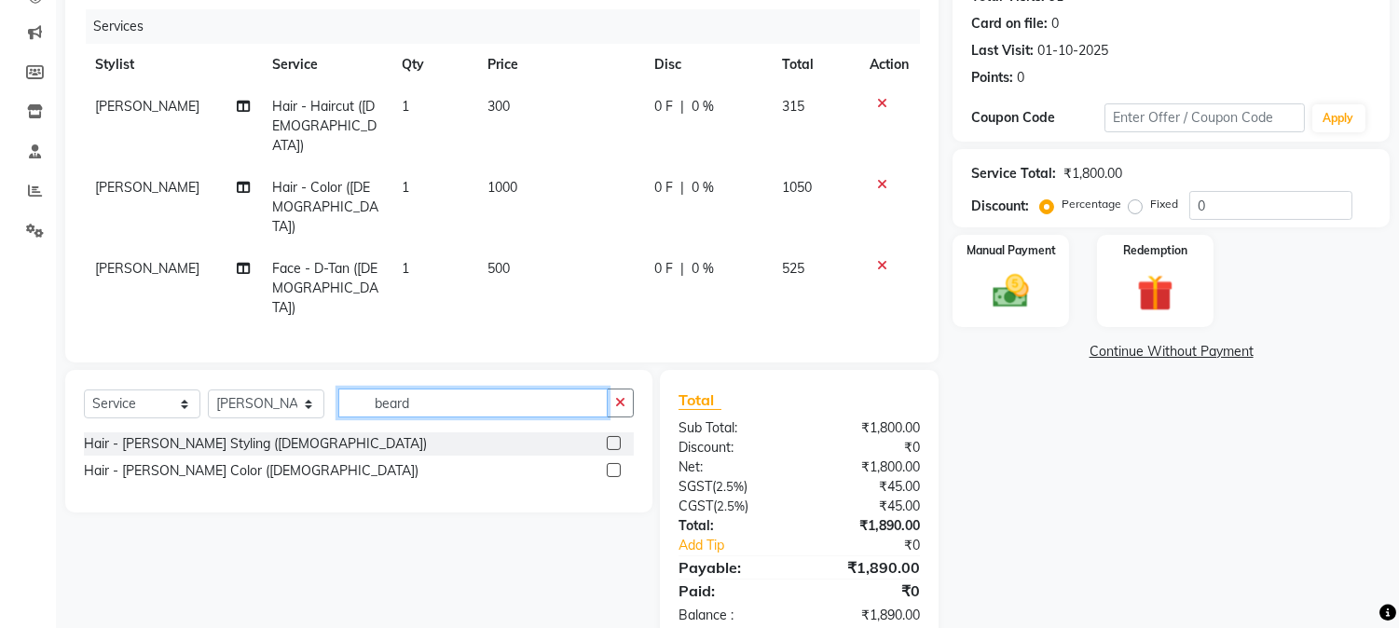
type input "beard"
click at [610, 436] on label at bounding box center [614, 443] width 14 height 14
click at [610, 438] on input "checkbox" at bounding box center [613, 444] width 12 height 12
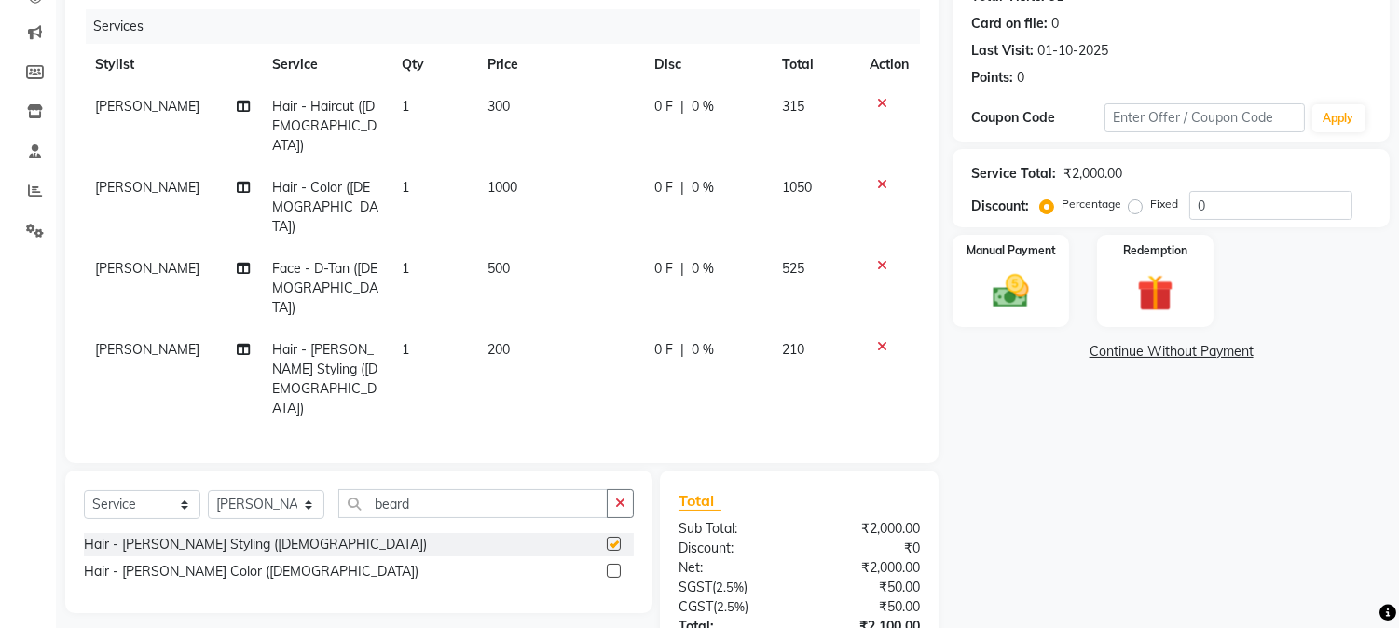
checkbox input "false"
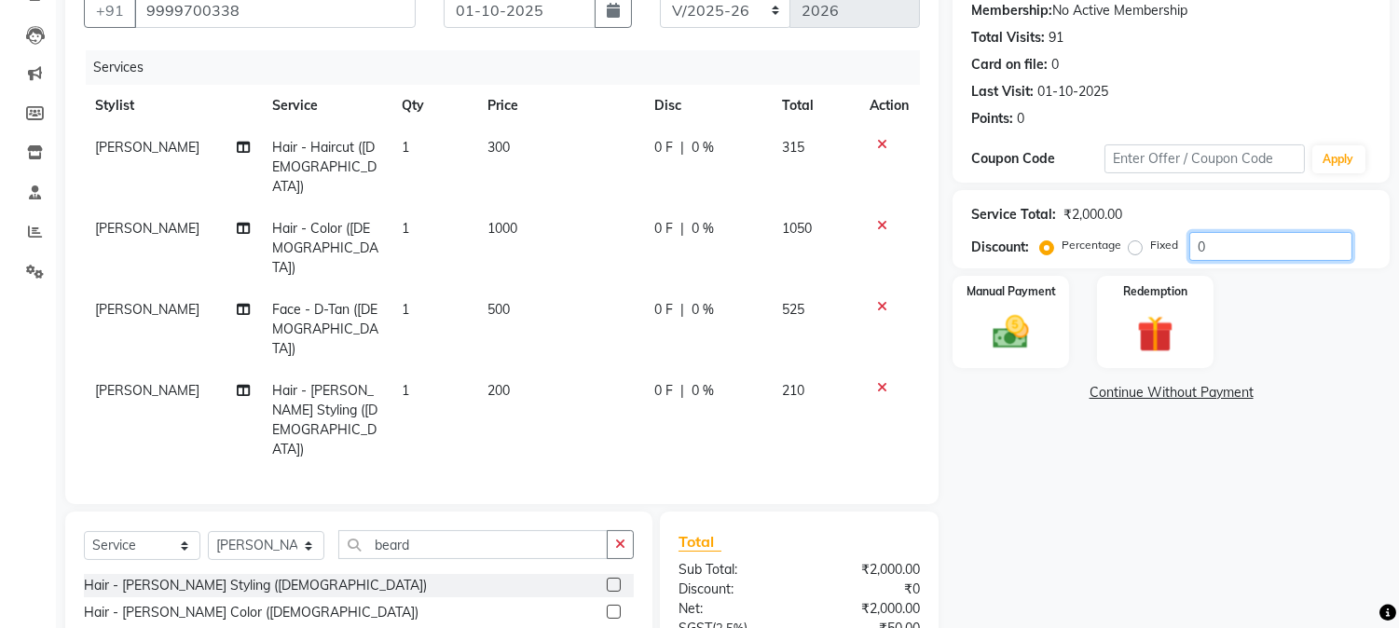
click at [1244, 243] on input "0" at bounding box center [1270, 246] width 163 height 29
click at [1191, 249] on input "0" at bounding box center [1270, 246] width 163 height 29
type input "30"
click at [1000, 308] on div "Manual Payment" at bounding box center [1011, 321] width 121 height 95
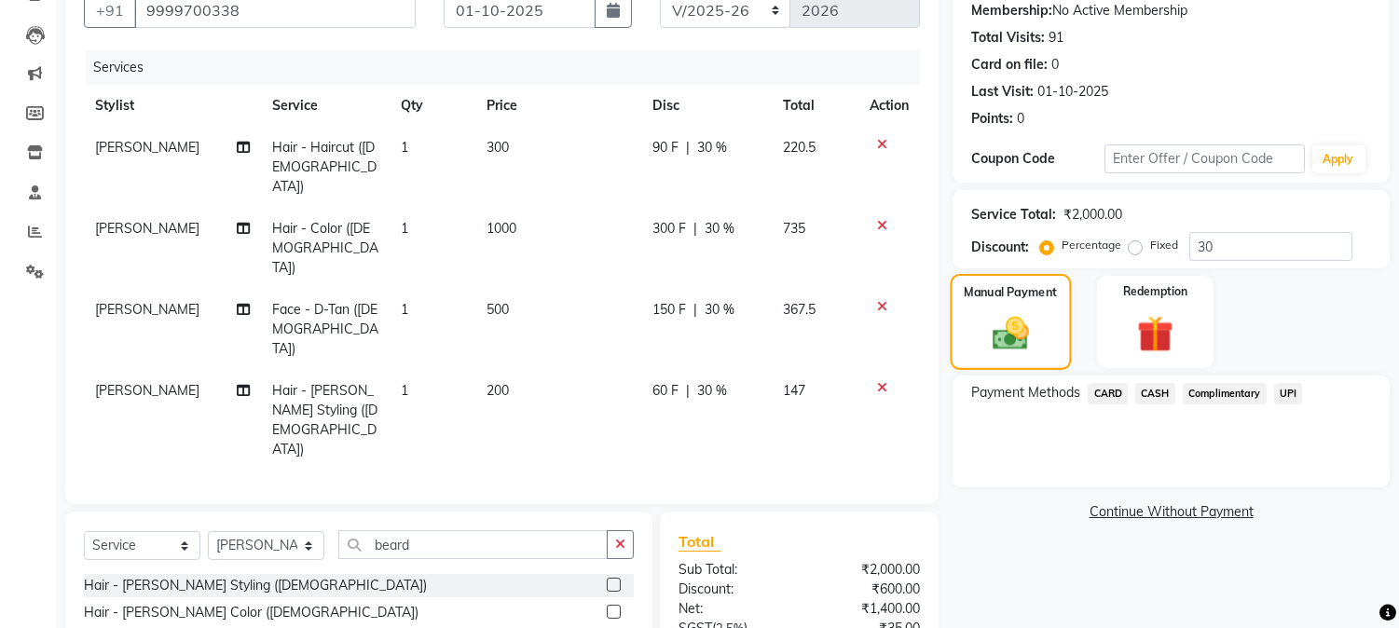
click at [997, 313] on img at bounding box center [1010, 334] width 59 height 42
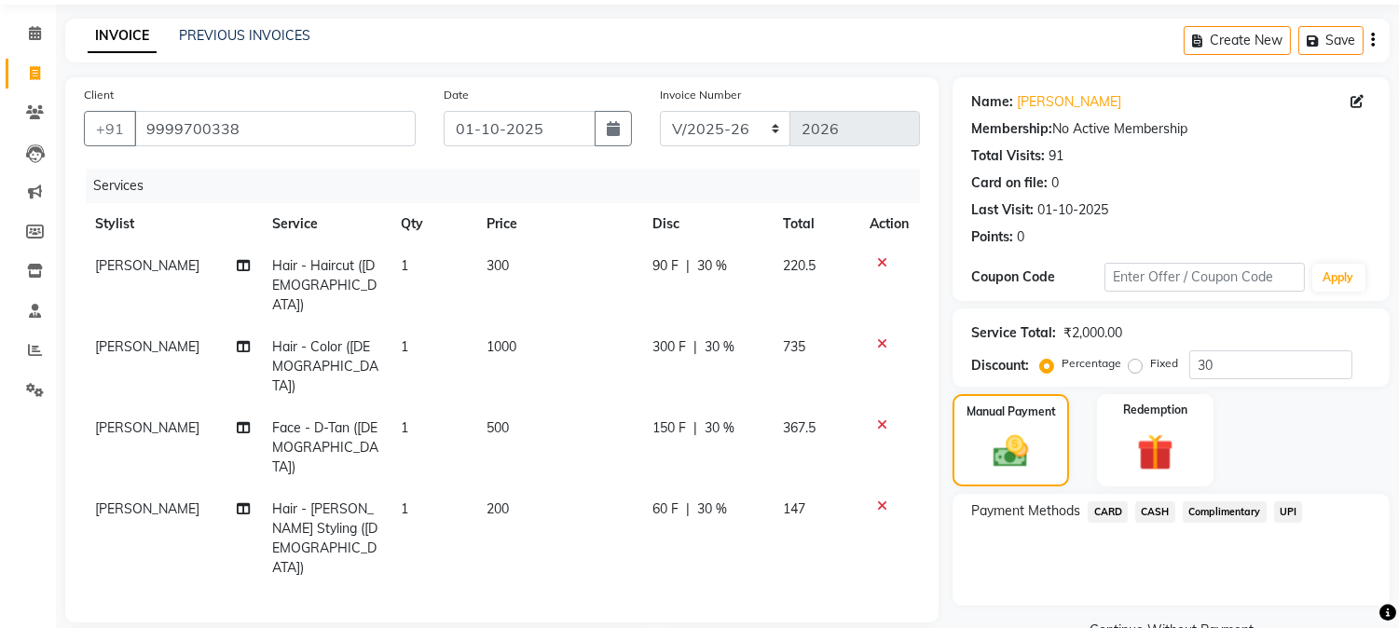
scroll to position [0, 0]
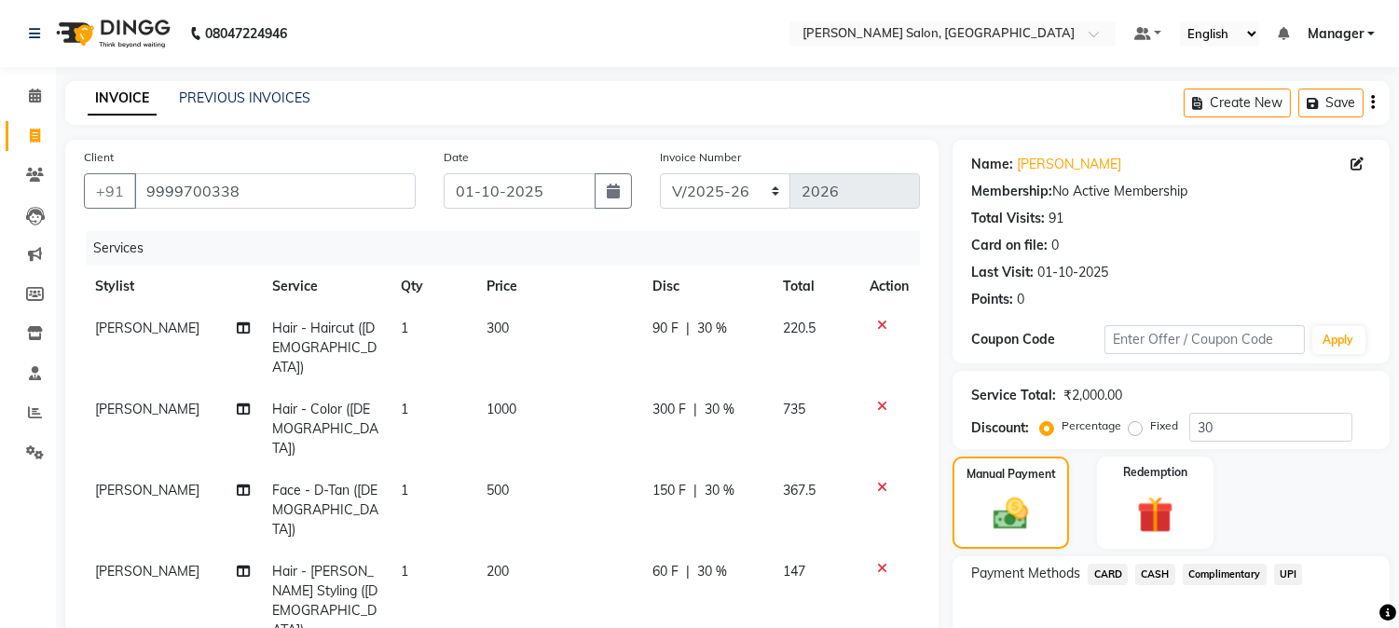
click at [507, 330] on td "300" at bounding box center [558, 348] width 166 height 81
select select "89507"
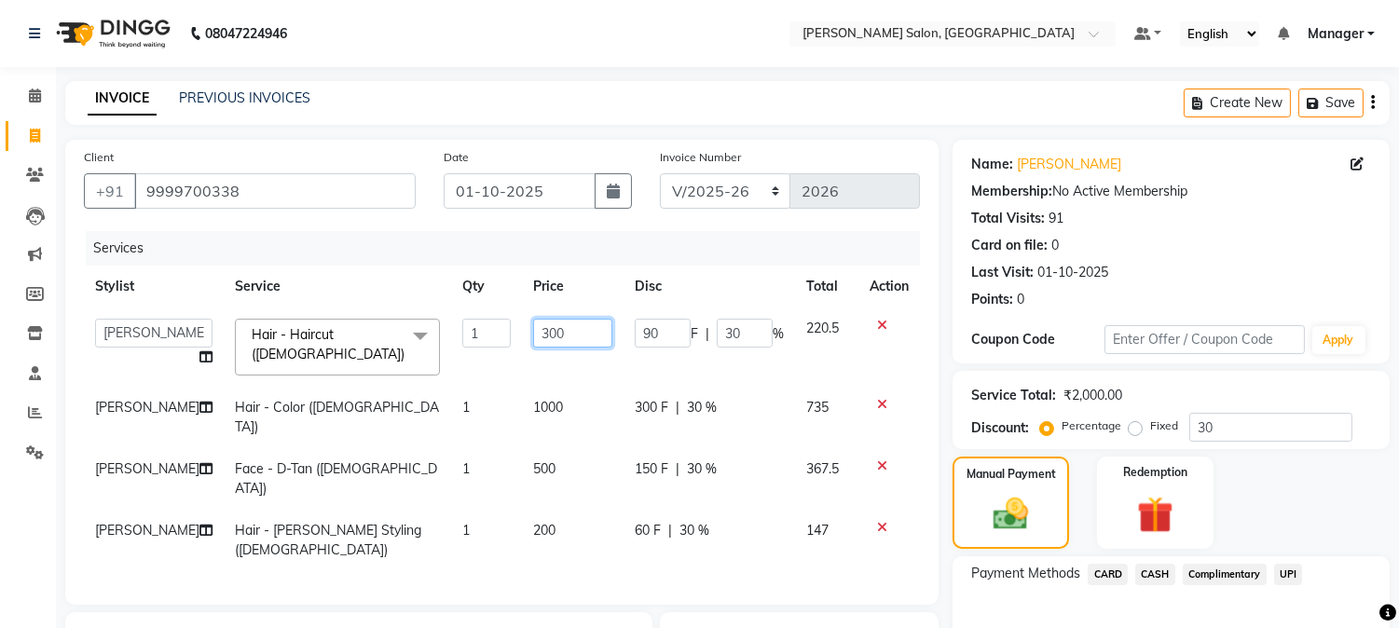
click at [533, 329] on input "300" at bounding box center [572, 333] width 79 height 29
type input "0"
type input "200"
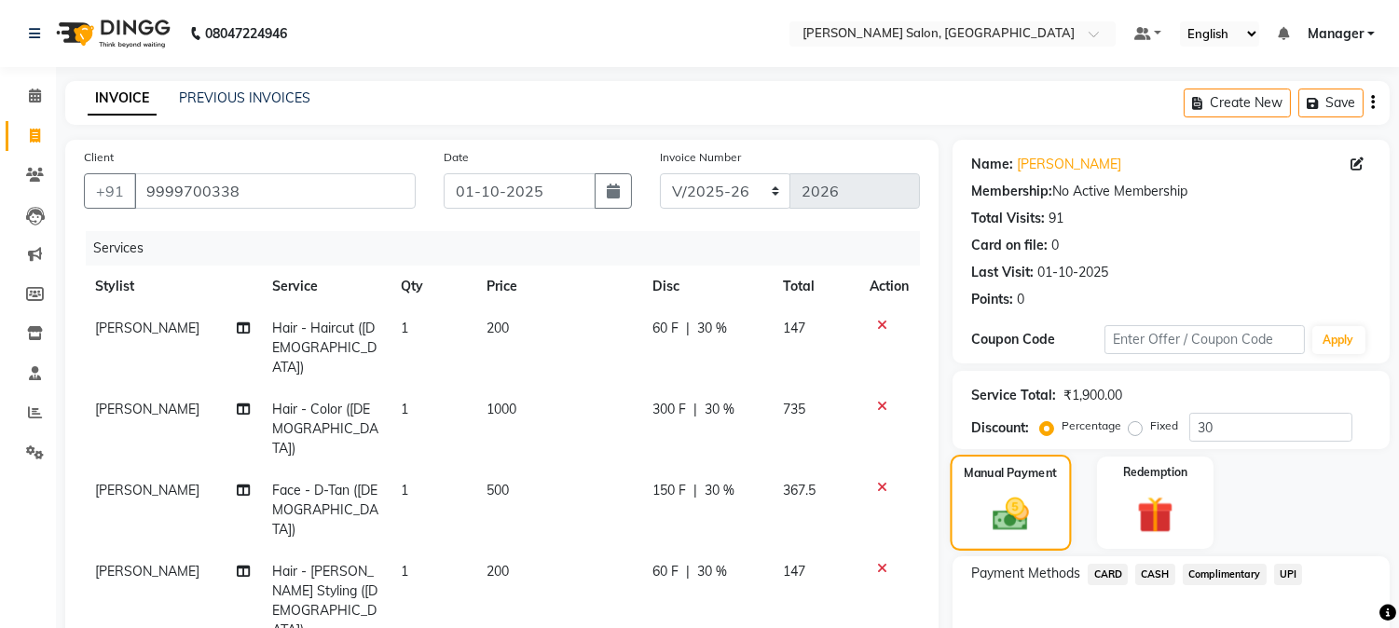
drag, startPoint x: 1048, startPoint y: 541, endPoint x: 1011, endPoint y: 524, distance: 40.0
click at [1011, 524] on img at bounding box center [1010, 515] width 59 height 42
click at [519, 470] on td "500" at bounding box center [558, 510] width 166 height 81
select select "89507"
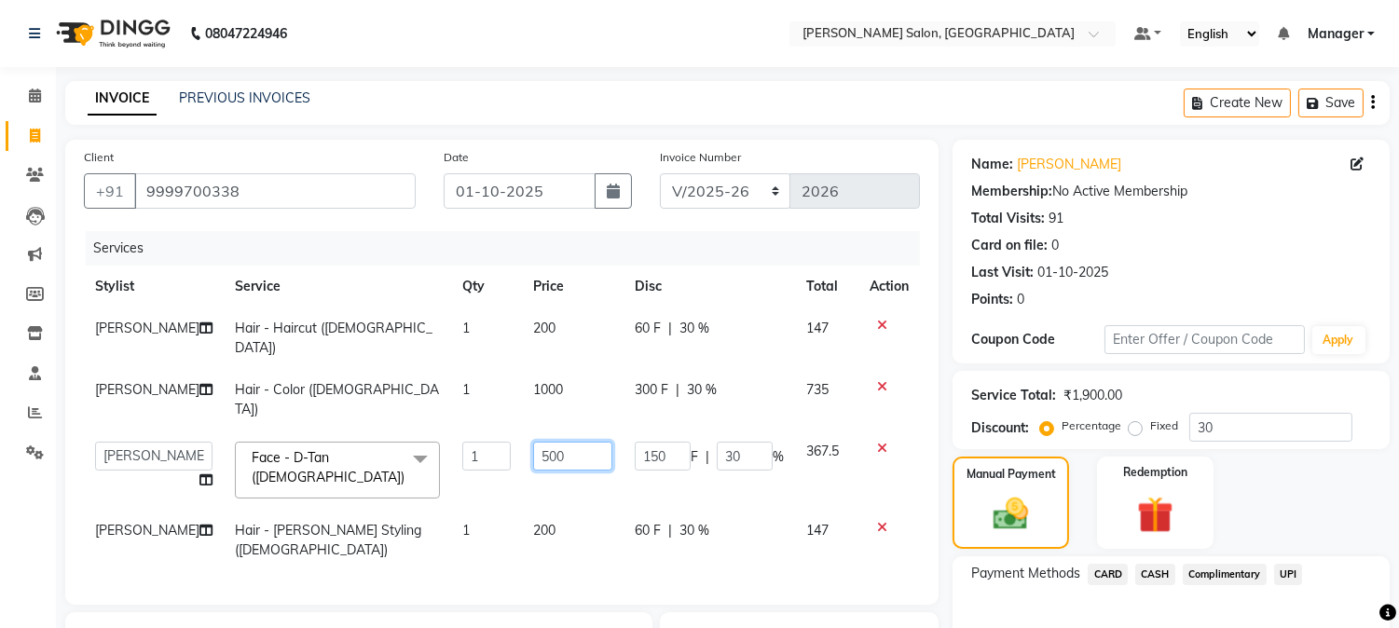
click at [533, 442] on input "500" at bounding box center [572, 456] width 79 height 29
type input "0"
type input "450"
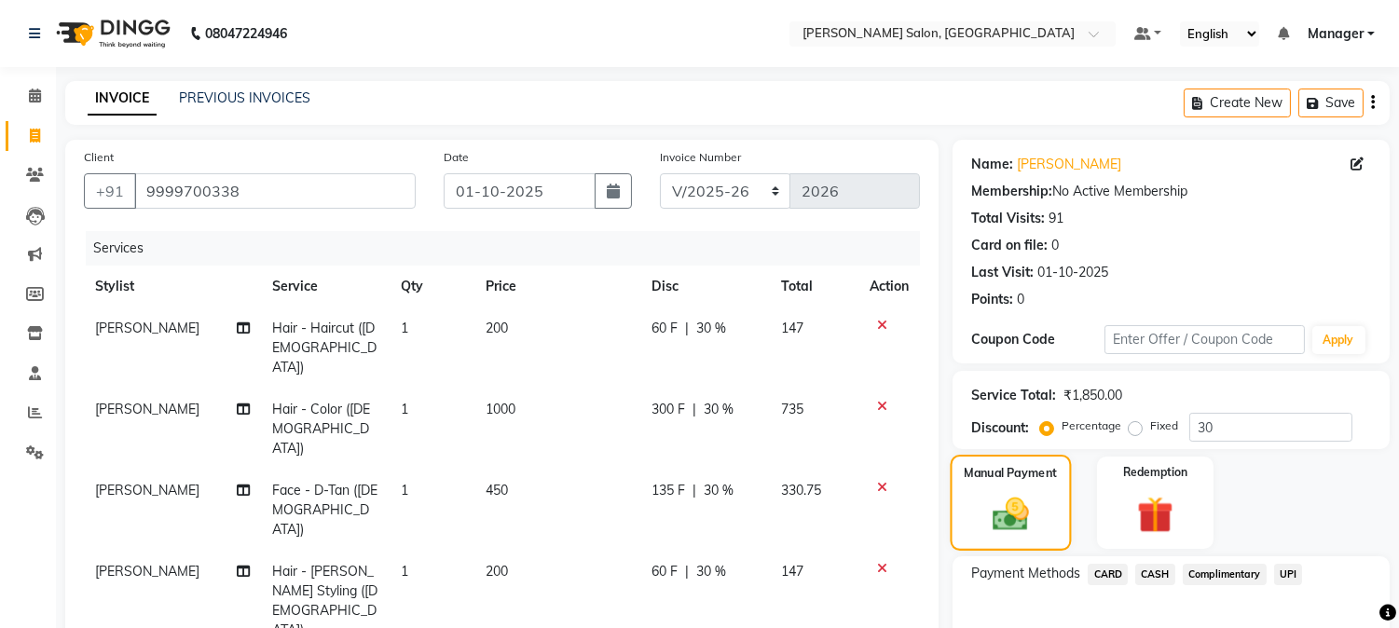
click at [1029, 488] on div "Manual Payment" at bounding box center [1011, 502] width 121 height 95
click at [1035, 489] on div "Manual Payment" at bounding box center [1011, 502] width 121 height 95
drag, startPoint x: 515, startPoint y: 458, endPoint x: 498, endPoint y: 450, distance: 19.2
drag, startPoint x: 499, startPoint y: 449, endPoint x: 486, endPoint y: 452, distance: 13.3
click at [491, 482] on span "450" at bounding box center [497, 490] width 22 height 17
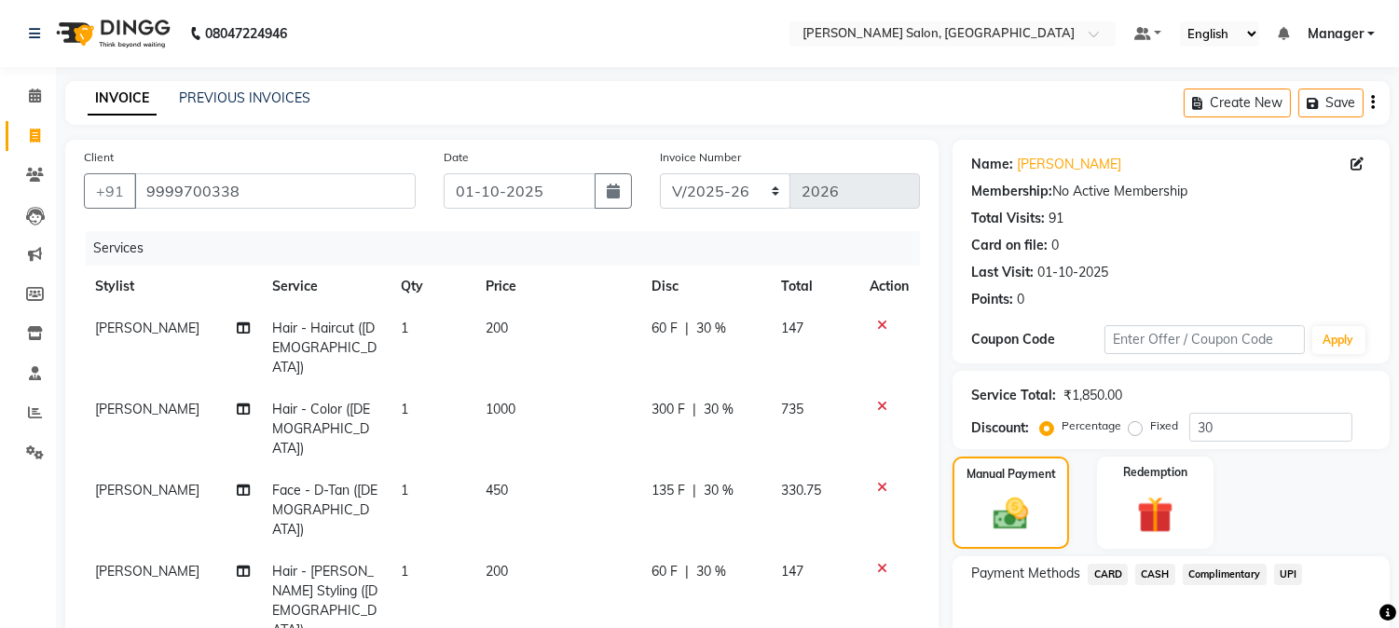
select select "89507"
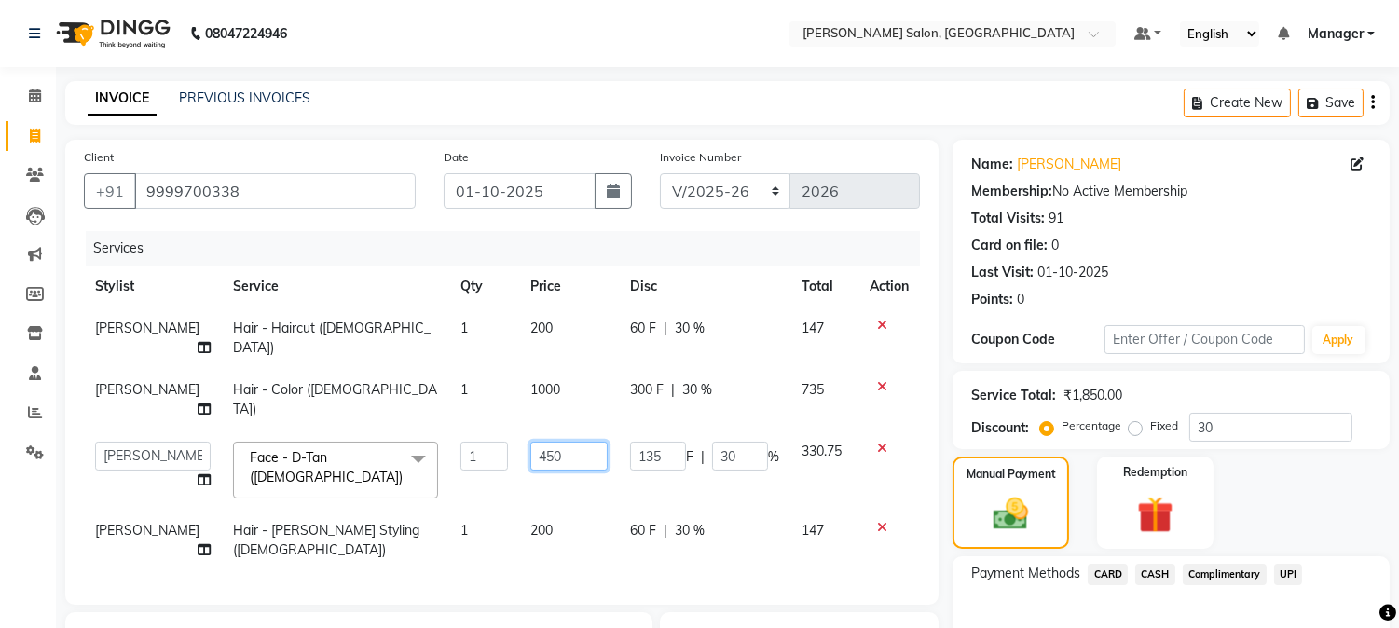
click at [548, 442] on input "450" at bounding box center [568, 456] width 77 height 29
click at [530, 442] on input "450" at bounding box center [568, 456] width 77 height 29
type input "452"
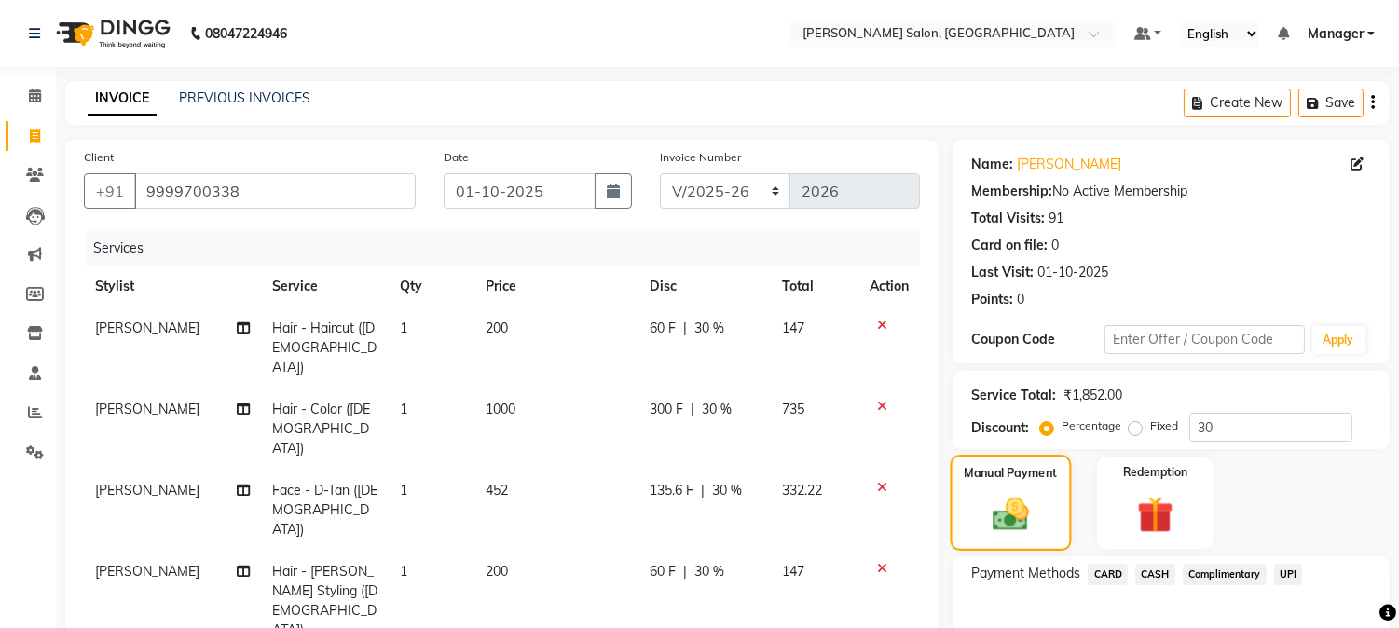
drag, startPoint x: 1018, startPoint y: 494, endPoint x: 973, endPoint y: 513, distance: 48.5
click at [973, 513] on div "Manual Payment" at bounding box center [1011, 502] width 121 height 95
click at [974, 510] on div "Manual Payment" at bounding box center [1011, 502] width 121 height 95
drag, startPoint x: 1410, startPoint y: 509, endPoint x: 988, endPoint y: 503, distance: 422.2
click at [988, 503] on img at bounding box center [1010, 515] width 59 height 42
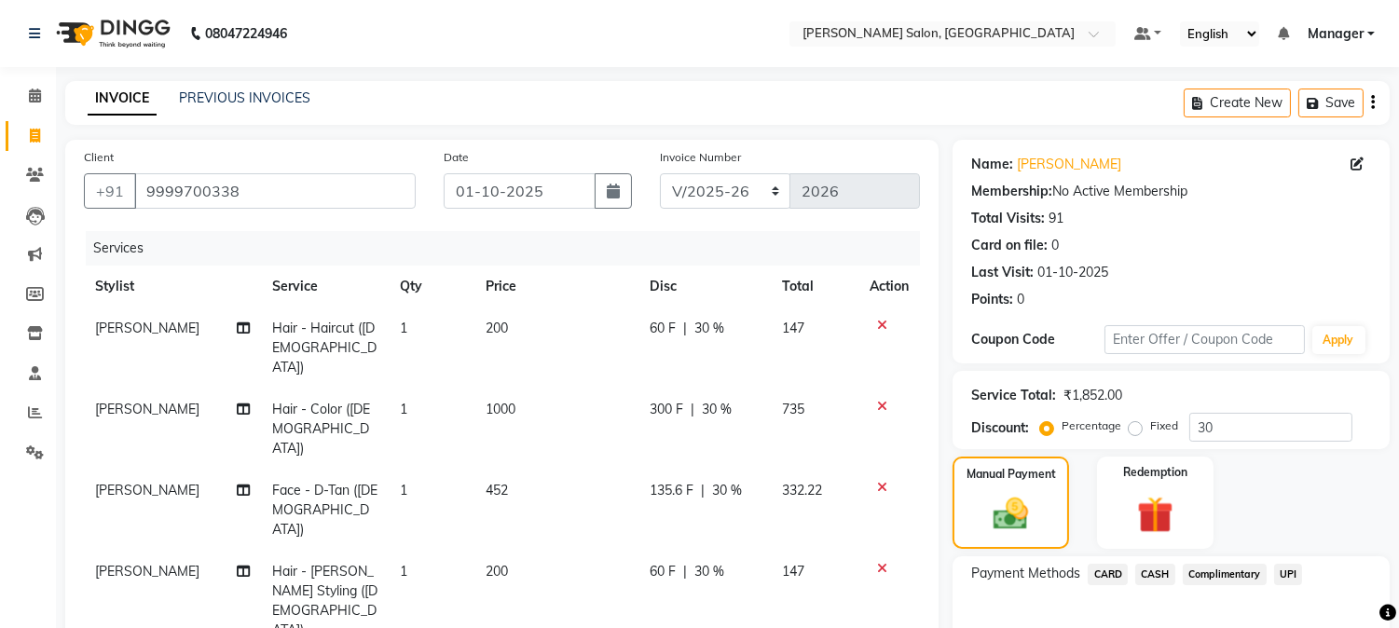
drag, startPoint x: 1411, startPoint y: 445, endPoint x: 1025, endPoint y: 551, distance: 400.0
drag, startPoint x: 1025, startPoint y: 551, endPoint x: 997, endPoint y: 513, distance: 47.3
click at [994, 511] on img at bounding box center [1010, 515] width 59 height 42
click at [520, 470] on td "452" at bounding box center [556, 510] width 165 height 81
select select "89507"
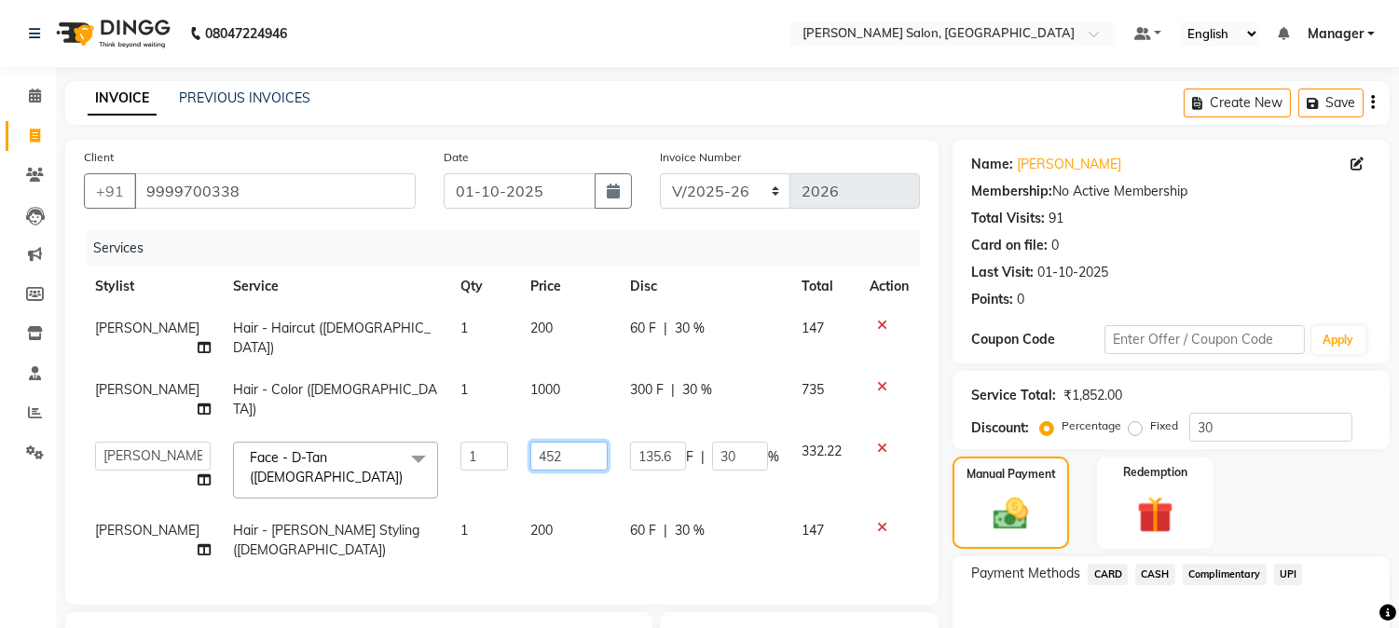
click at [530, 442] on input "452" at bounding box center [568, 456] width 77 height 29
type input "455"
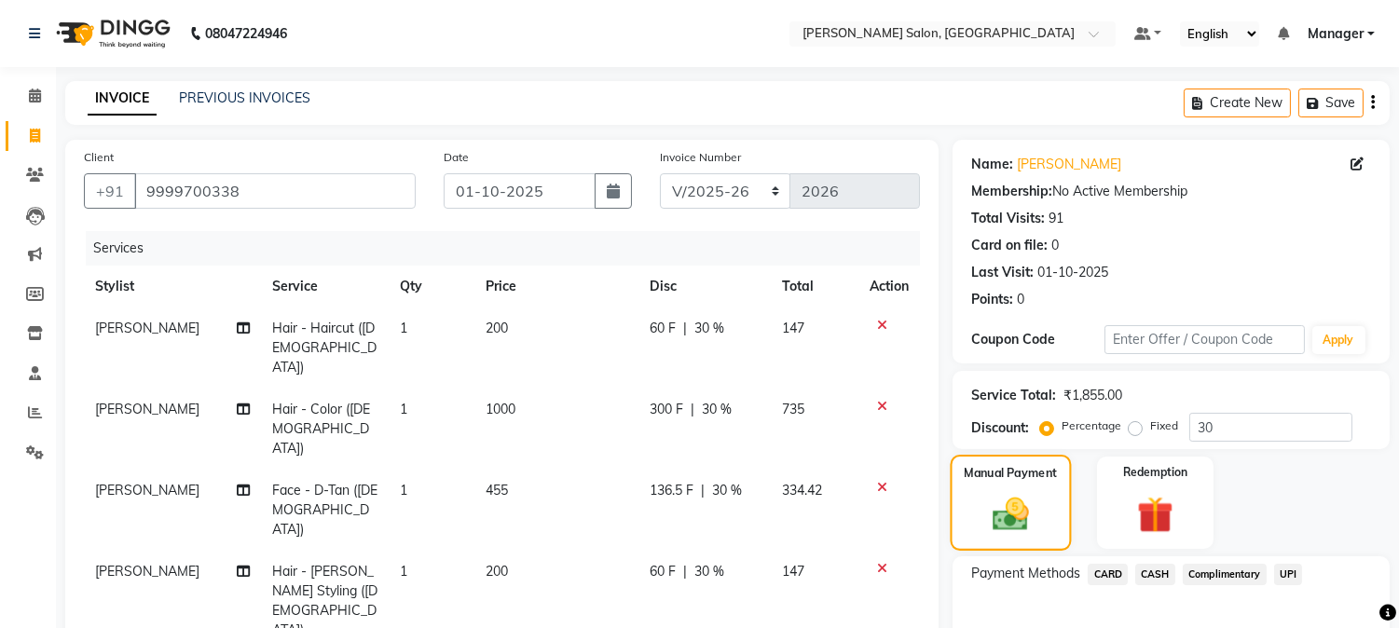
drag, startPoint x: 1003, startPoint y: 507, endPoint x: 1048, endPoint y: 513, distance: 46.0
click at [1044, 513] on div "Manual Payment" at bounding box center [1011, 502] width 121 height 95
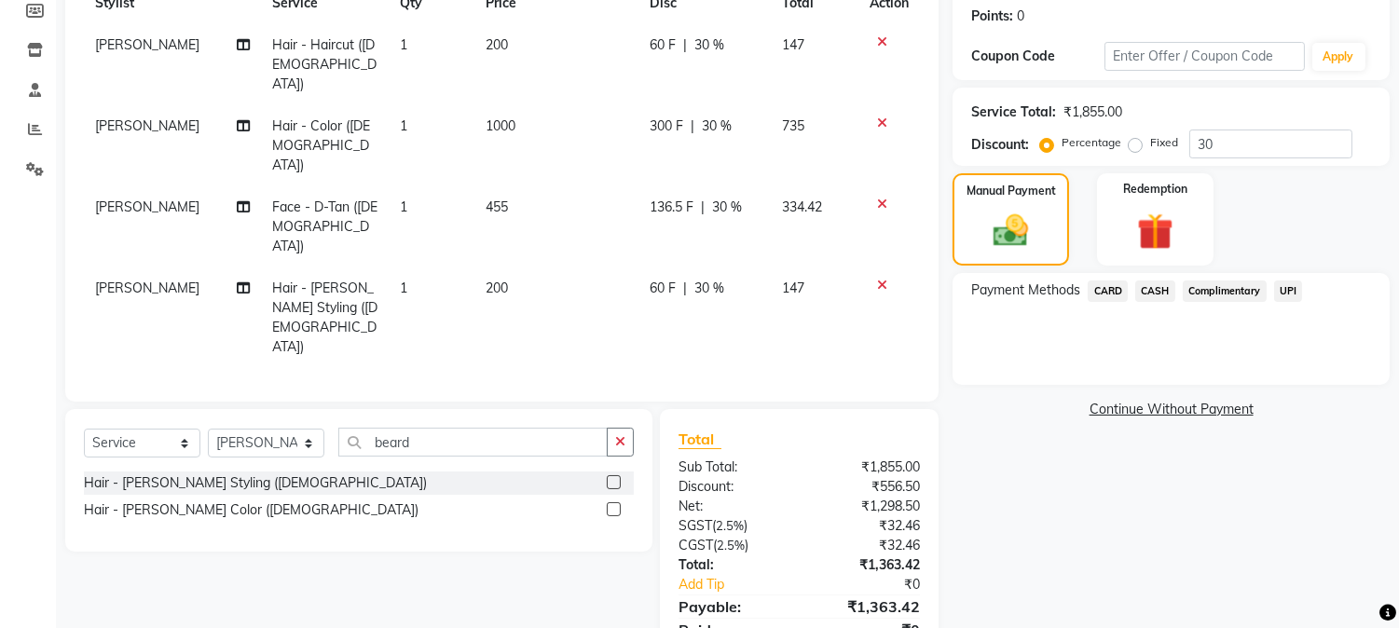
click at [1154, 289] on span "CASH" at bounding box center [1155, 291] width 40 height 21
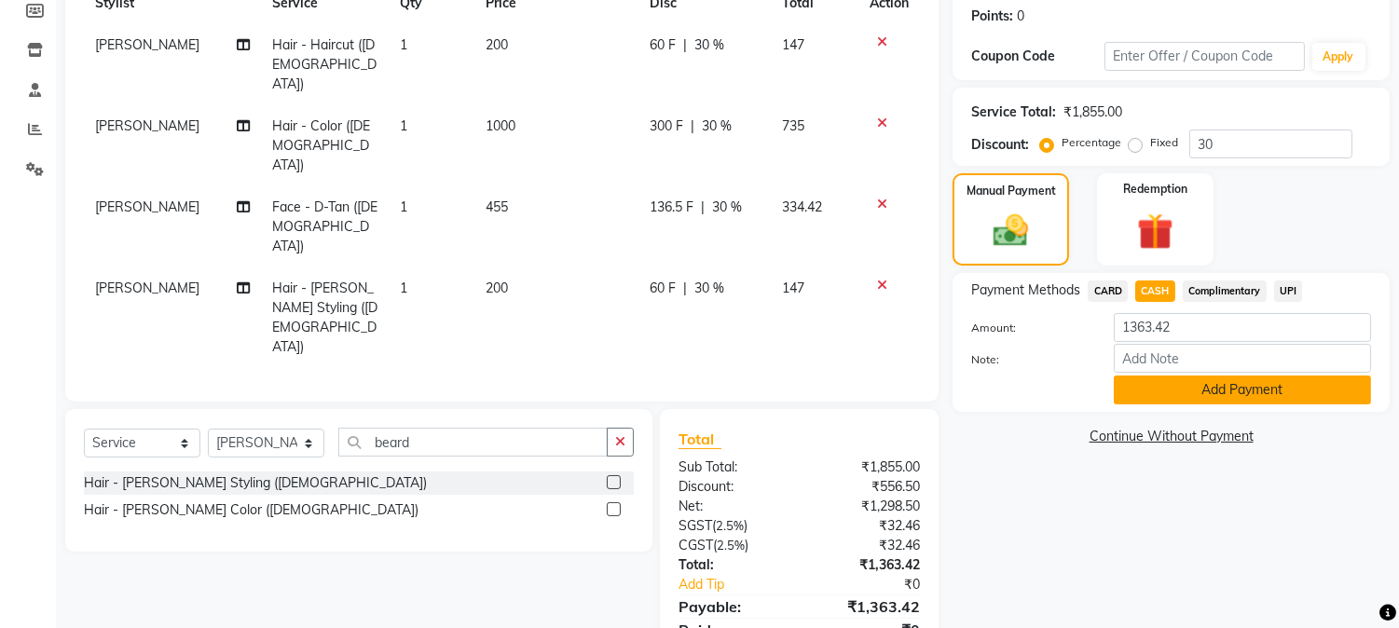
click at [1180, 395] on button "Add Payment" at bounding box center [1242, 390] width 257 height 29
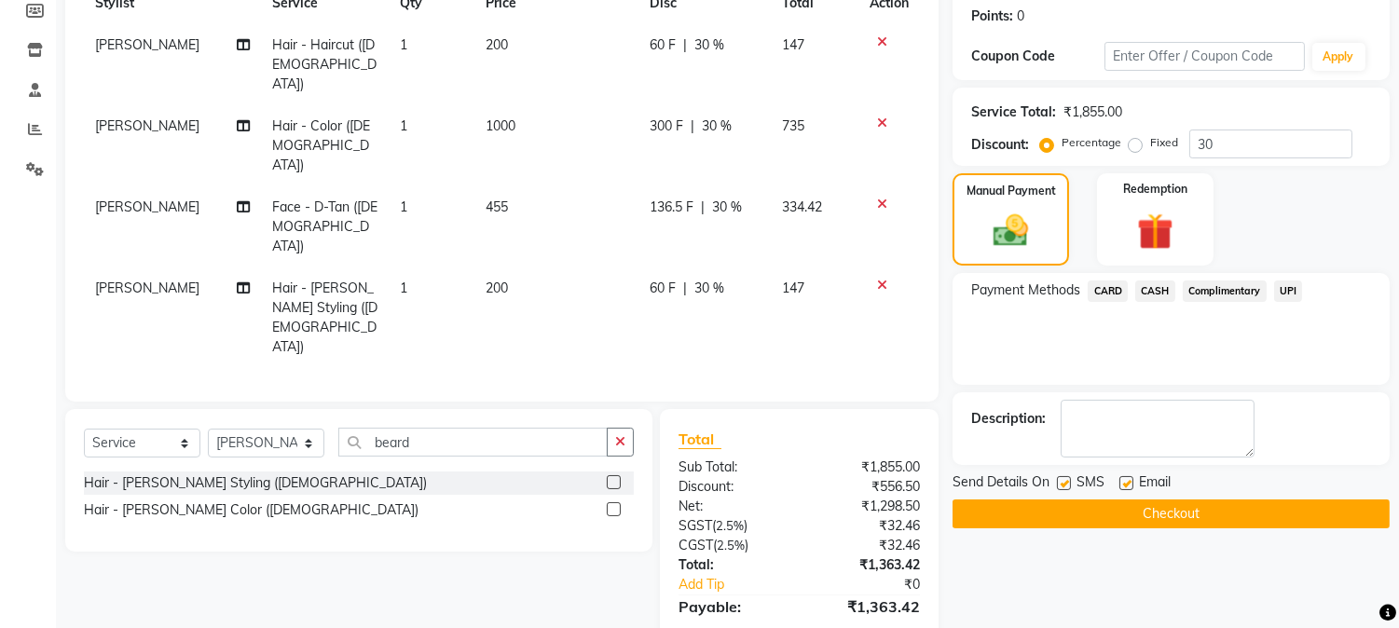
click at [1149, 504] on button "Checkout" at bounding box center [1170, 514] width 437 height 29
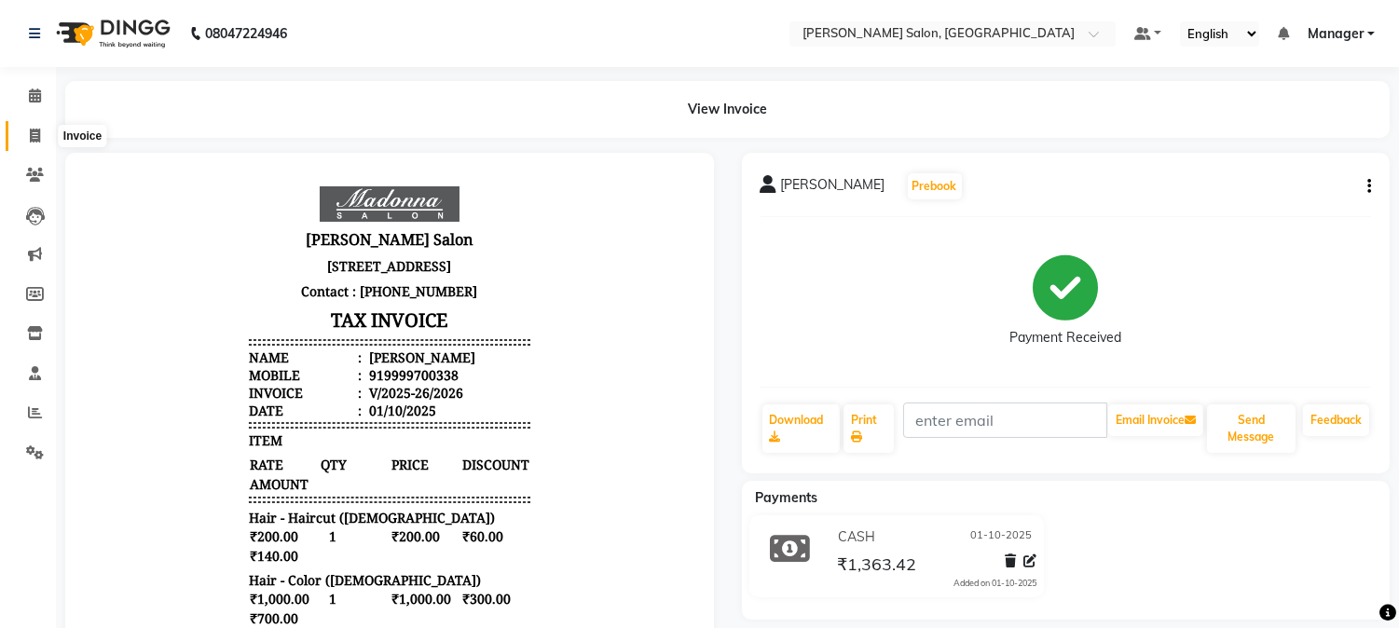
click at [30, 135] on icon at bounding box center [35, 136] width 10 height 14
select select "service"
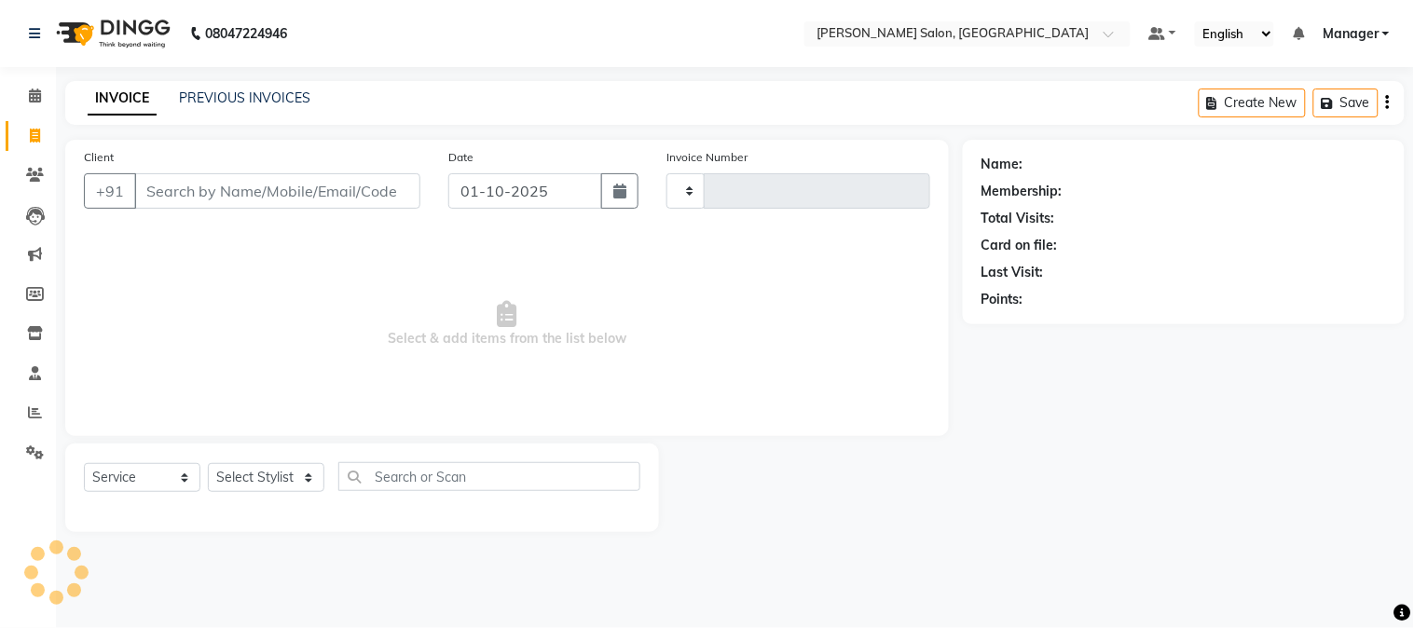
type input "2027"
select select "7672"
click at [33, 96] on icon at bounding box center [35, 96] width 12 height 14
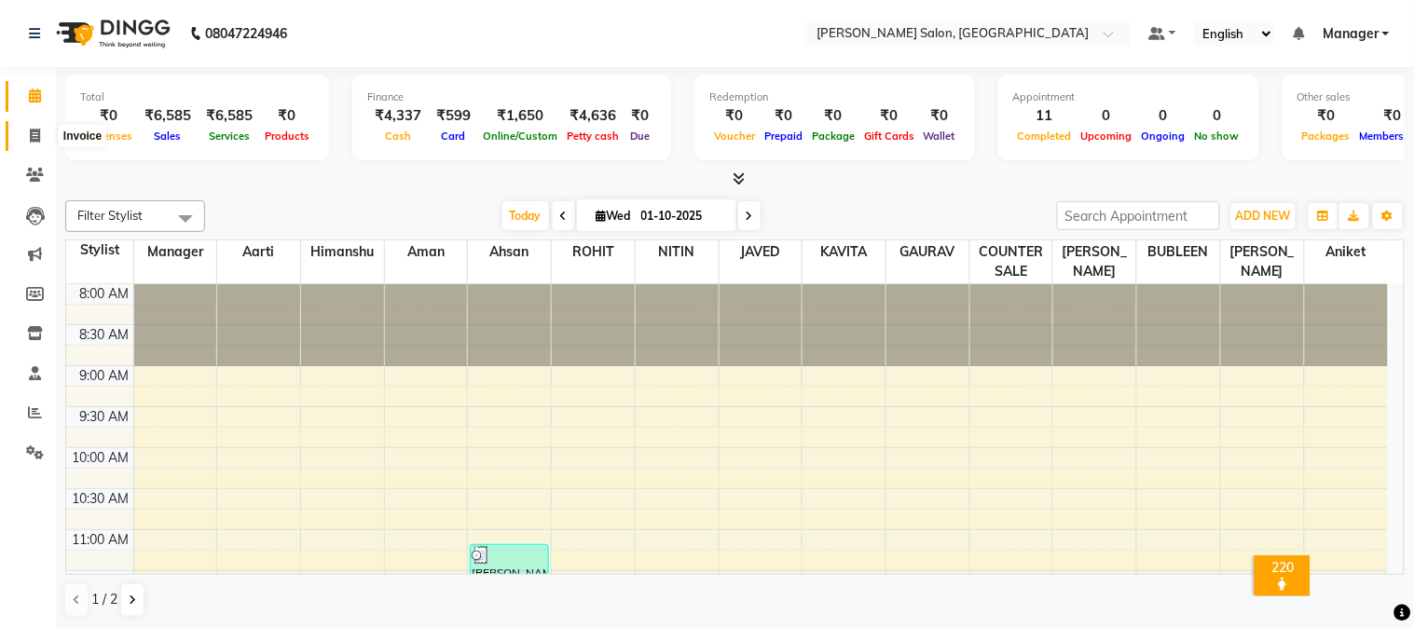
click at [31, 134] on icon at bounding box center [35, 136] width 10 height 14
select select "service"
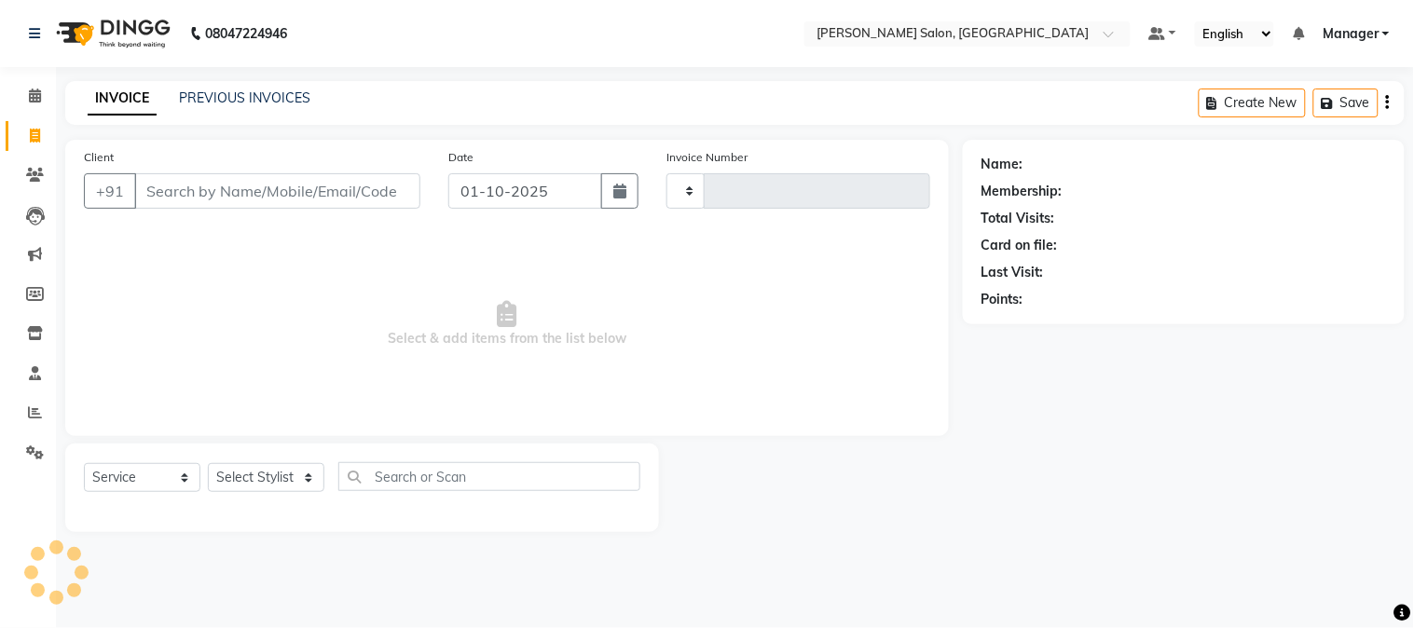
type input "2027"
select select "7672"
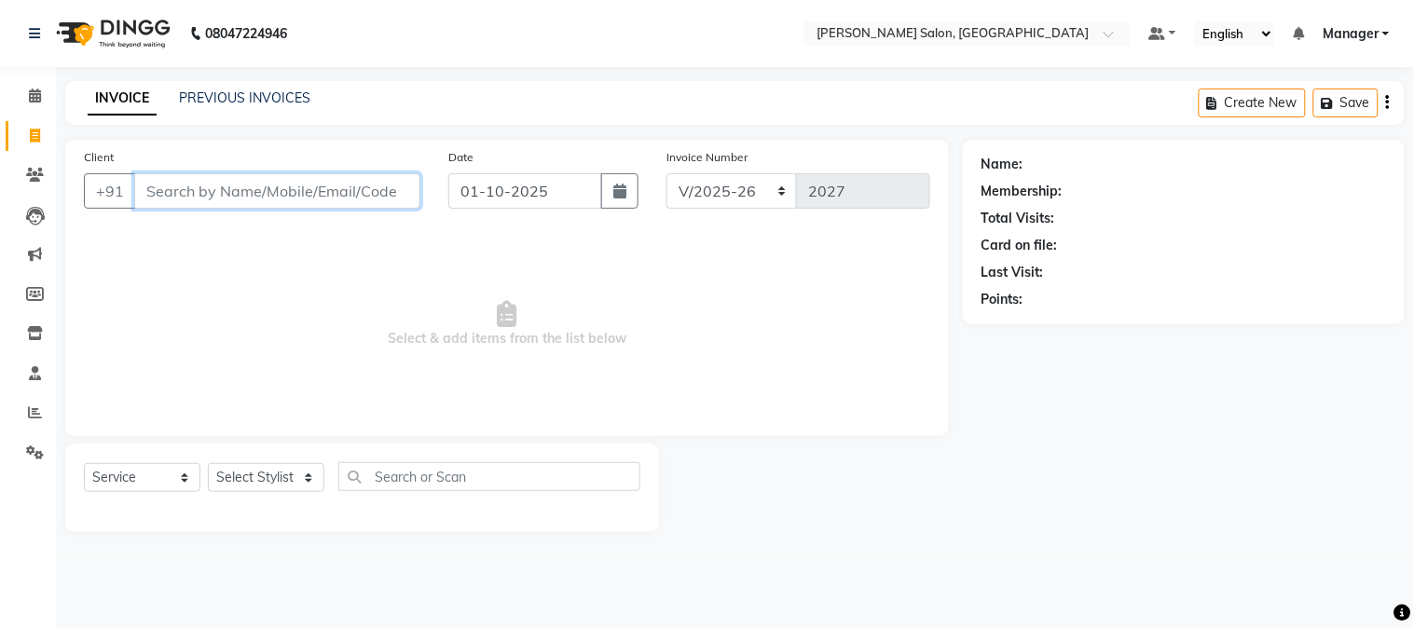
click at [346, 190] on input "Client" at bounding box center [277, 190] width 286 height 35
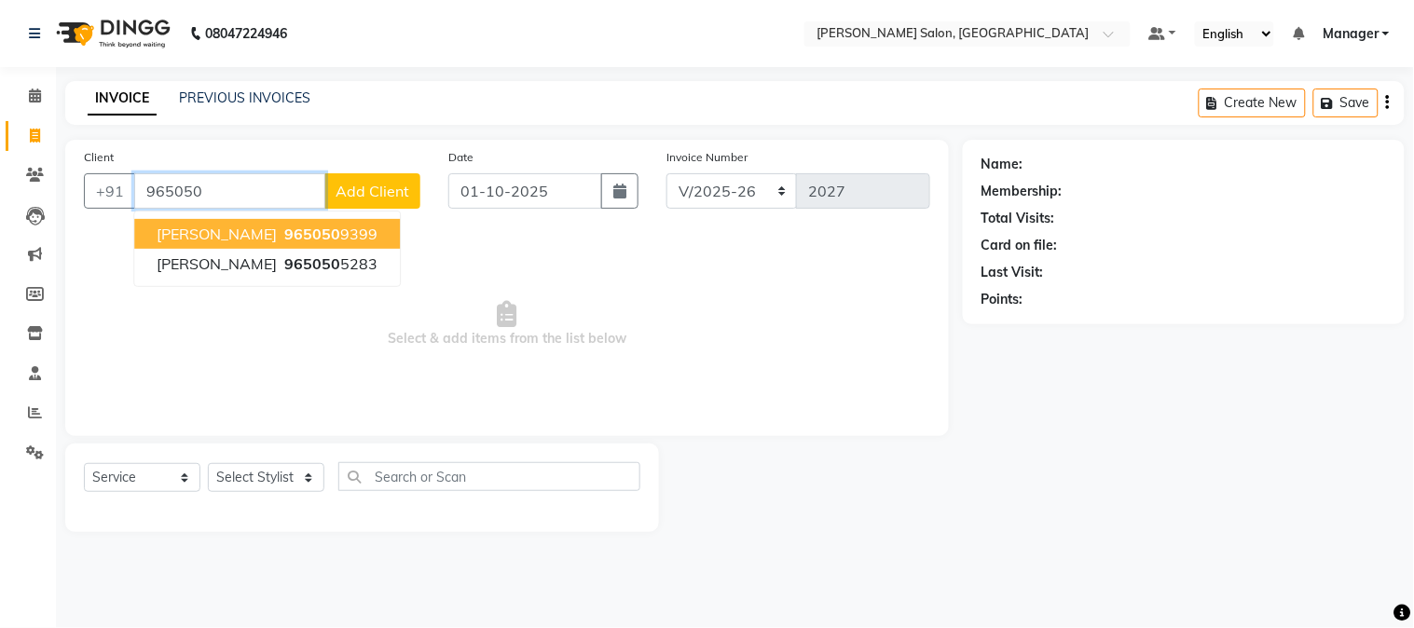
click at [357, 234] on button "[PERSON_NAME] 965050 9399" at bounding box center [267, 234] width 266 height 30
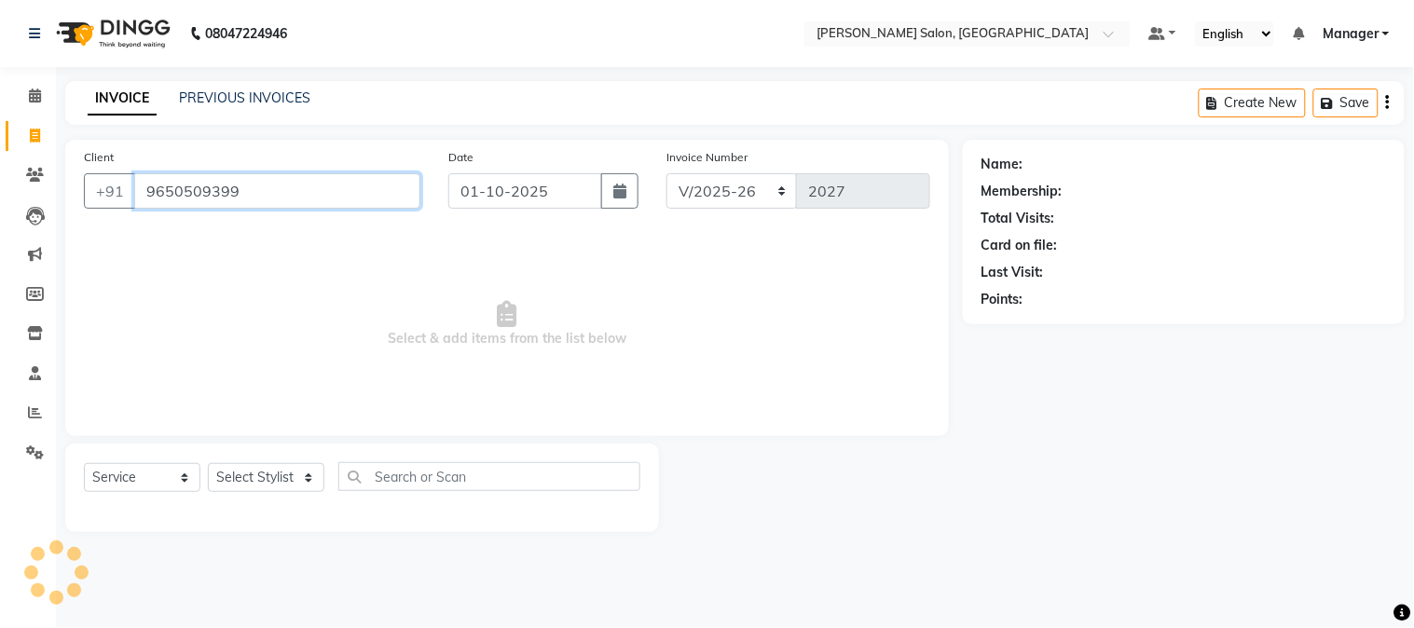
type input "9650509399"
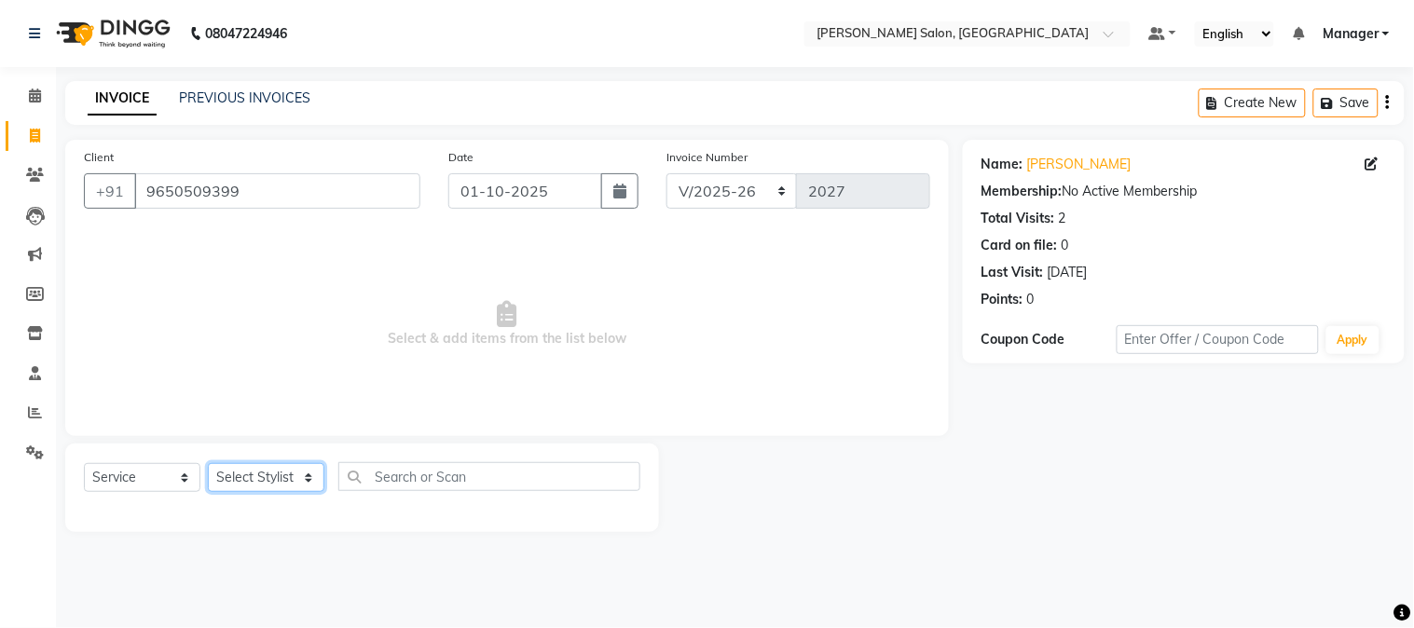
click at [280, 469] on select "Select Stylist [PERSON_NAME] [PERSON_NAME] BUBLEEN COUNTER SALE [PERSON_NAME] K…" at bounding box center [266, 477] width 116 height 29
select select "72505"
click at [208, 464] on select "Select Stylist [PERSON_NAME] [PERSON_NAME] BUBLEEN COUNTER SALE [PERSON_NAME] K…" at bounding box center [266, 477] width 116 height 29
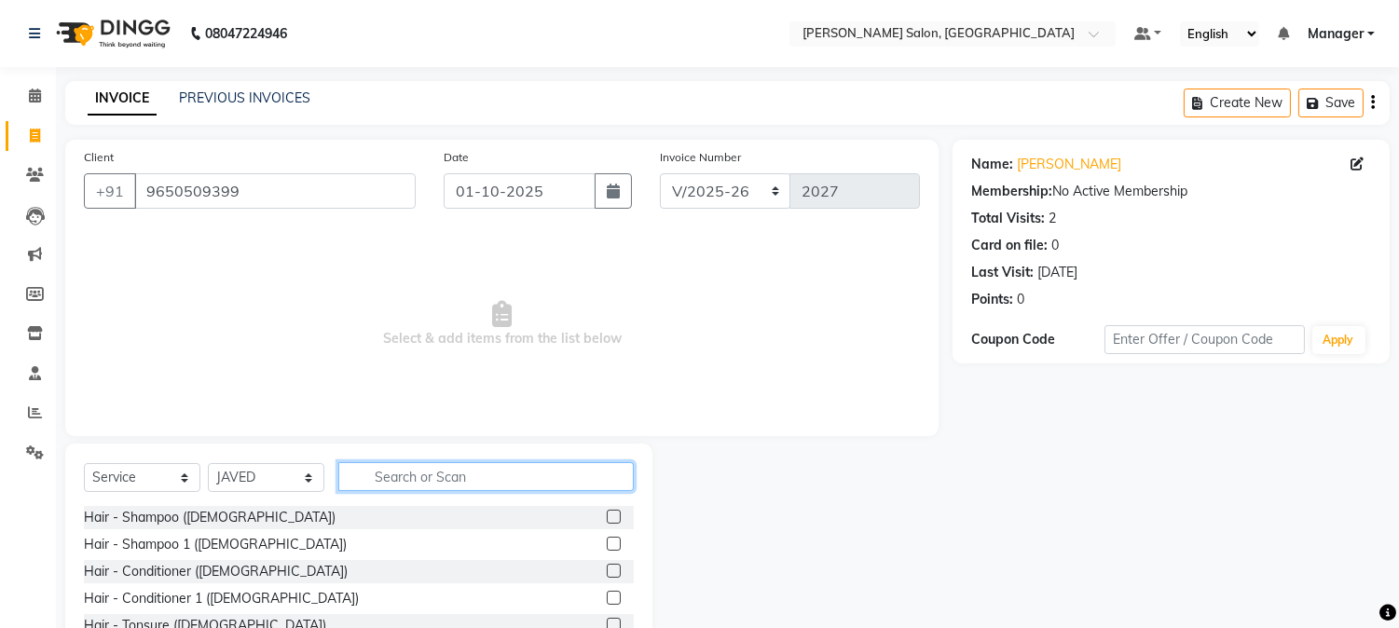
click at [435, 476] on input "text" at bounding box center [485, 476] width 295 height 29
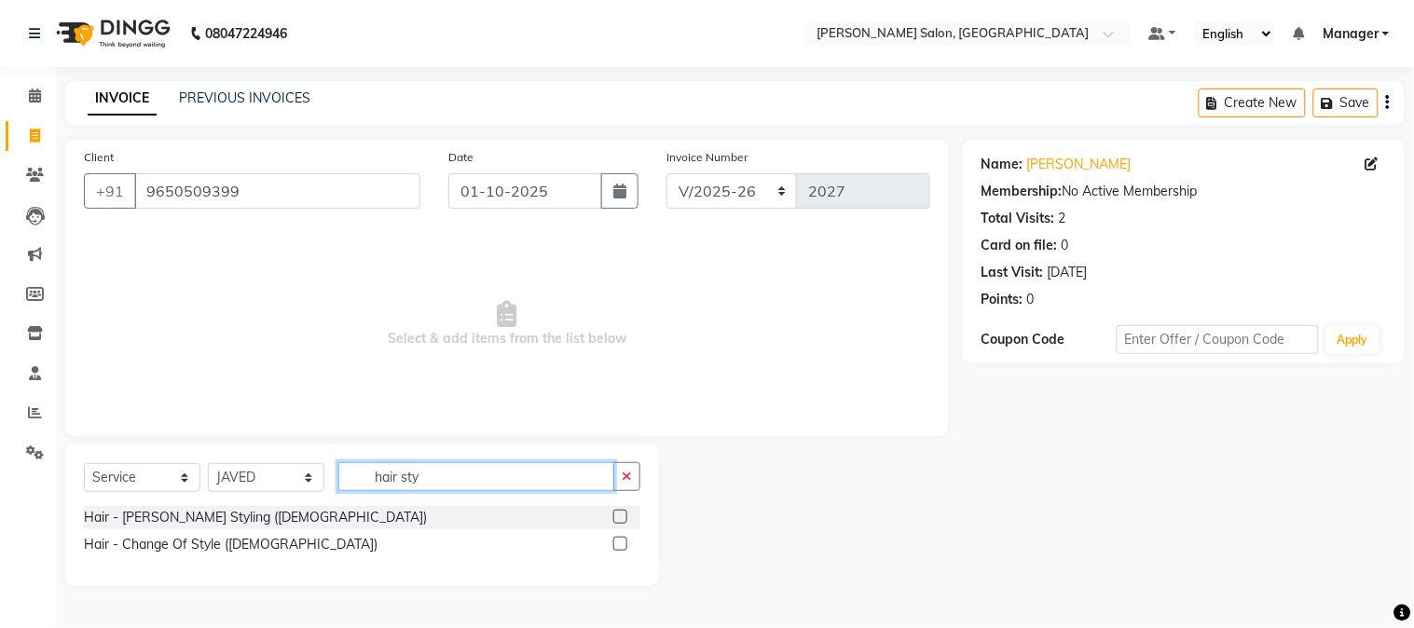
type input "hair sty"
click at [617, 516] on label at bounding box center [620, 517] width 14 height 14
click at [617, 516] on input "checkbox" at bounding box center [619, 518] width 12 height 12
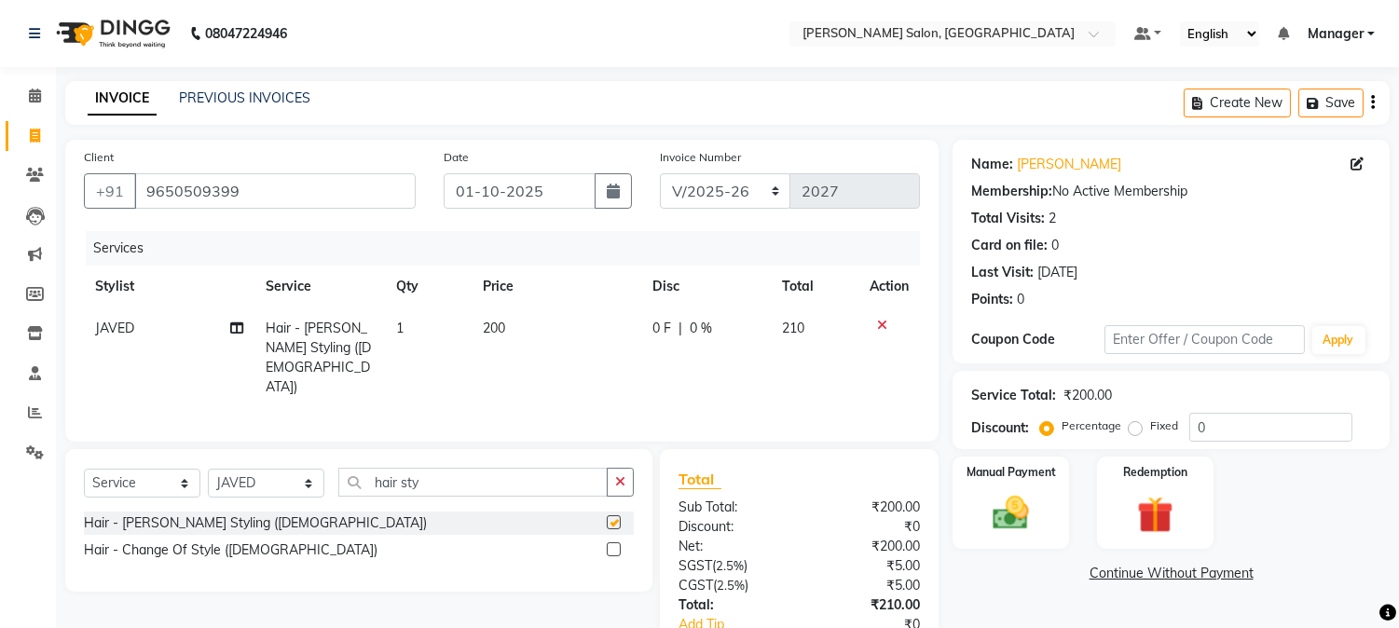
checkbox input "false"
click at [559, 337] on td "200" at bounding box center [557, 358] width 170 height 101
select select "72505"
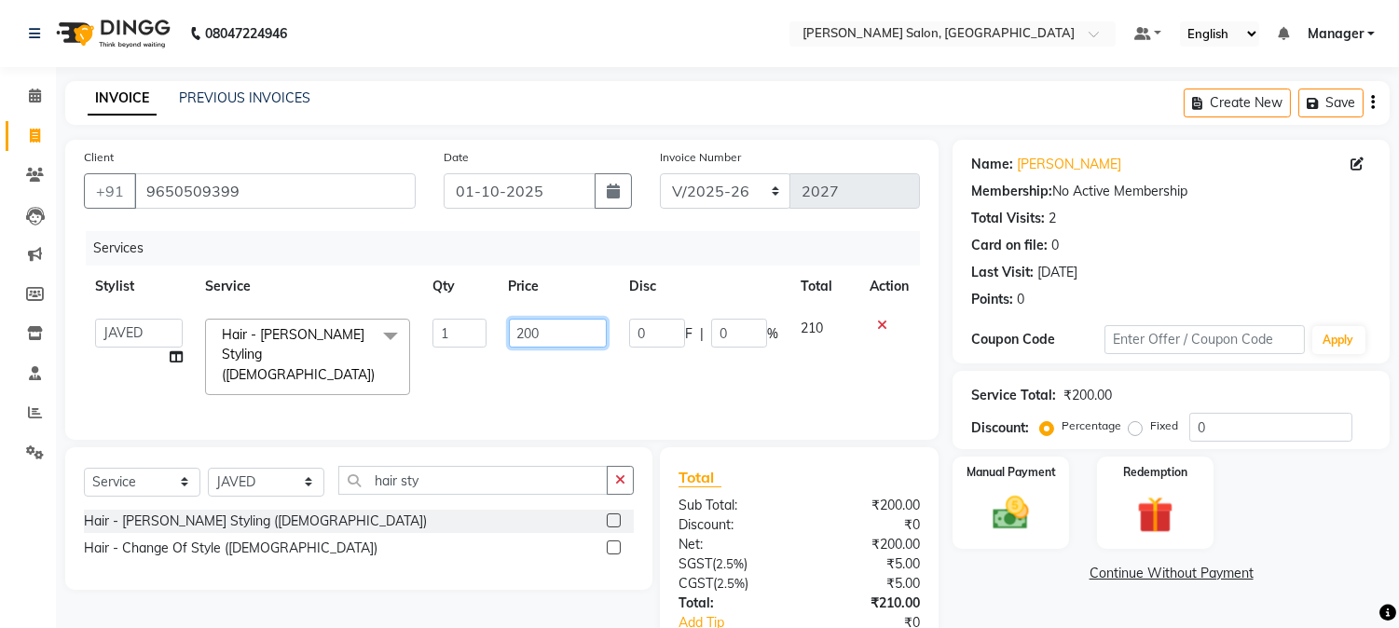
click at [560, 336] on input "200" at bounding box center [558, 333] width 98 height 29
click at [514, 333] on input "200" at bounding box center [558, 333] width 98 height 29
type input "0"
type input "190"
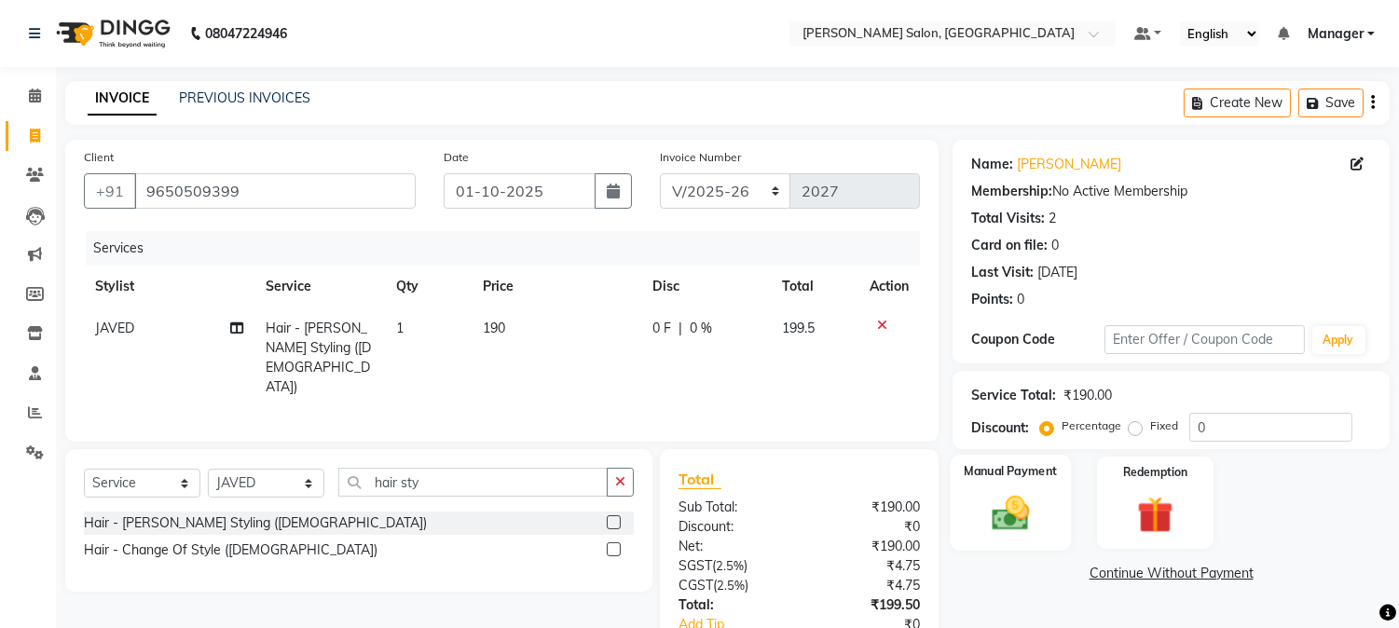
drag, startPoint x: 1049, startPoint y: 508, endPoint x: 1036, endPoint y: 508, distance: 13.0
click at [1036, 508] on img at bounding box center [1011, 514] width 62 height 44
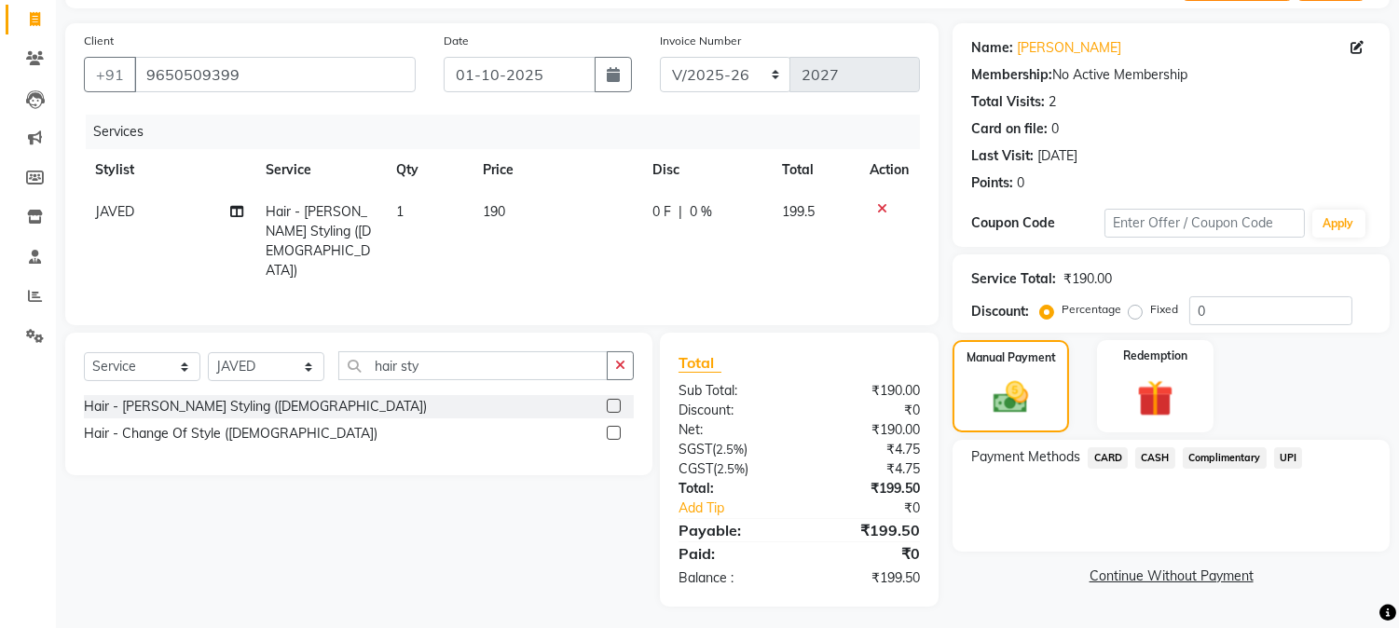
click at [1287, 459] on span "UPI" at bounding box center [1288, 457] width 29 height 21
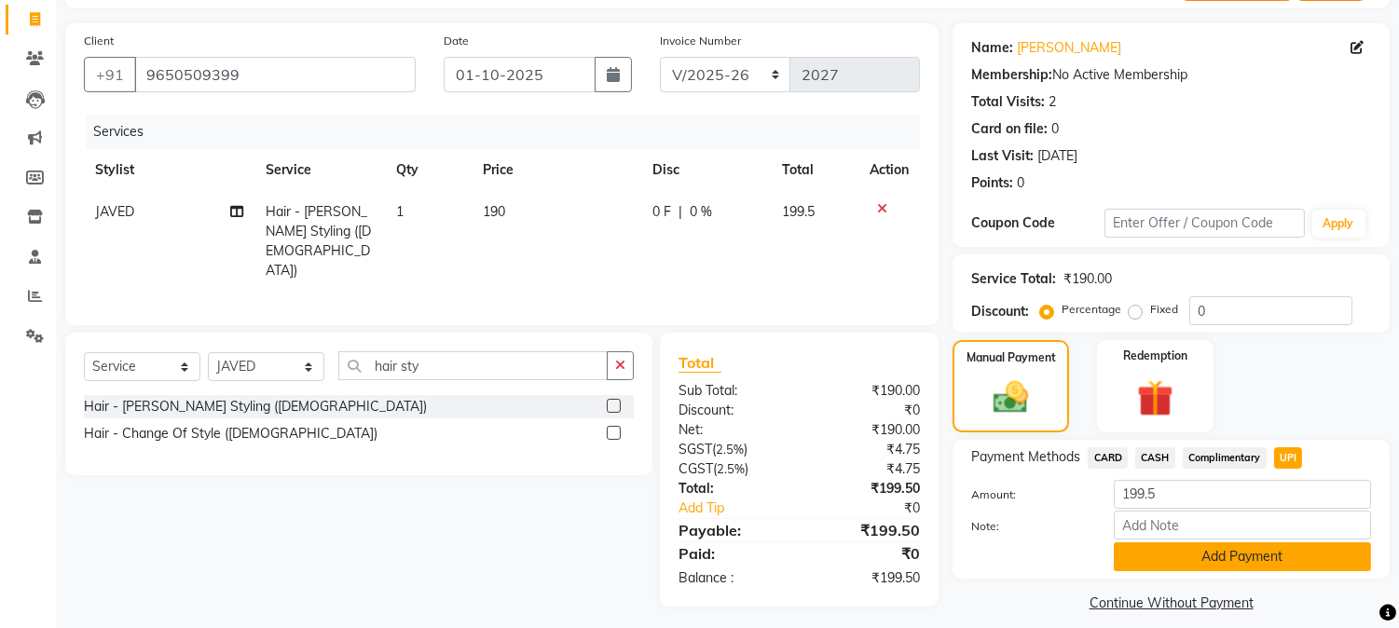
click at [1250, 551] on button "Add Payment" at bounding box center [1242, 556] width 257 height 29
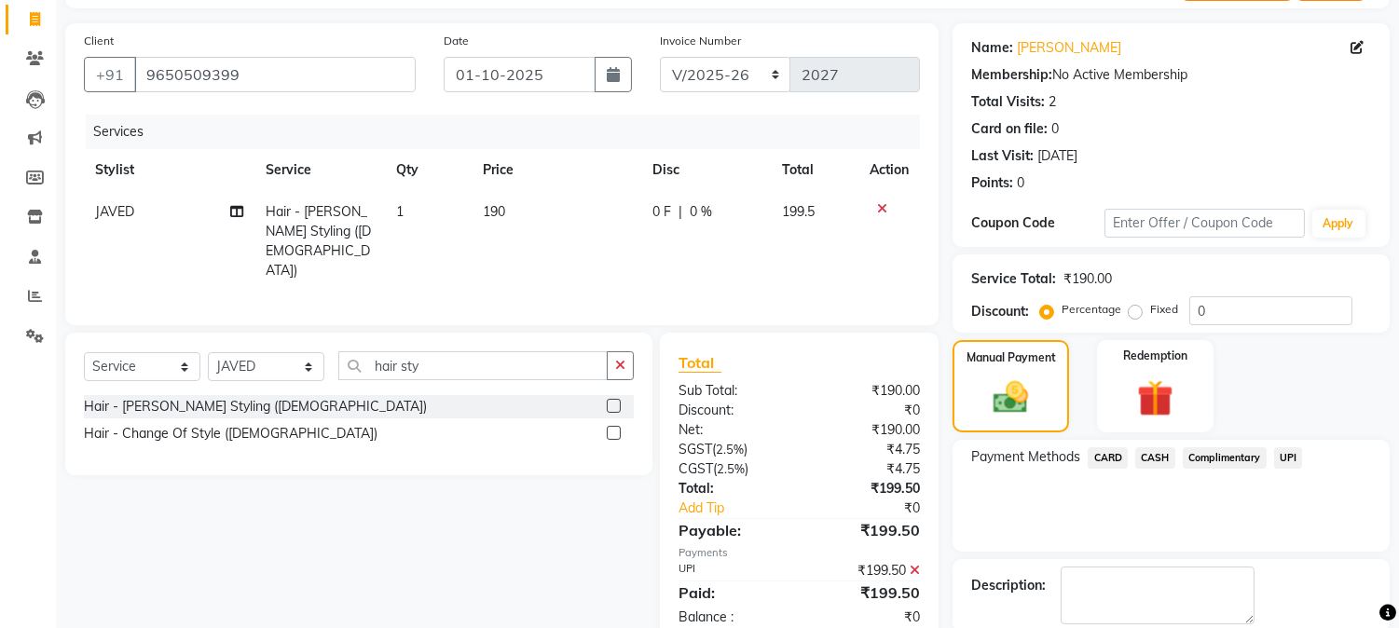
scroll to position [210, 0]
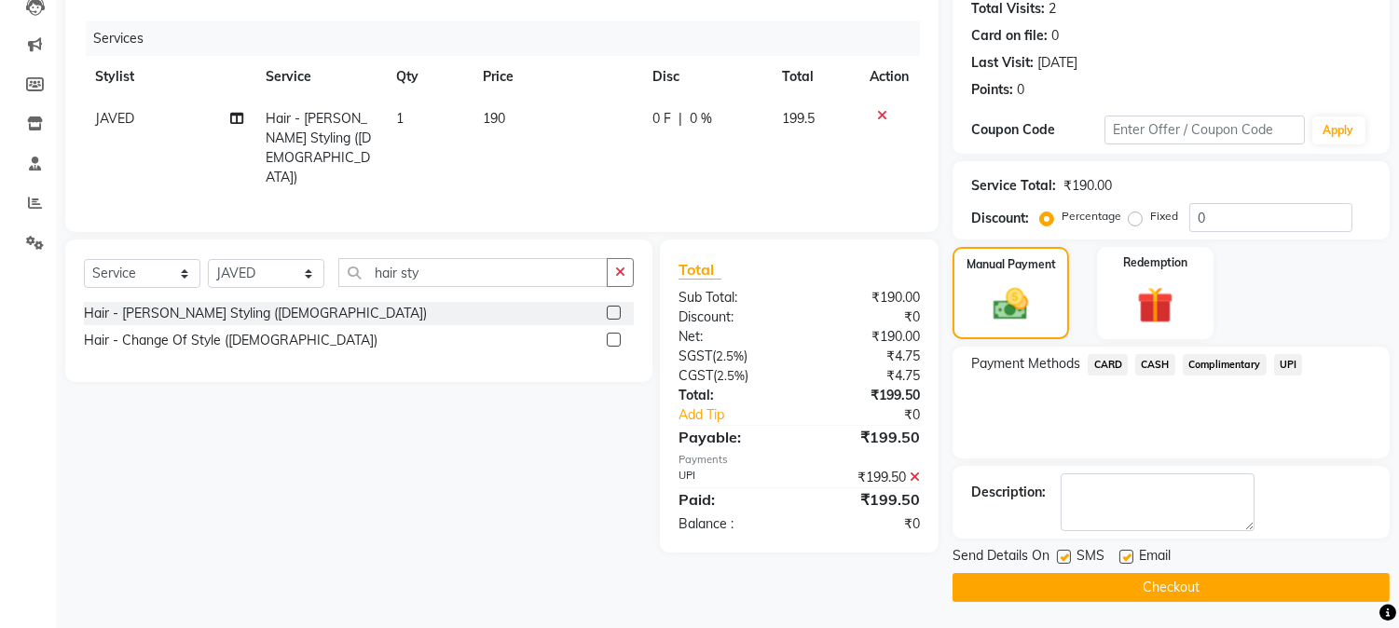
click at [1367, 575] on button "Checkout" at bounding box center [1170, 587] width 437 height 29
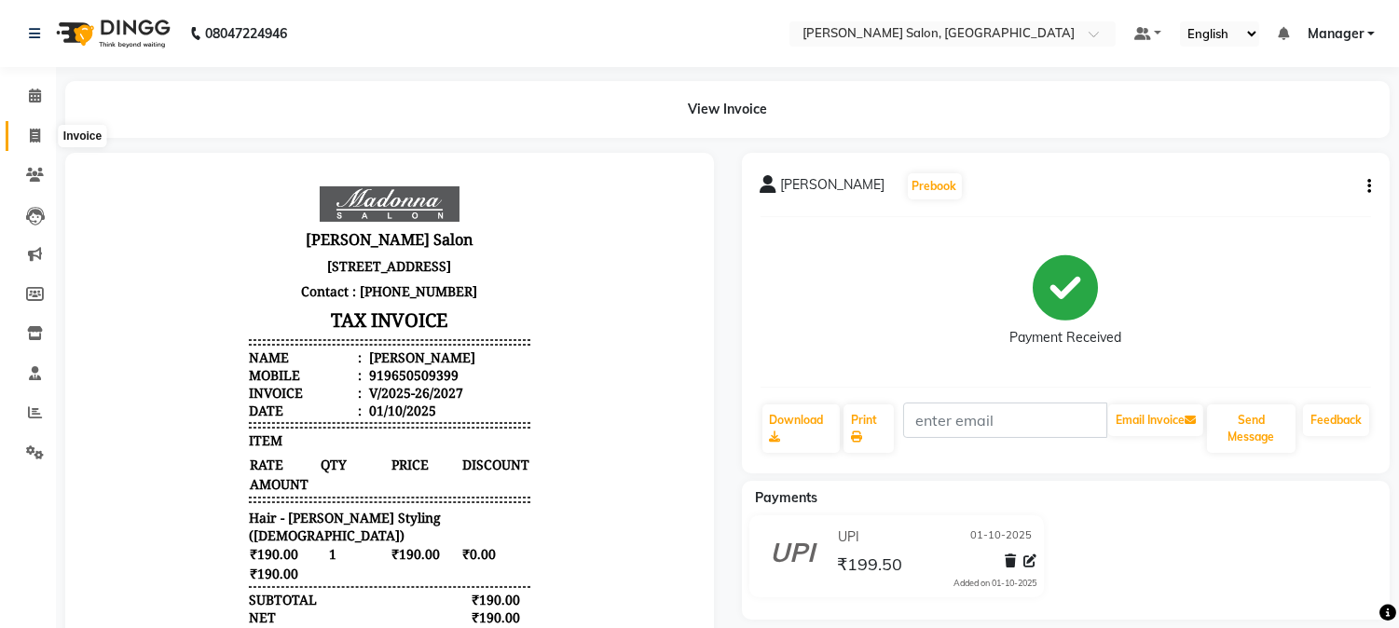
click at [32, 135] on icon at bounding box center [35, 136] width 10 height 14
select select "service"
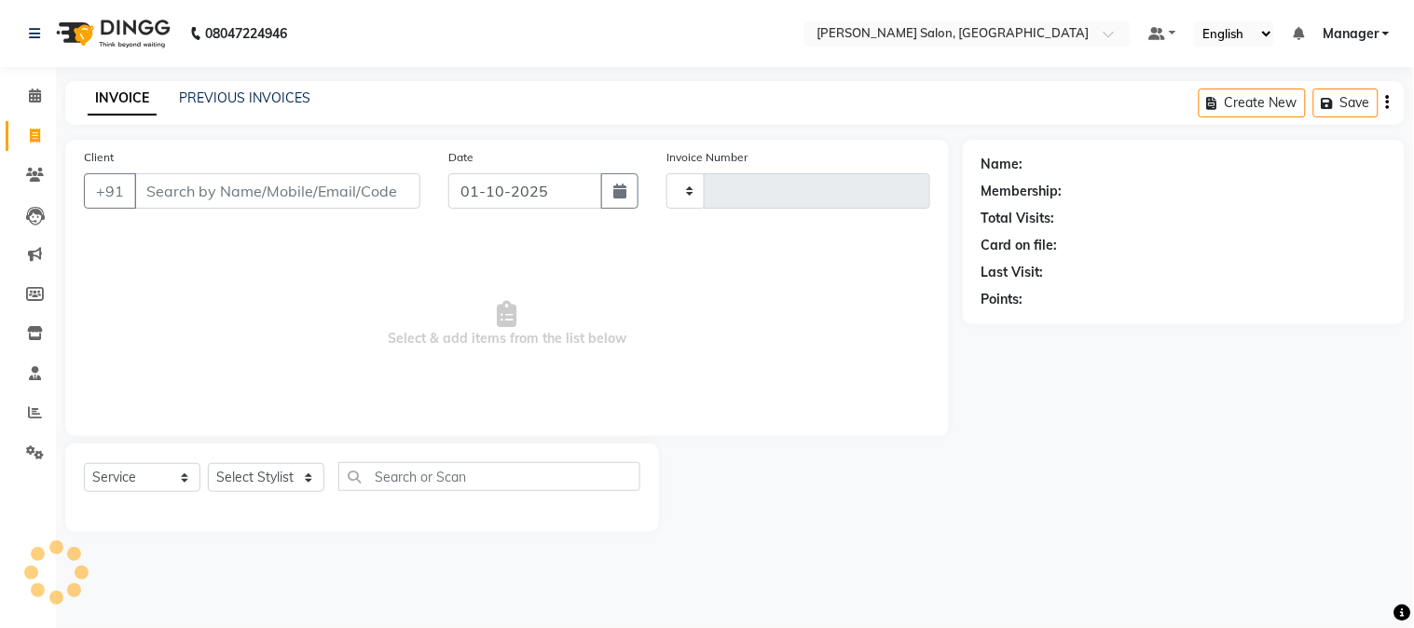
type input "2028"
select select "7672"
click at [1203, 51] on nav "08047224946 Select Location × [PERSON_NAME] Salon, Greenfield Default Panel My …" at bounding box center [707, 33] width 1414 height 67
